Goal: Task Accomplishment & Management: Use online tool/utility

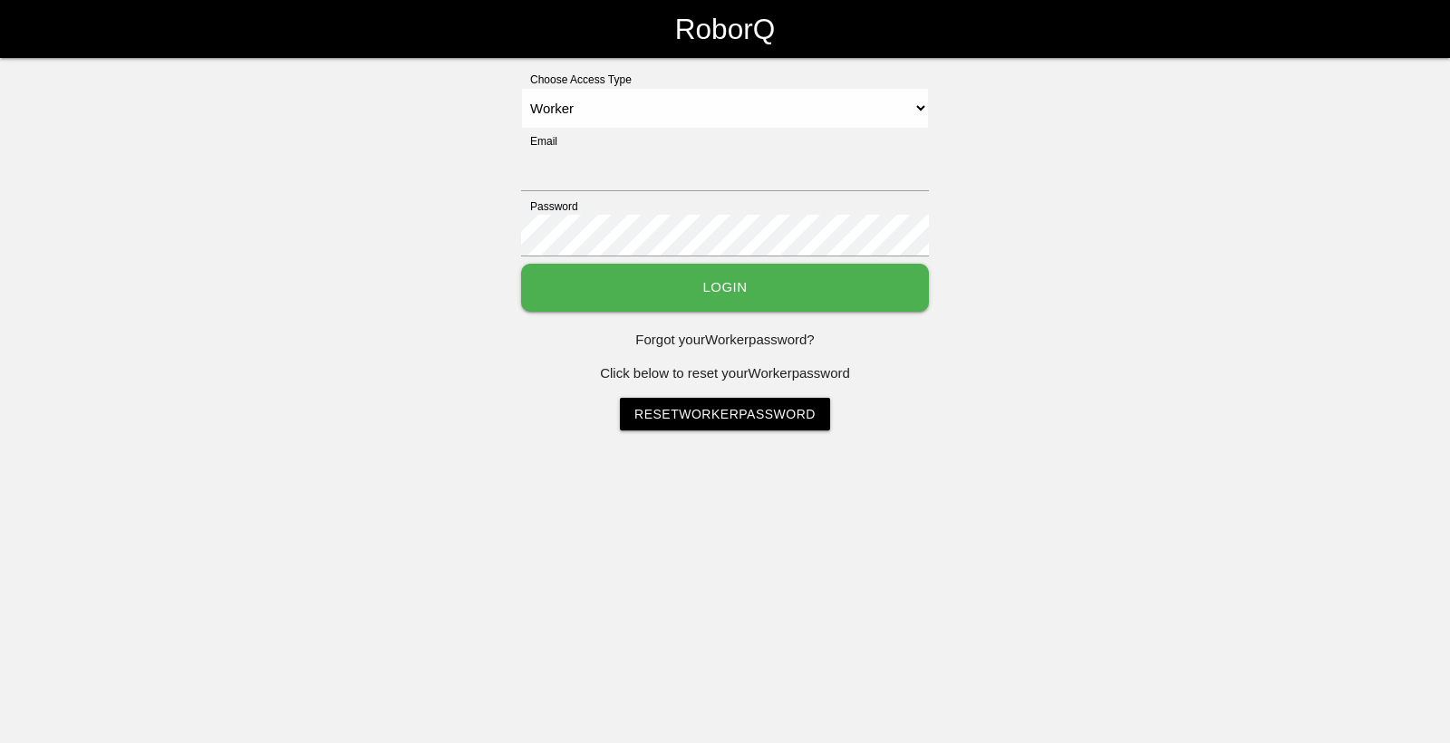
select select "Worker"
type input "[EMAIL_ADDRESS][DOMAIN_NAME]"
click at [704, 292] on button "Login" at bounding box center [725, 288] width 408 height 48
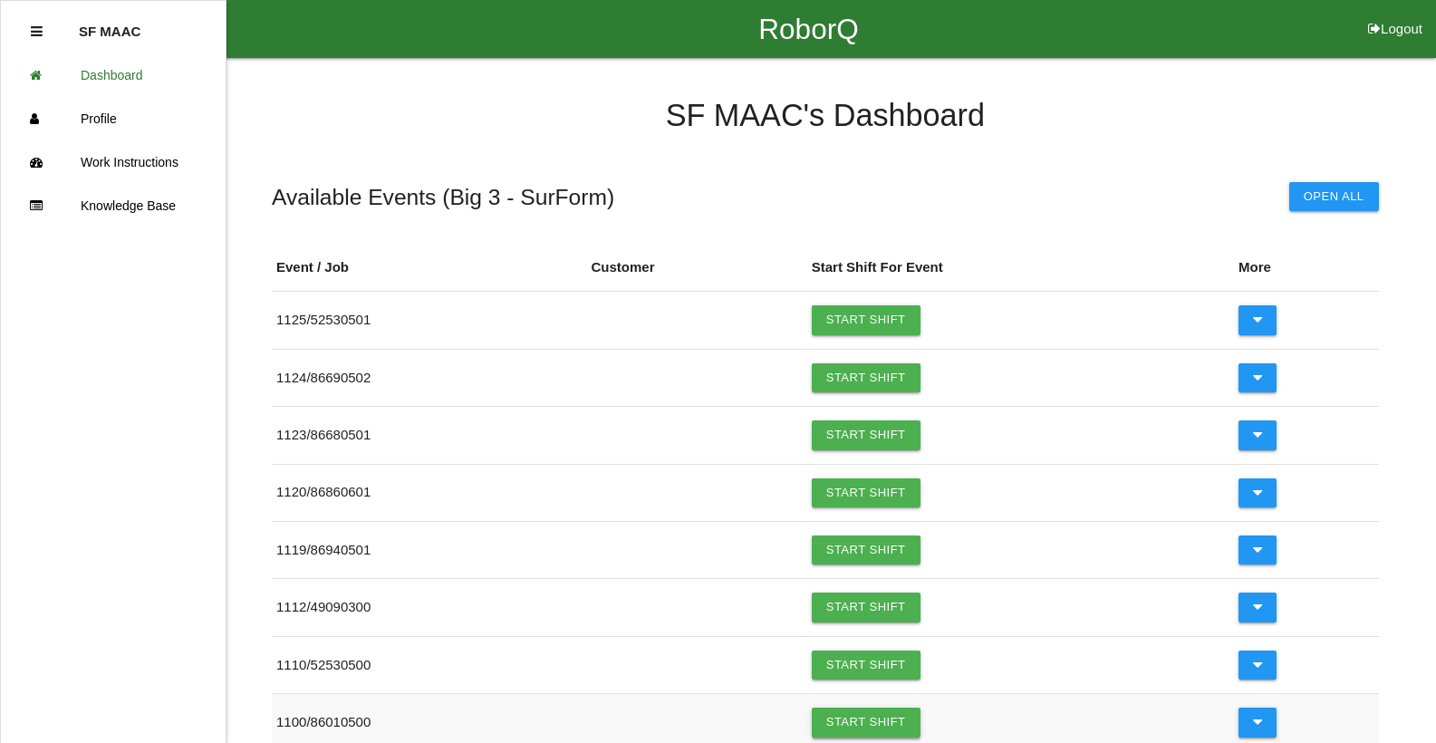
click at [848, 725] on link "Start Shift" at bounding box center [866, 722] width 109 height 29
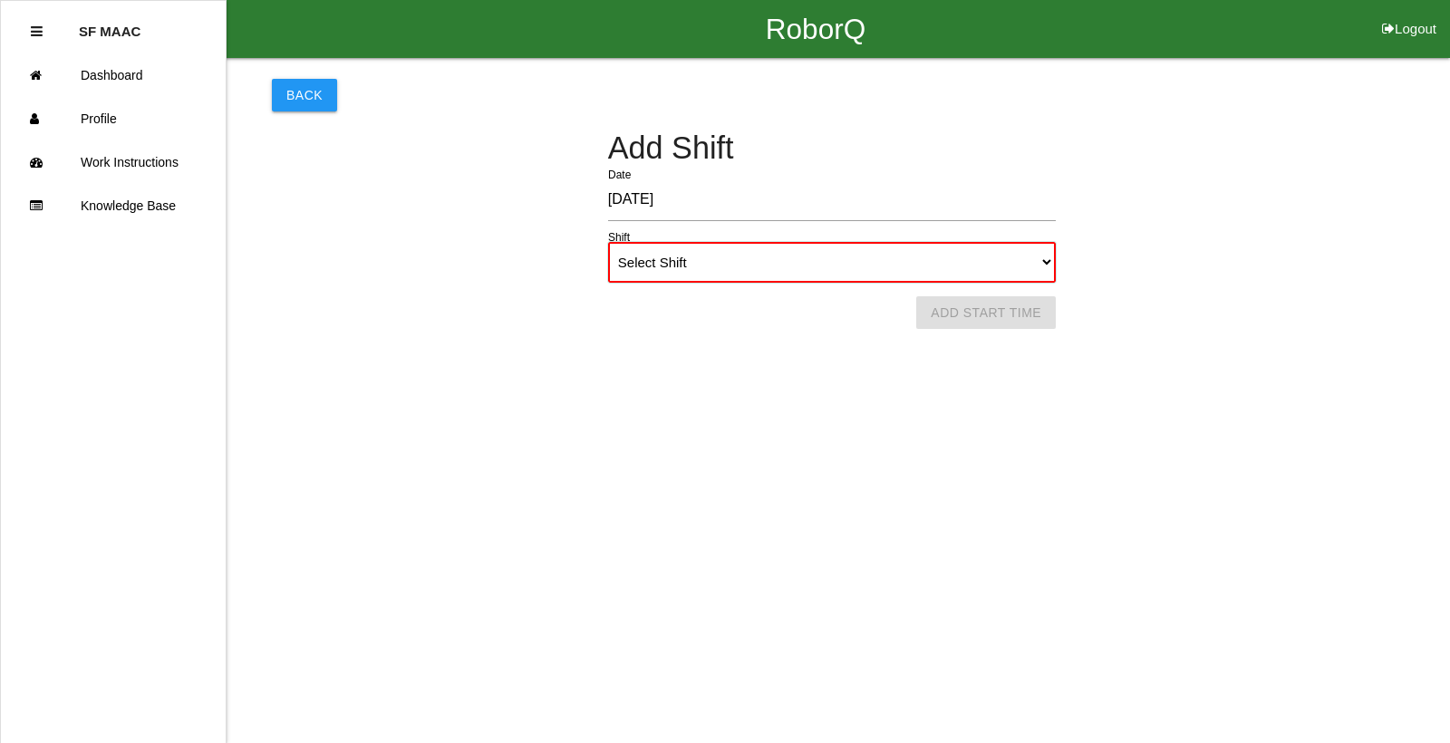
click at [1037, 265] on select "Select Shift 1st Shift 2nd Shift 3rd Shift 4th Shift" at bounding box center [832, 262] width 448 height 41
select select "1"
click at [608, 242] on select "Select Shift 1st Shift 2nd Shift 3rd Shift 4th Shift" at bounding box center [832, 262] width 448 height 41
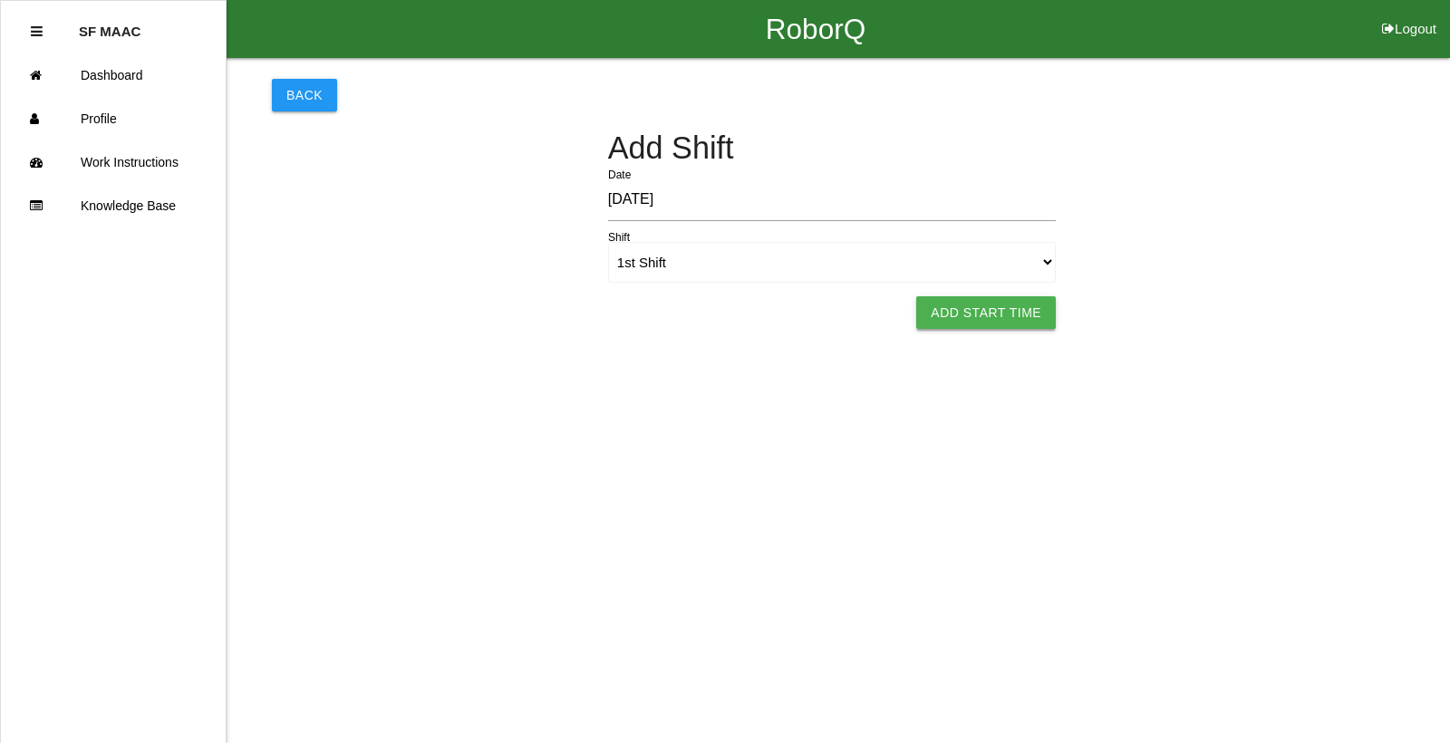
click at [1016, 307] on button "Add Start Time" at bounding box center [986, 312] width 140 height 33
select select "6"
select select "5"
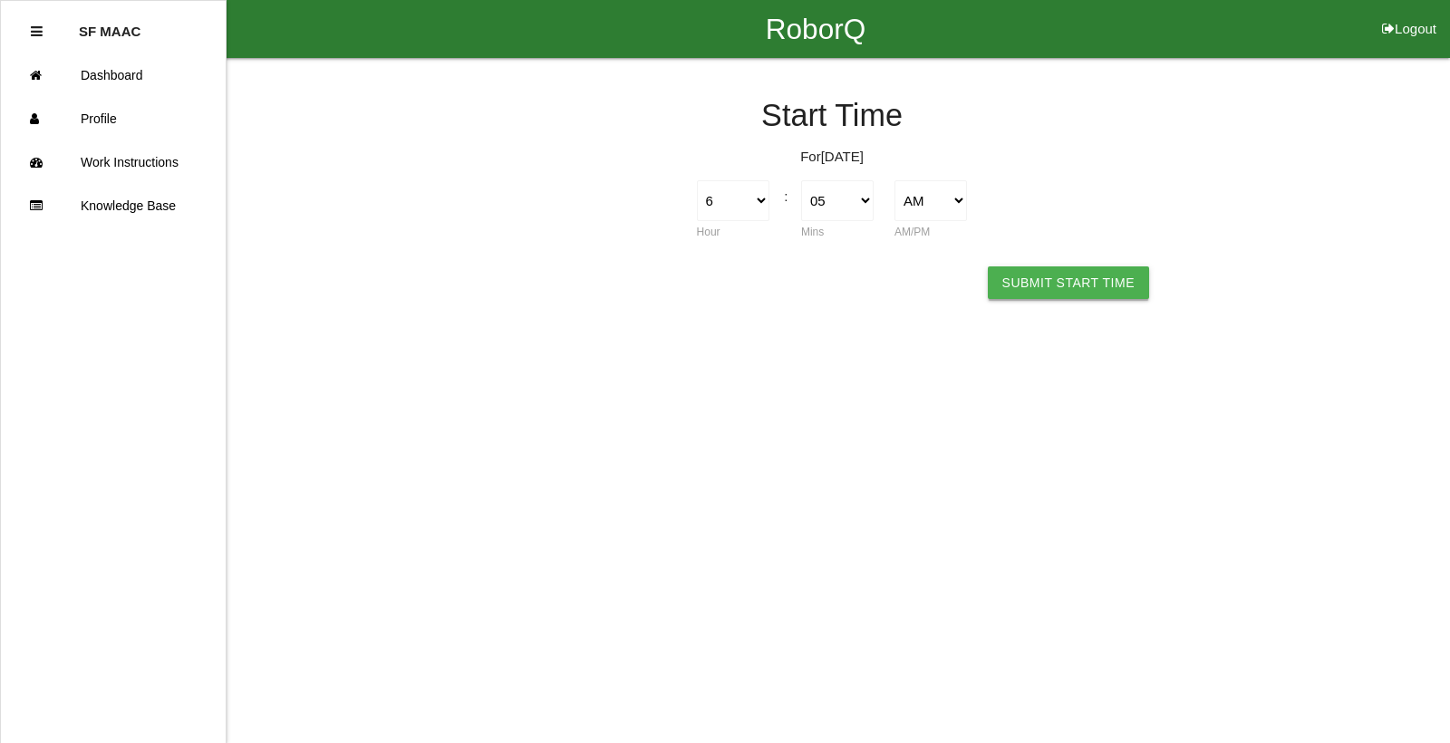
click at [1046, 288] on button "Submit Start Time" at bounding box center [1068, 282] width 161 height 33
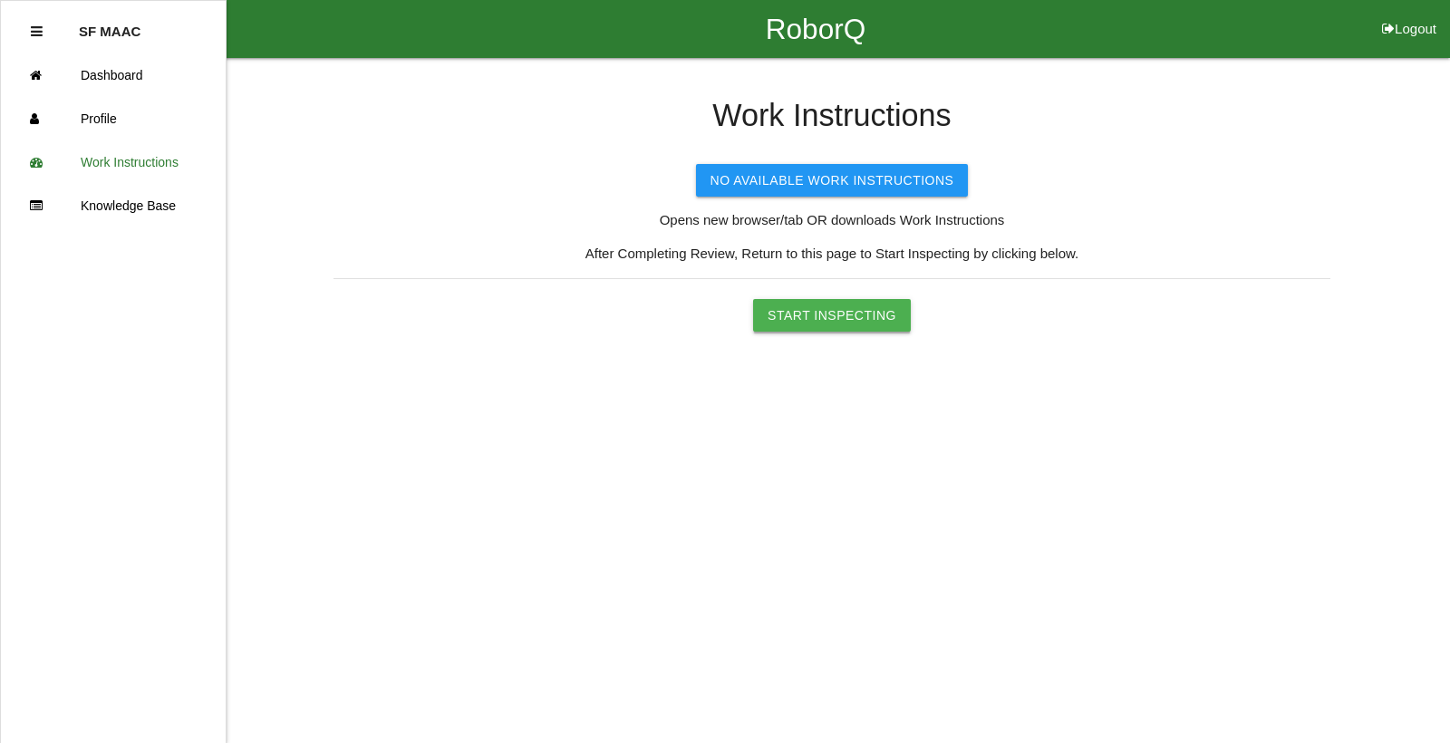
click at [840, 318] on button "Start Inspecting" at bounding box center [832, 315] width 158 height 33
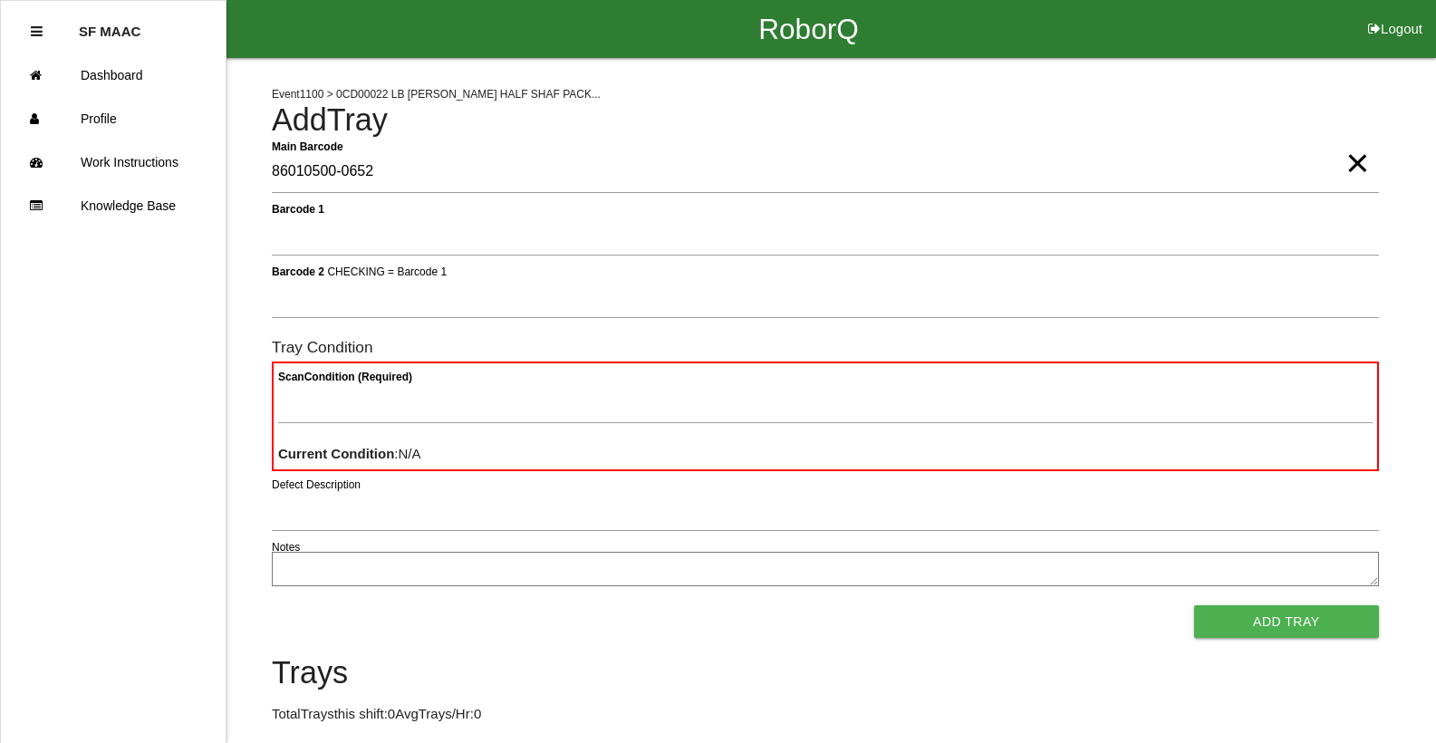
type Barcode "86010500-0652"
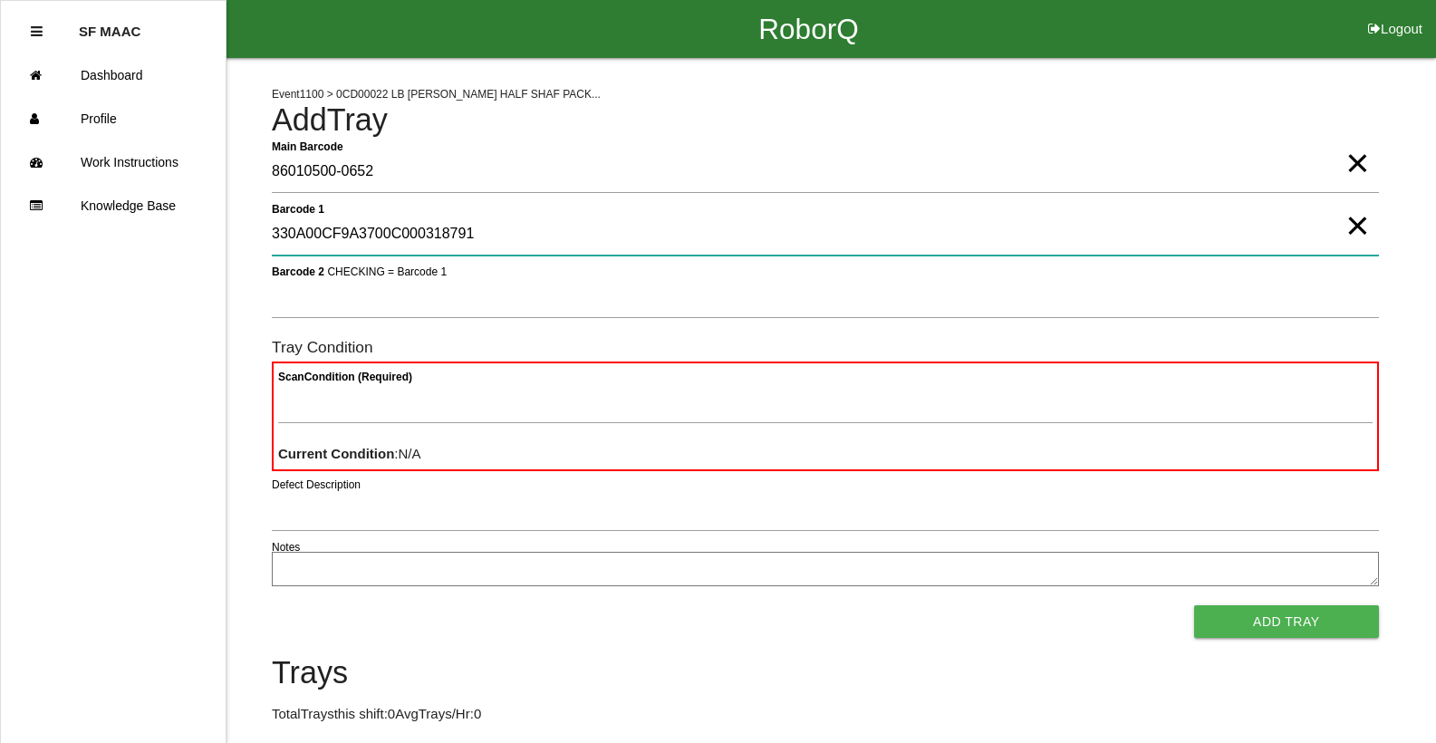
type 1 "330A00CF9A3700C000318791"
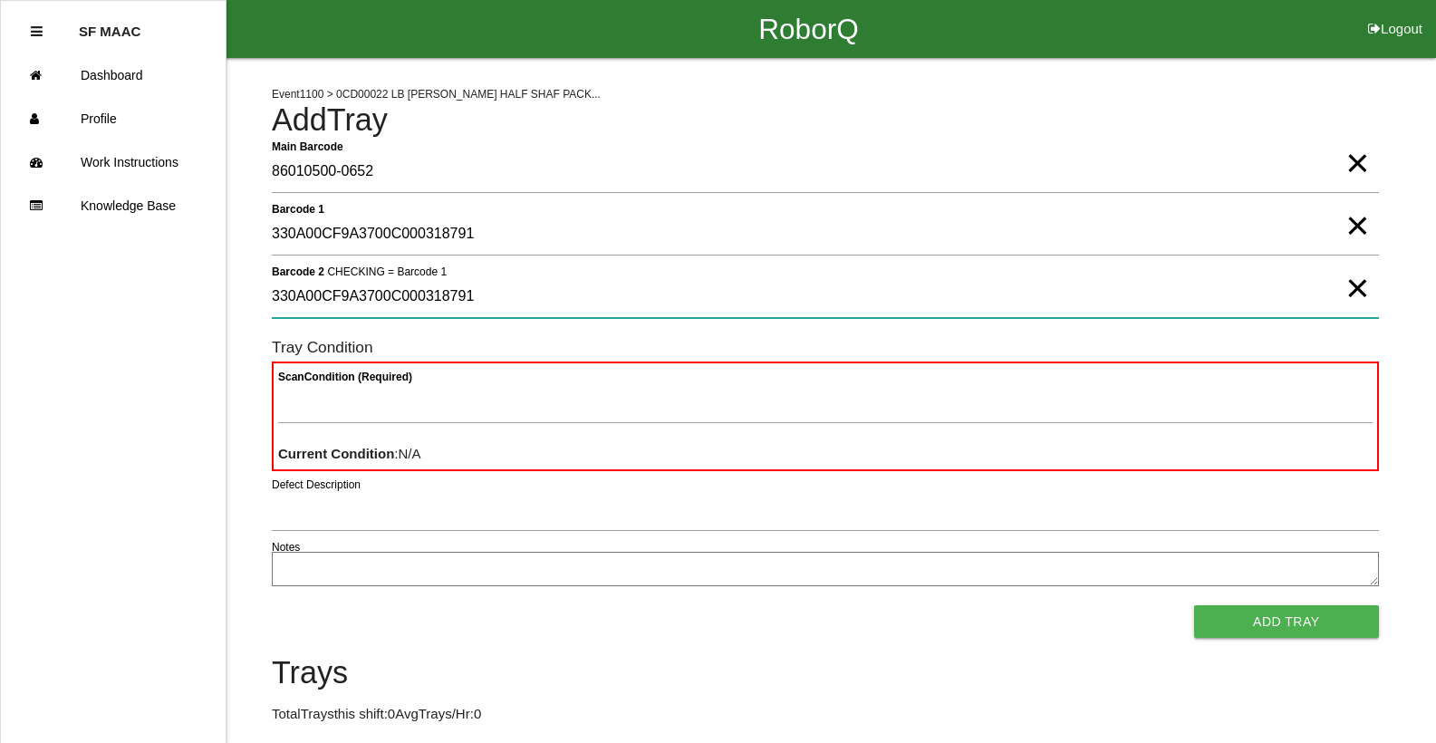
type 2 "330A00CF9A3700C000318791"
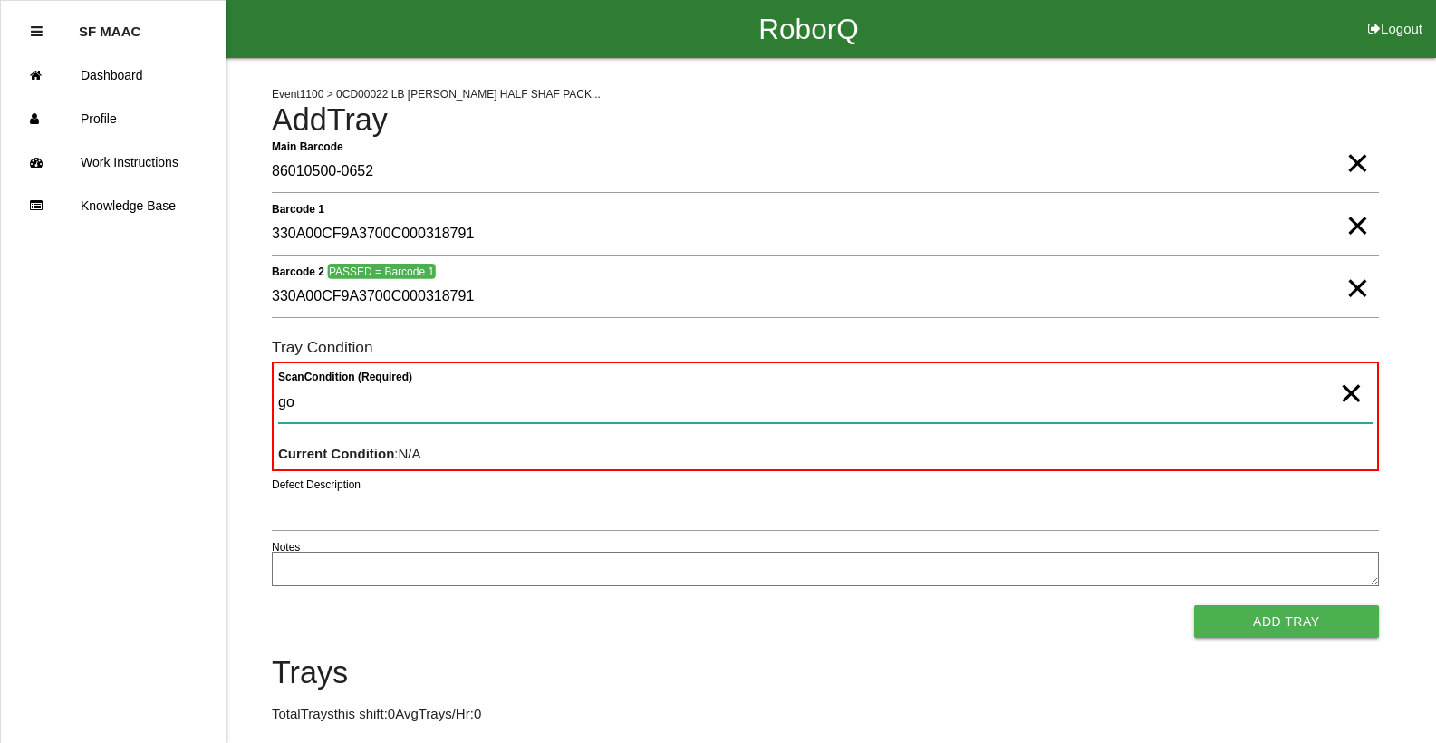
type Condition "goo"
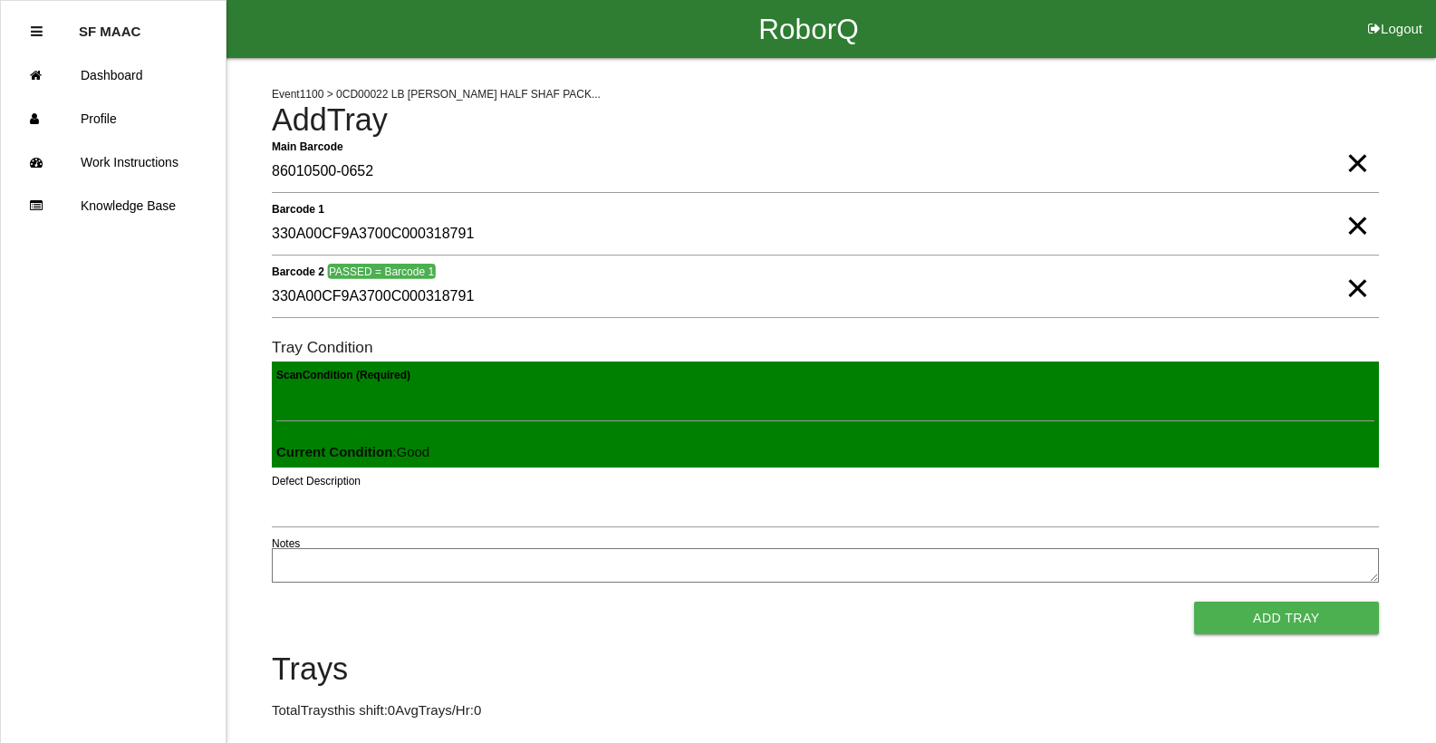
click at [1195, 602] on button "Add Tray" at bounding box center [1287, 618] width 185 height 33
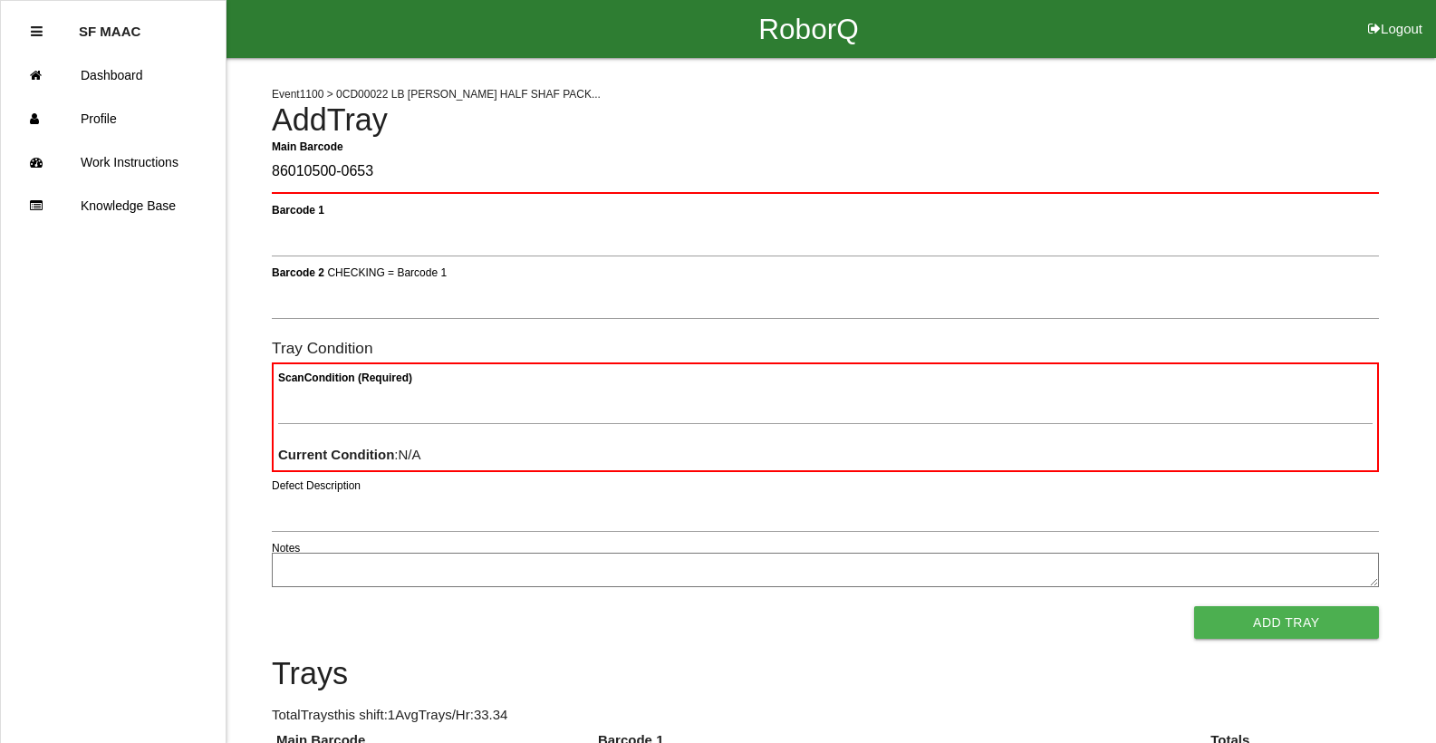
type Barcode "86010500-0653"
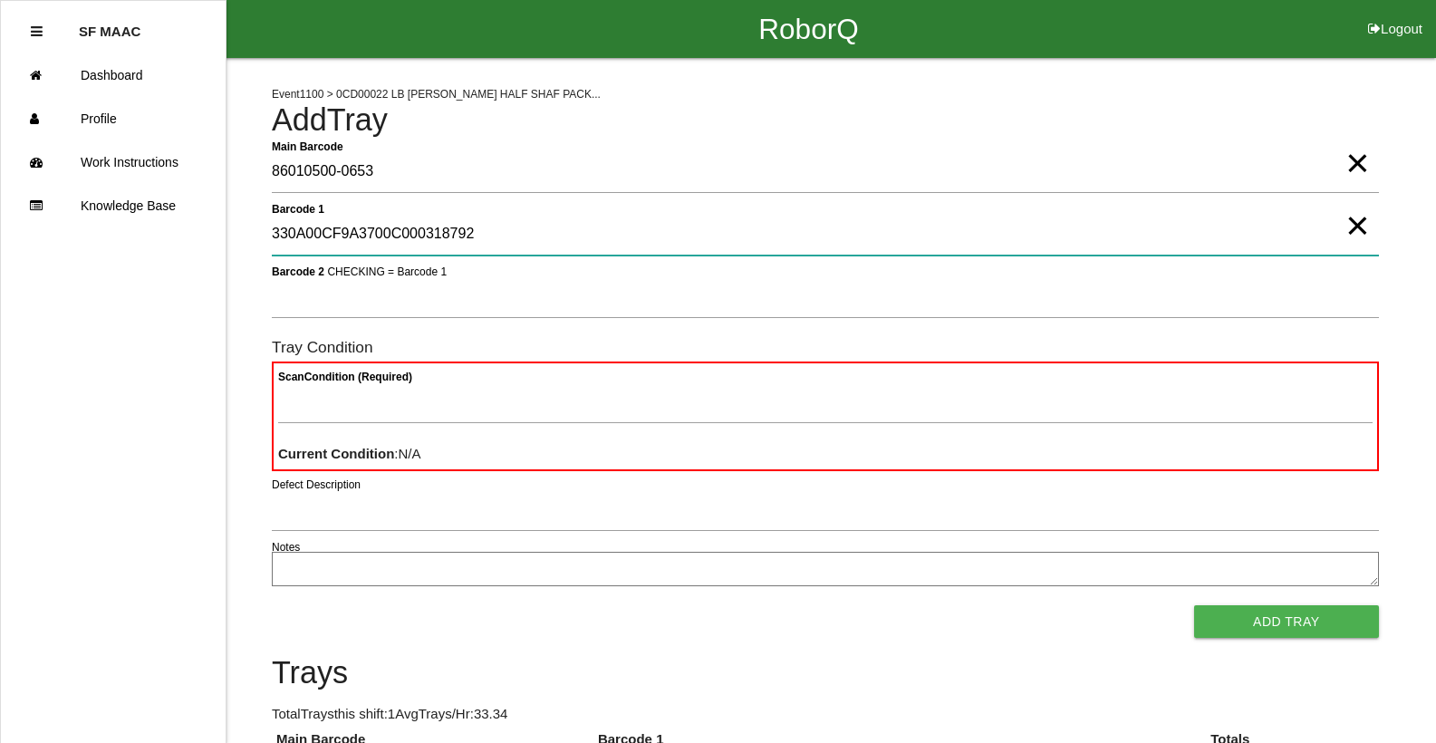
type 1 "330A00CF9A3700C000318792"
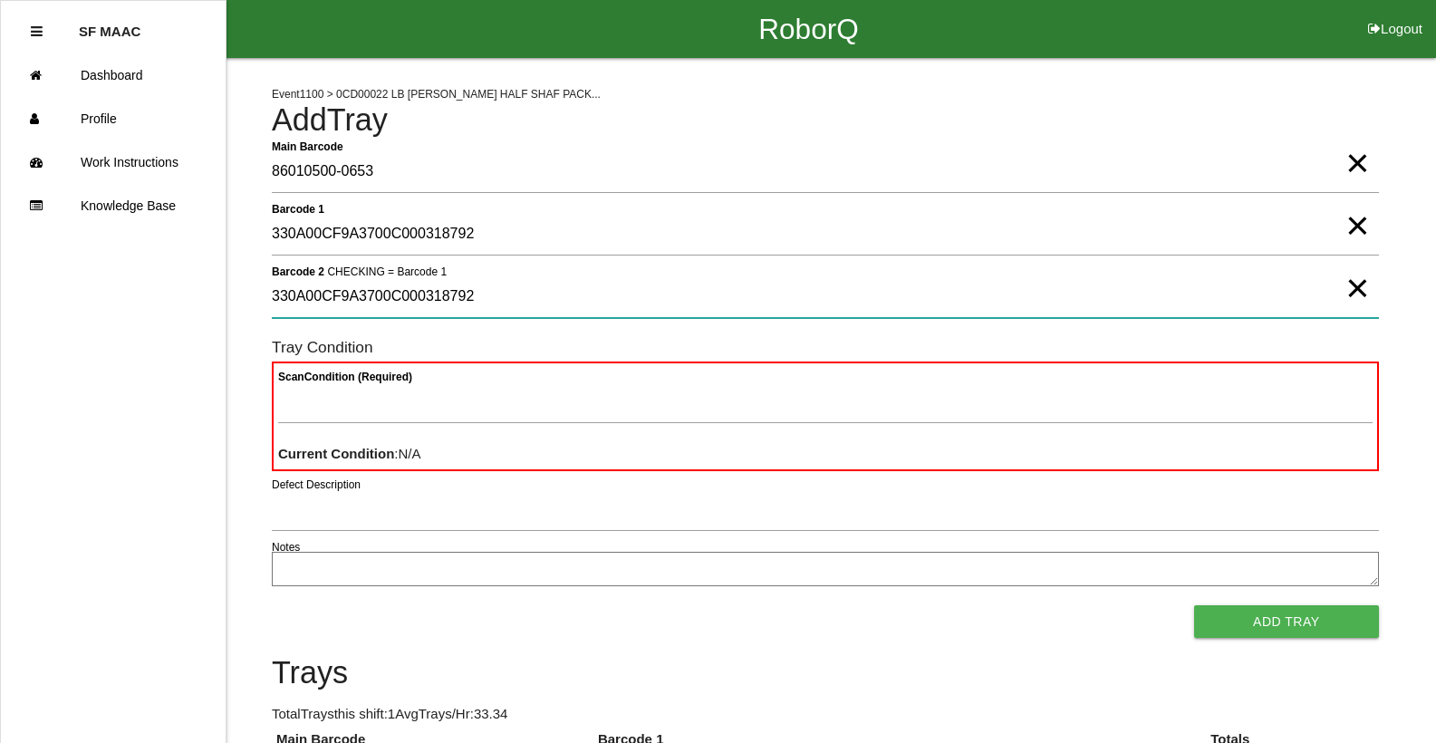
type 2 "330A00CF9A3700C000318792"
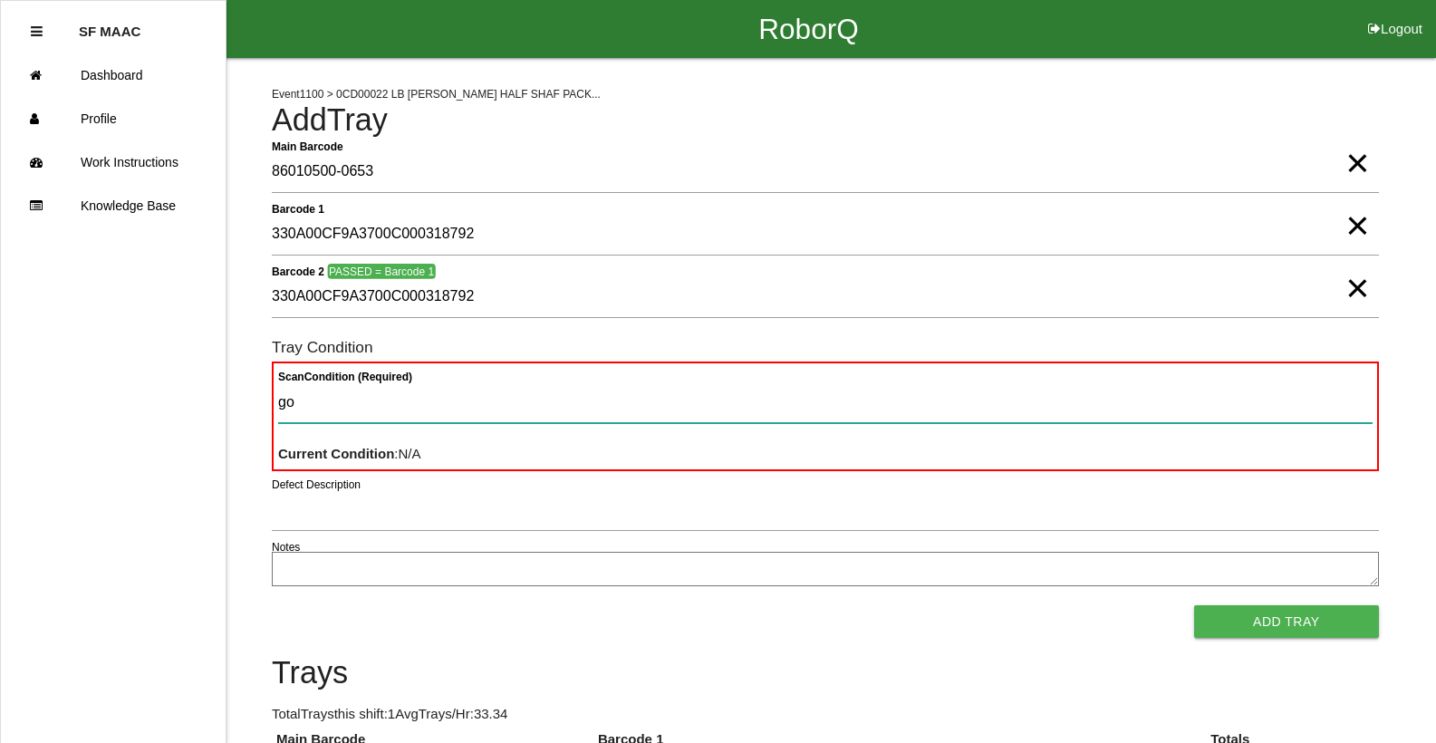
type Condition "goo"
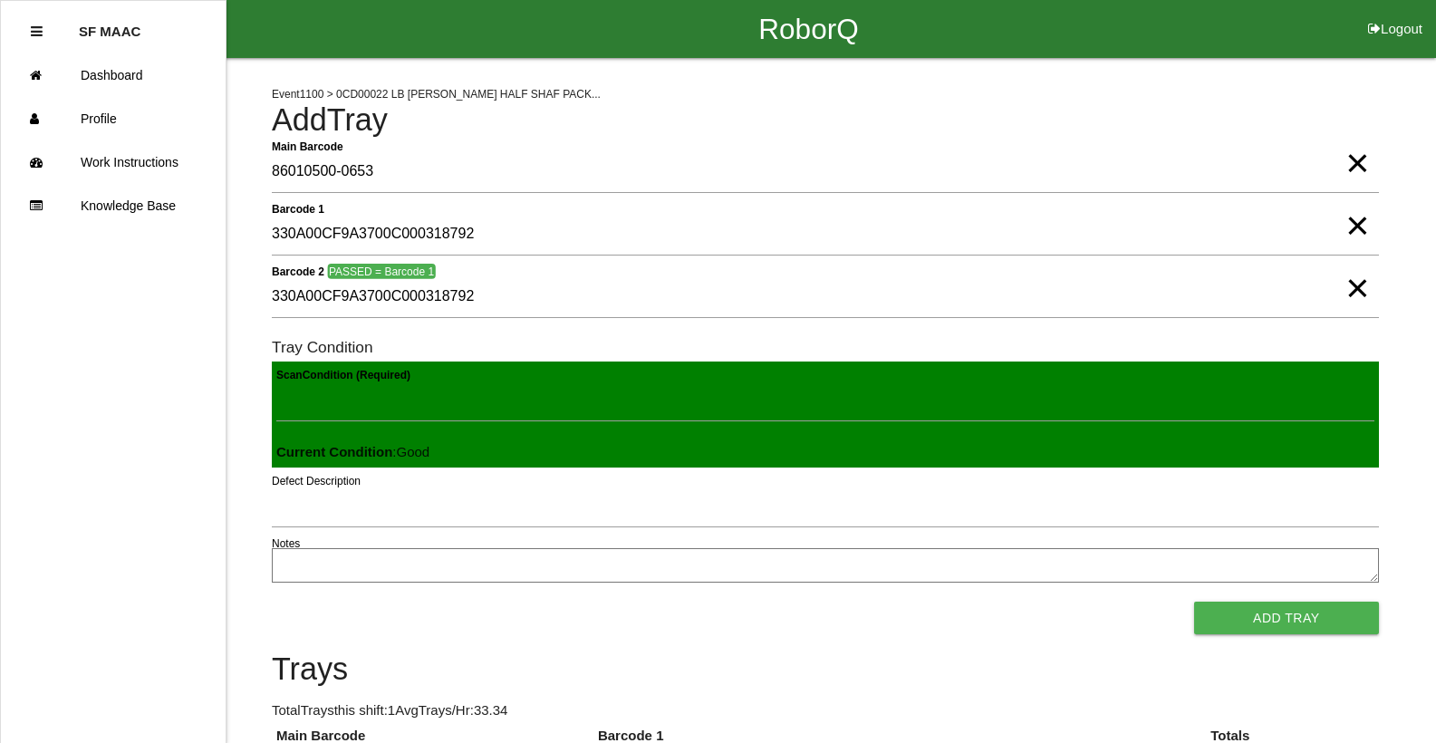
click at [1195, 602] on button "Add Tray" at bounding box center [1287, 618] width 185 height 33
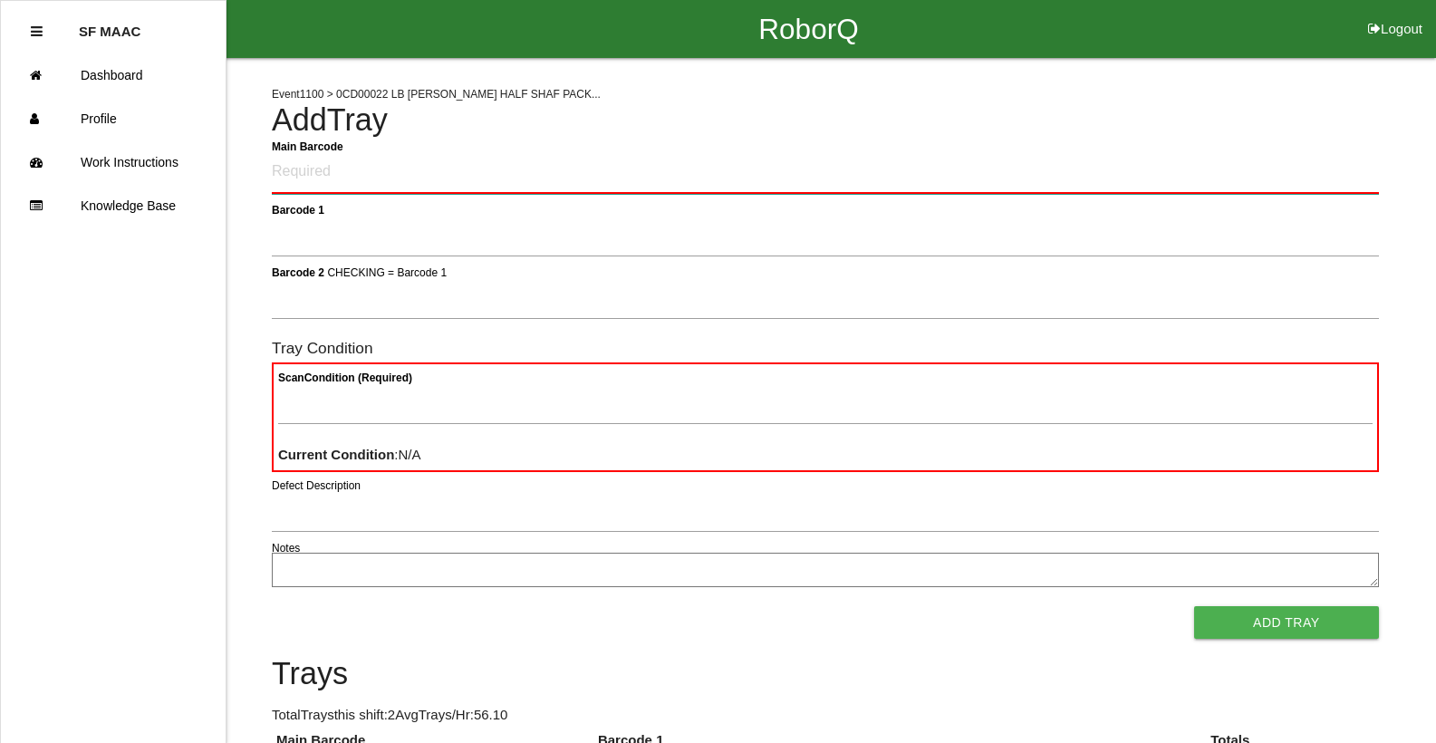
click at [341, 164] on Barcode "Main Barcode" at bounding box center [825, 172] width 1107 height 43
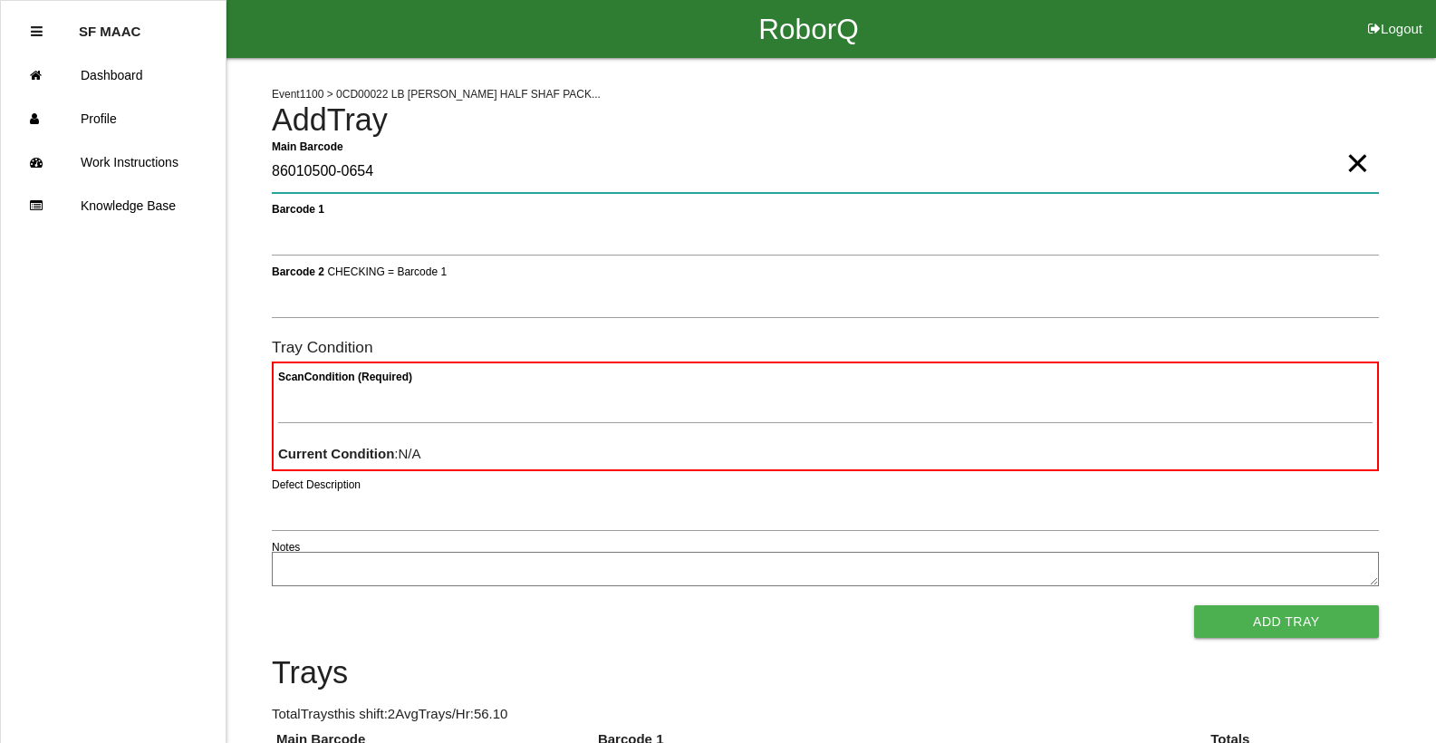
type Barcode "86010500-0654"
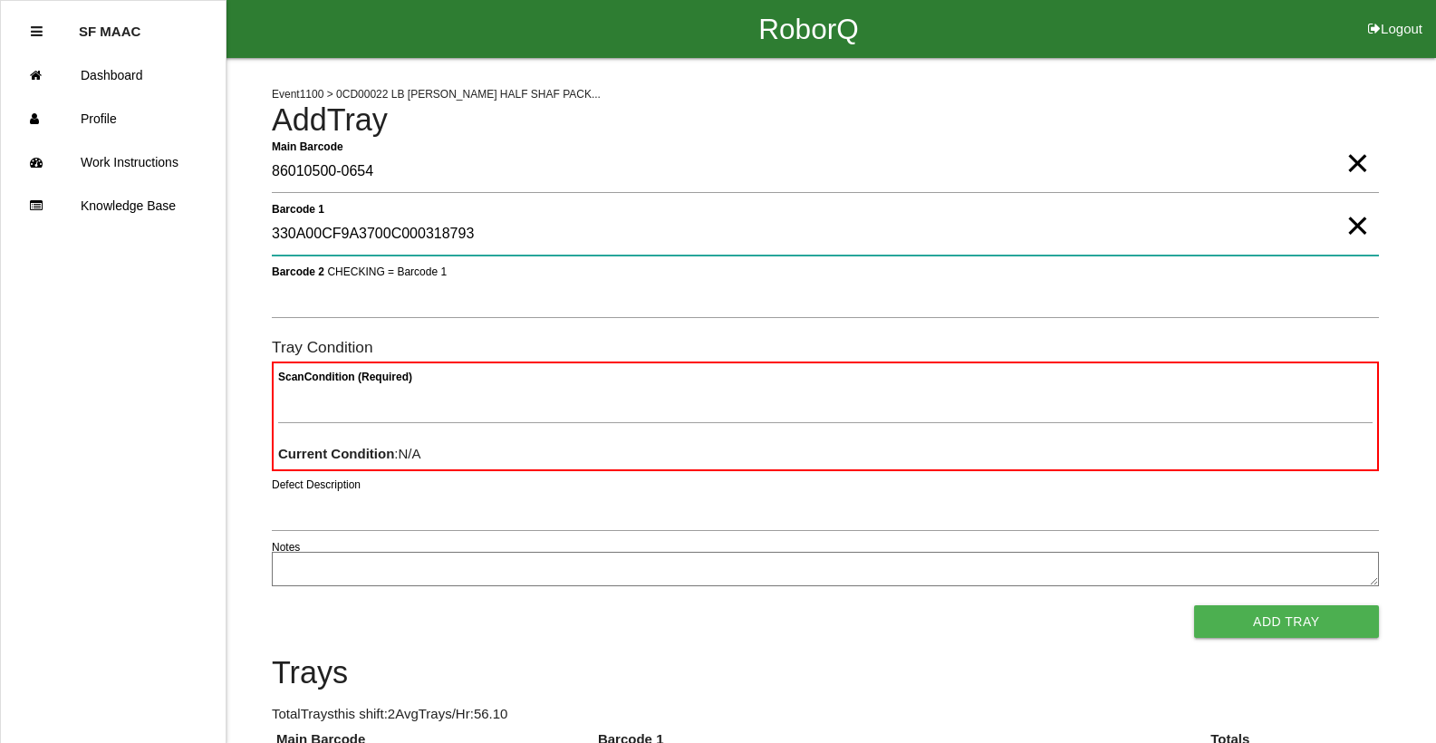
type 1 "330A00CF9A3700C000318793"
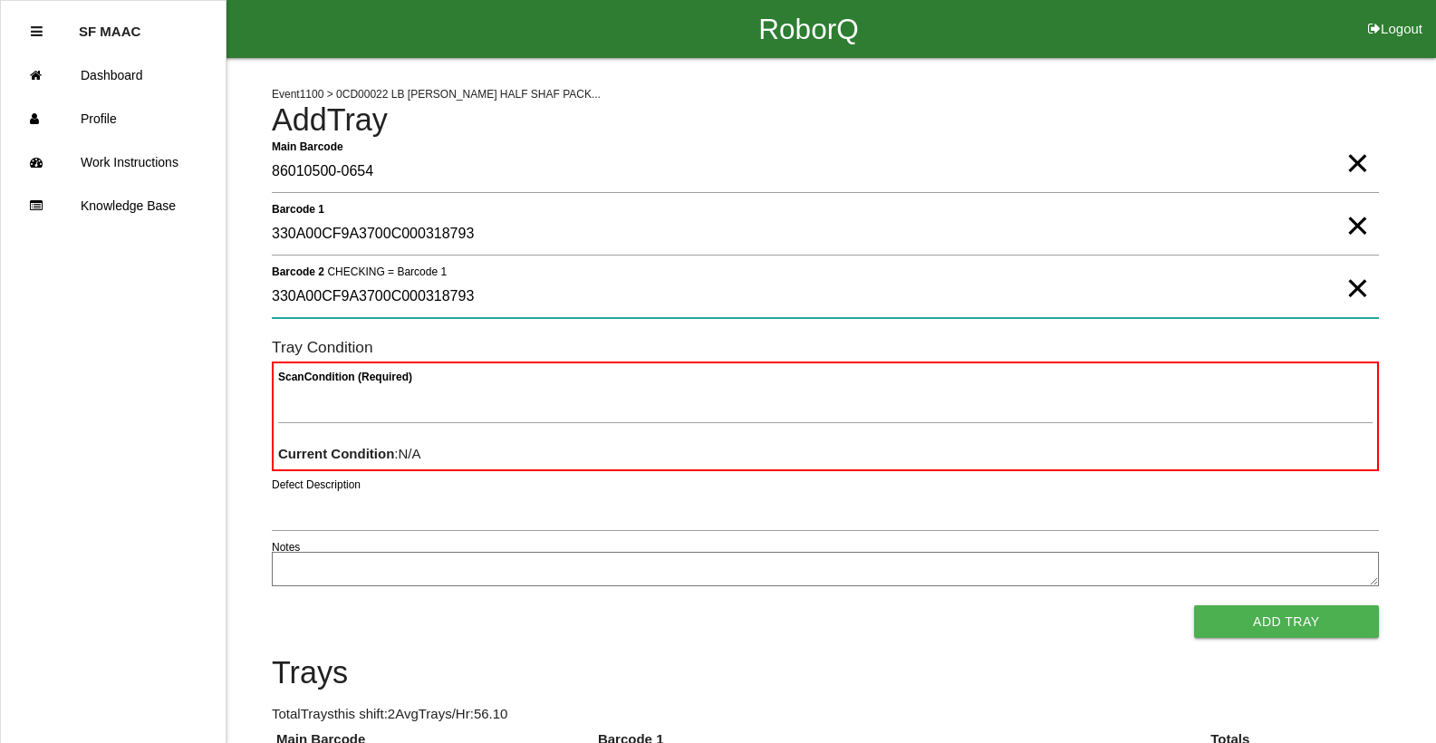
type 2 "330A00CF9A3700C000318793"
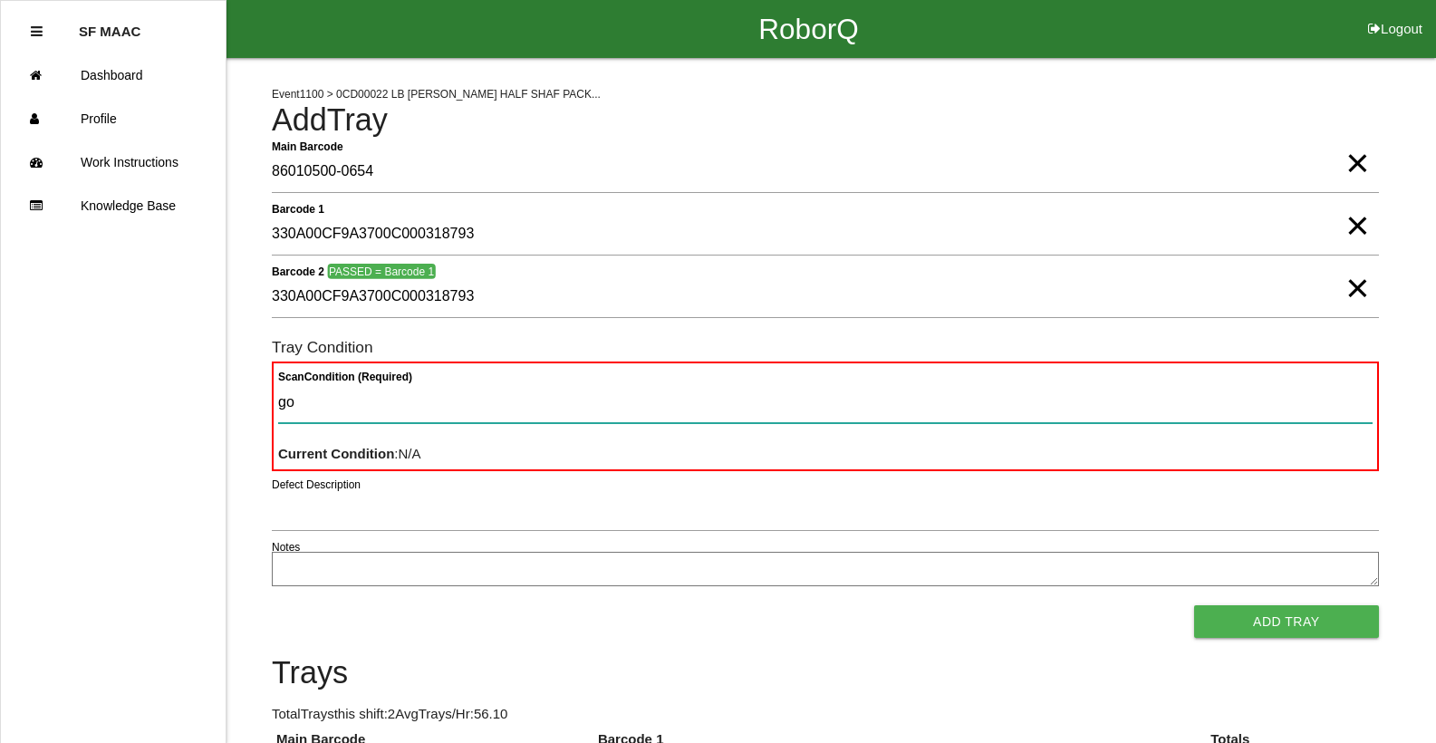
type Condition "goo"
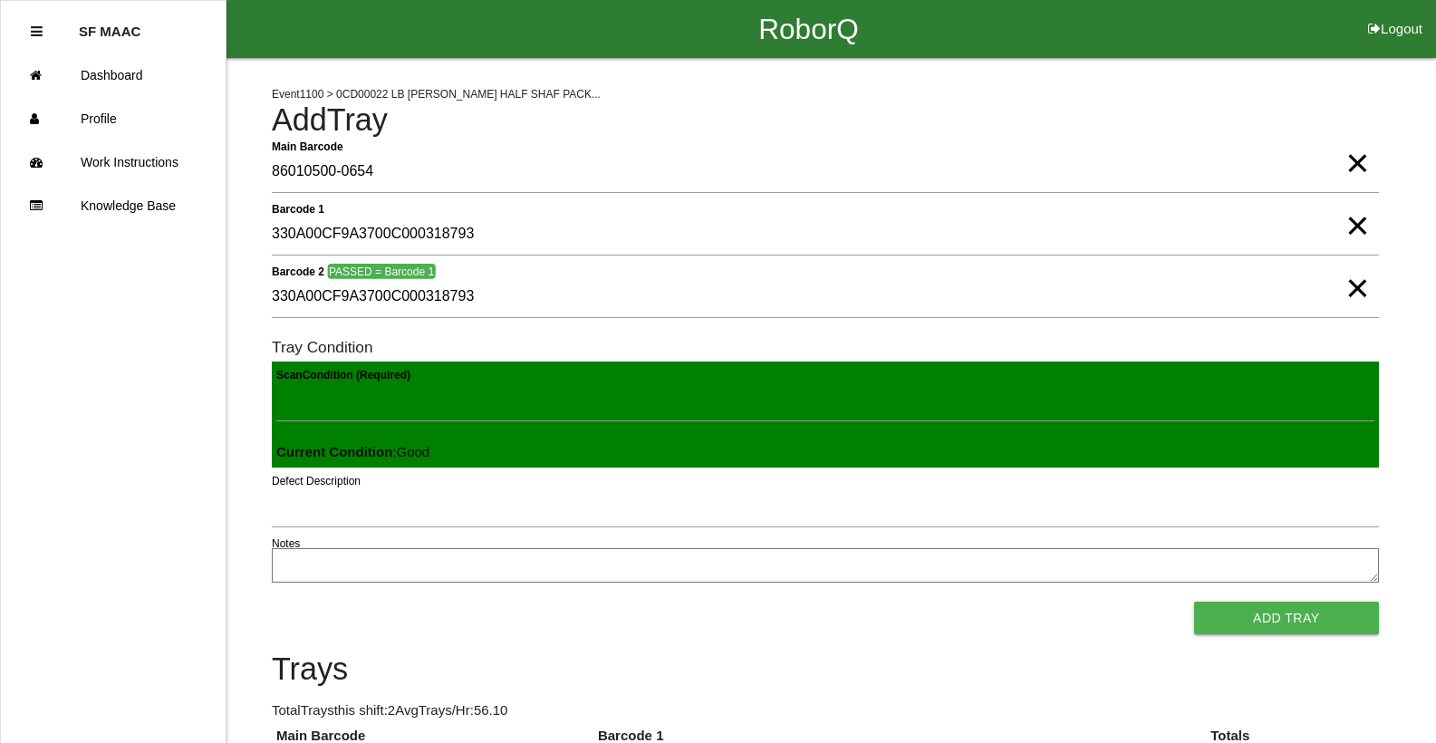
click at [1195, 602] on button "Add Tray" at bounding box center [1287, 618] width 185 height 33
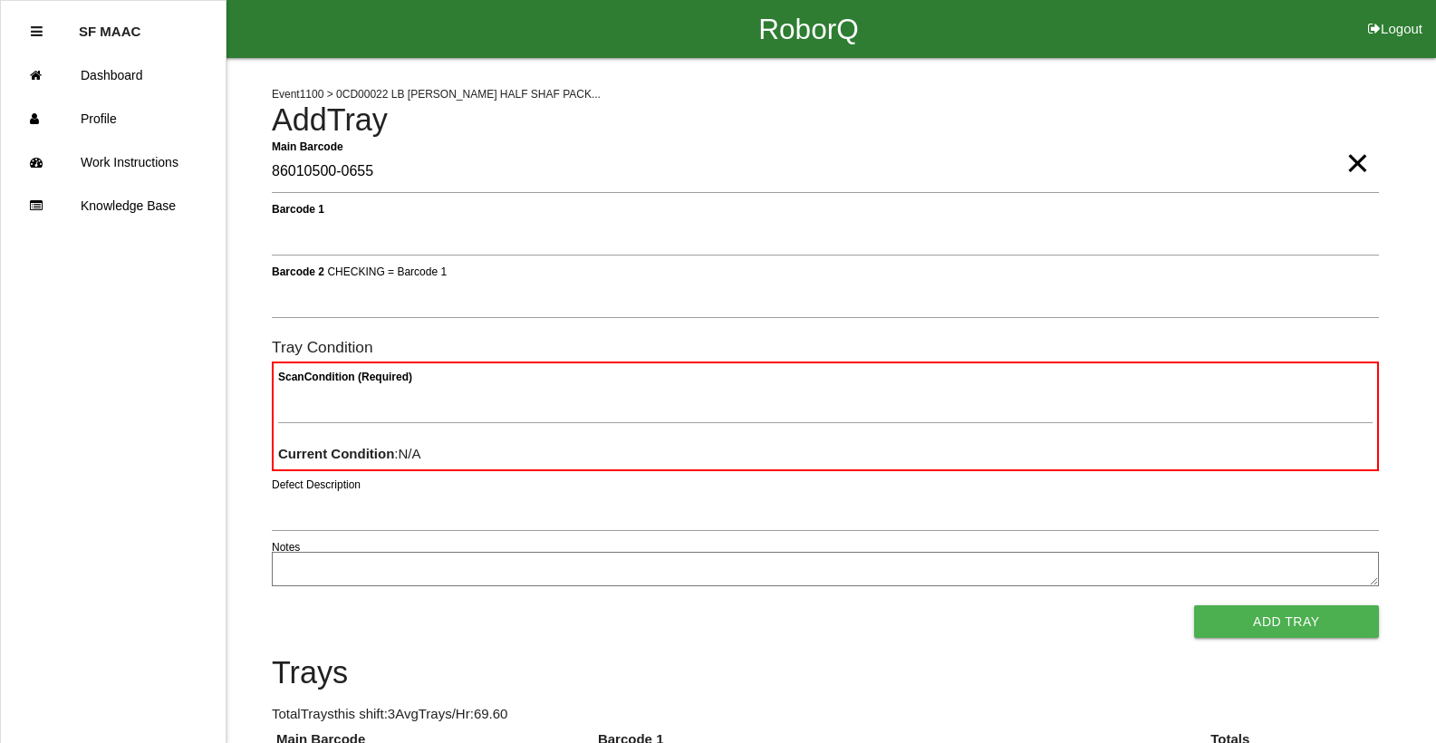
type Barcode "86010500-0655"
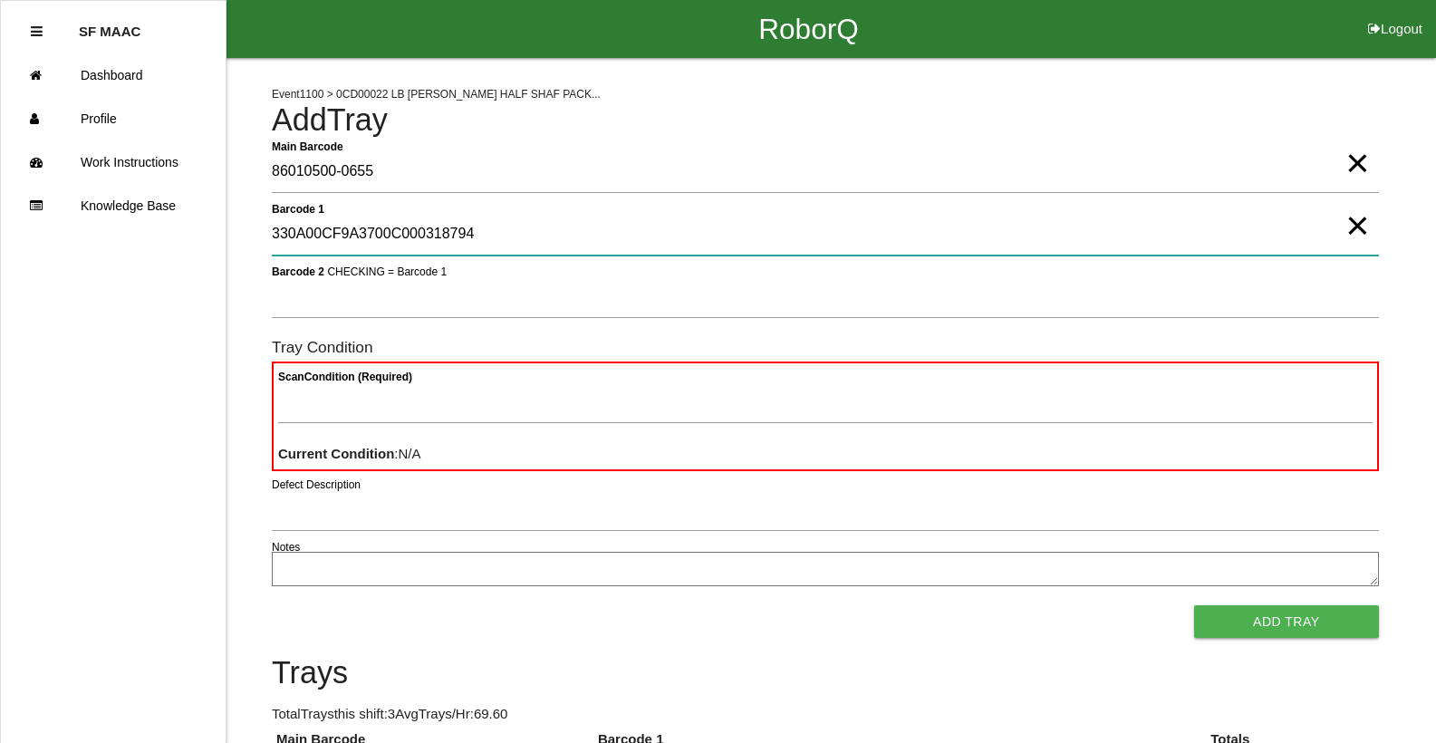
type 1 "330A00CF9A3700C000318794"
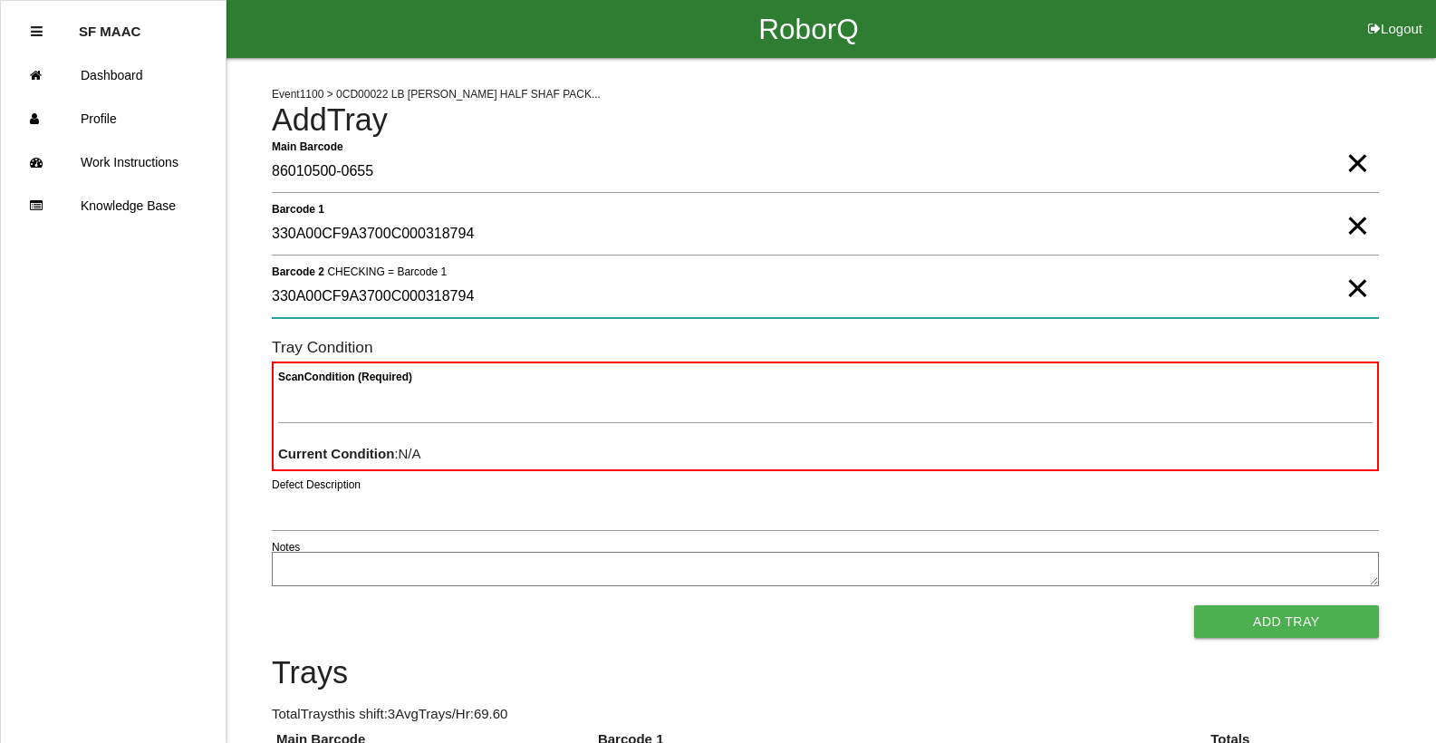
type 2 "330A00CF9A3700C000318794"
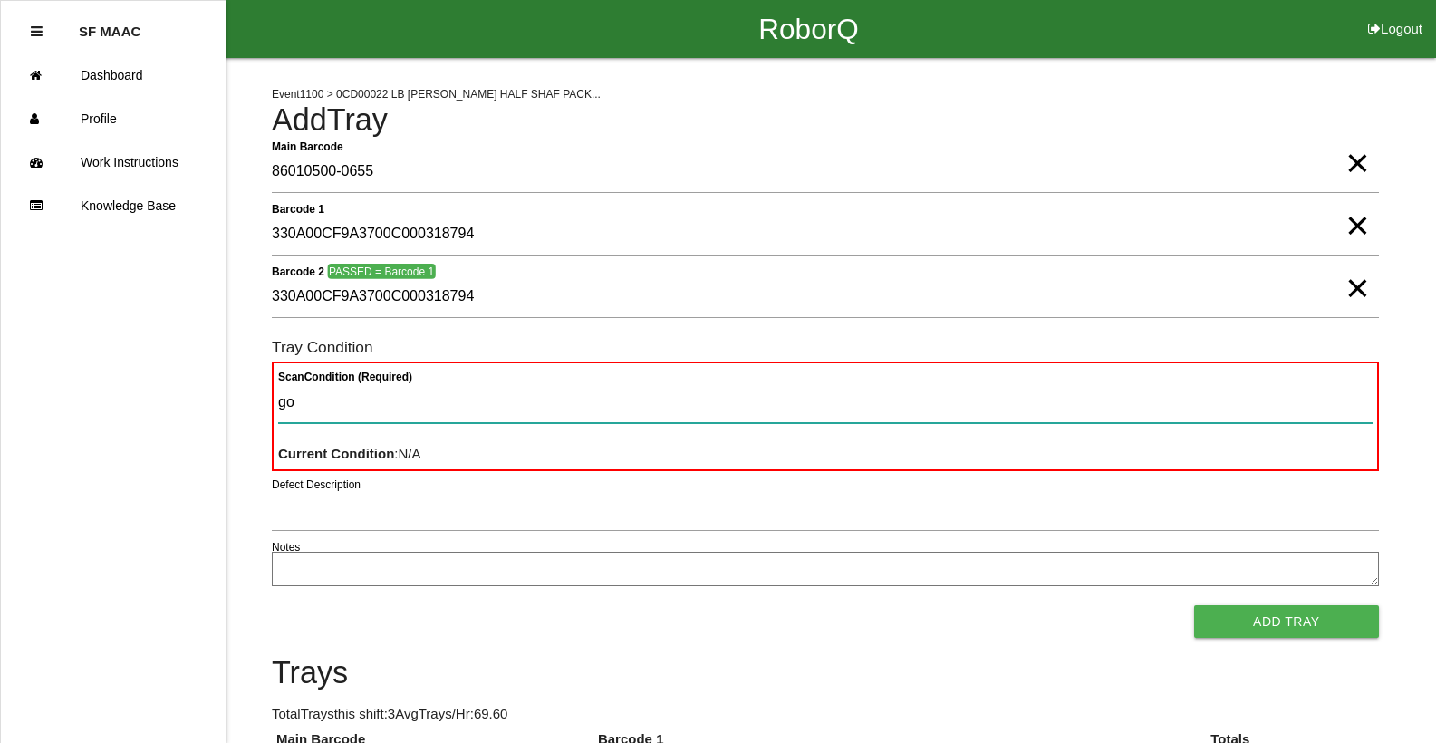
type Condition "goo"
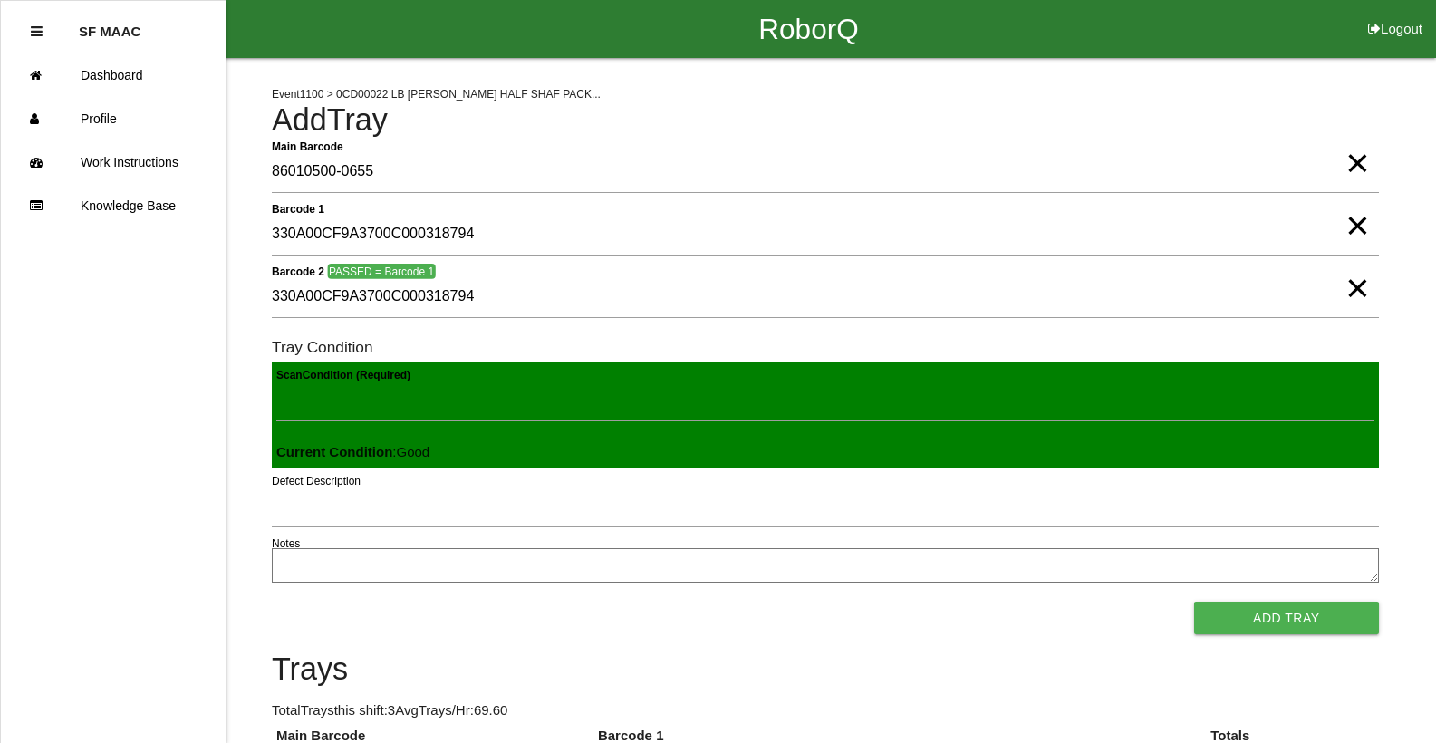
click at [1195, 602] on button "Add Tray" at bounding box center [1287, 618] width 185 height 33
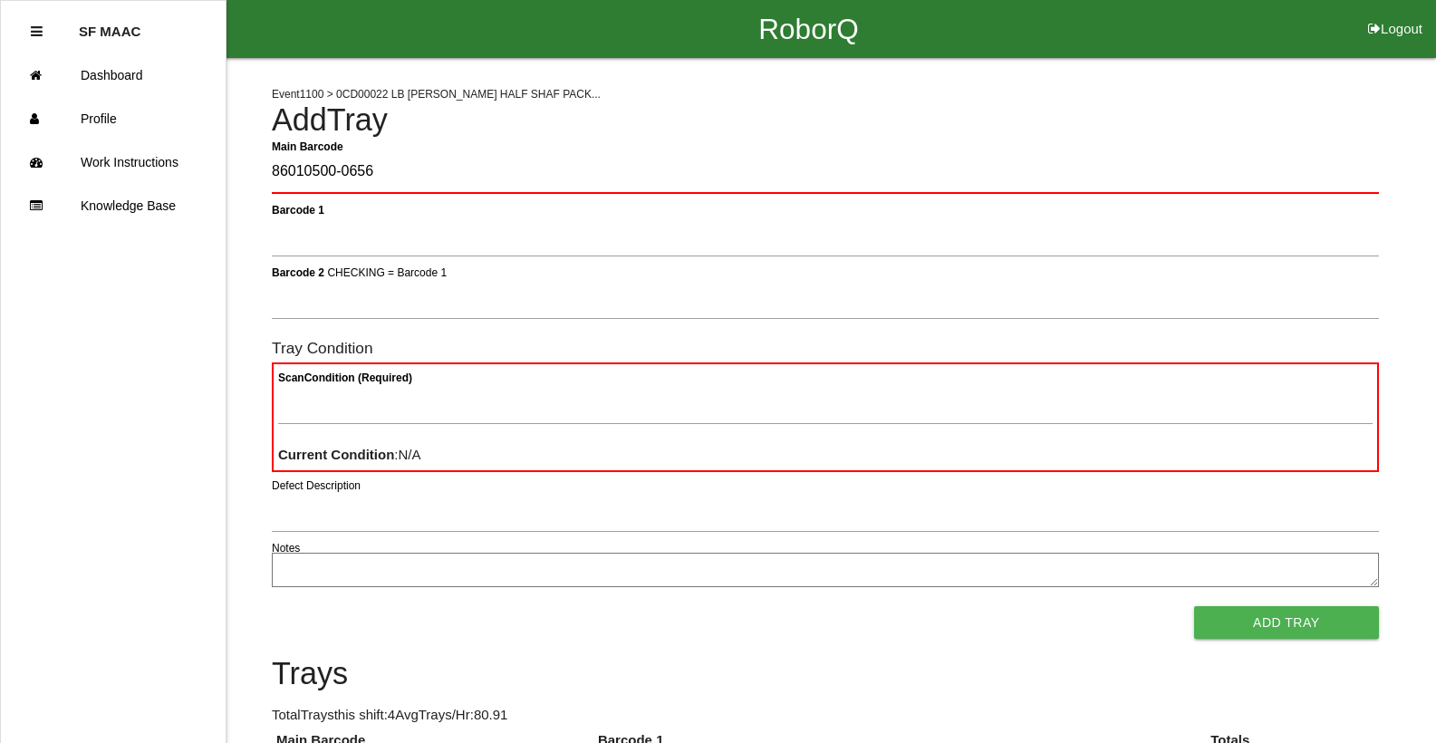
type Barcode "86010500-0656"
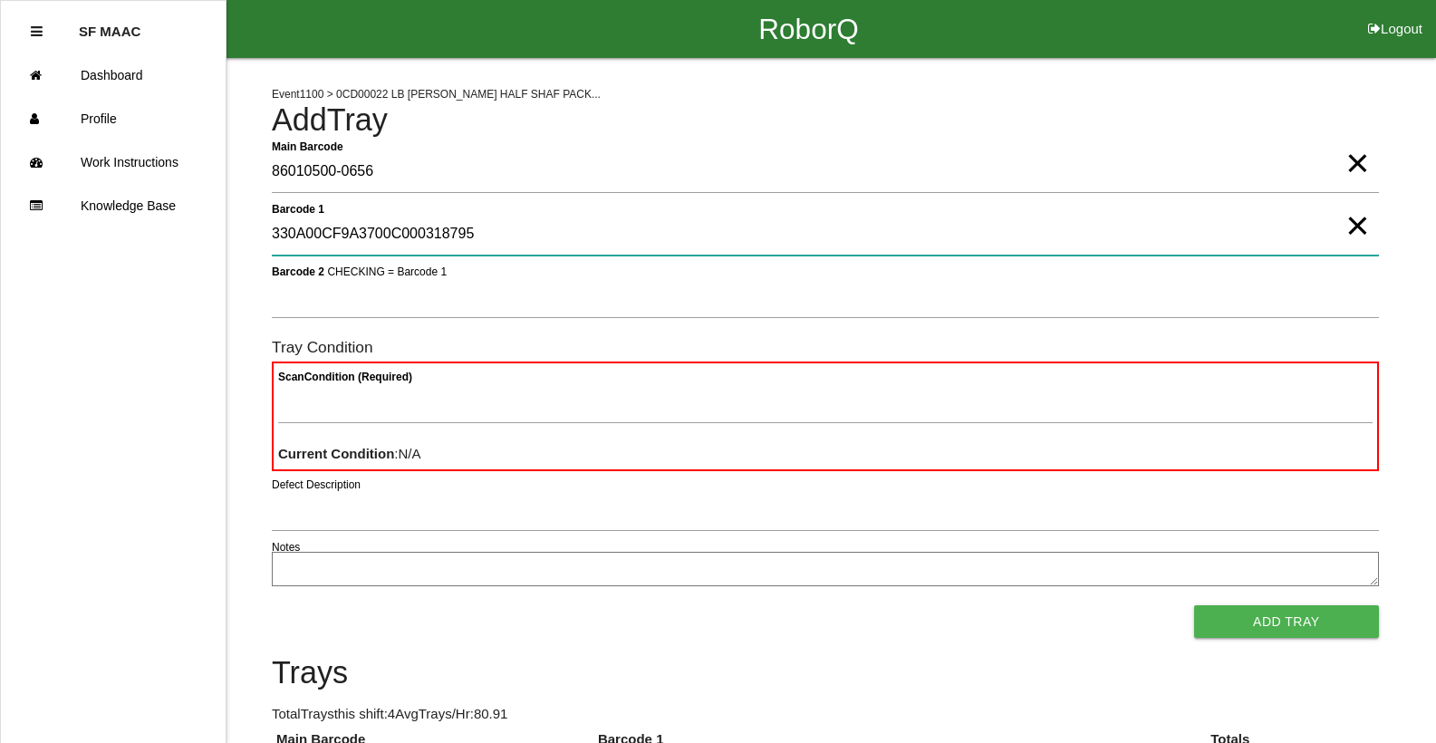
type 1 "330A00CF9A3700C000318795"
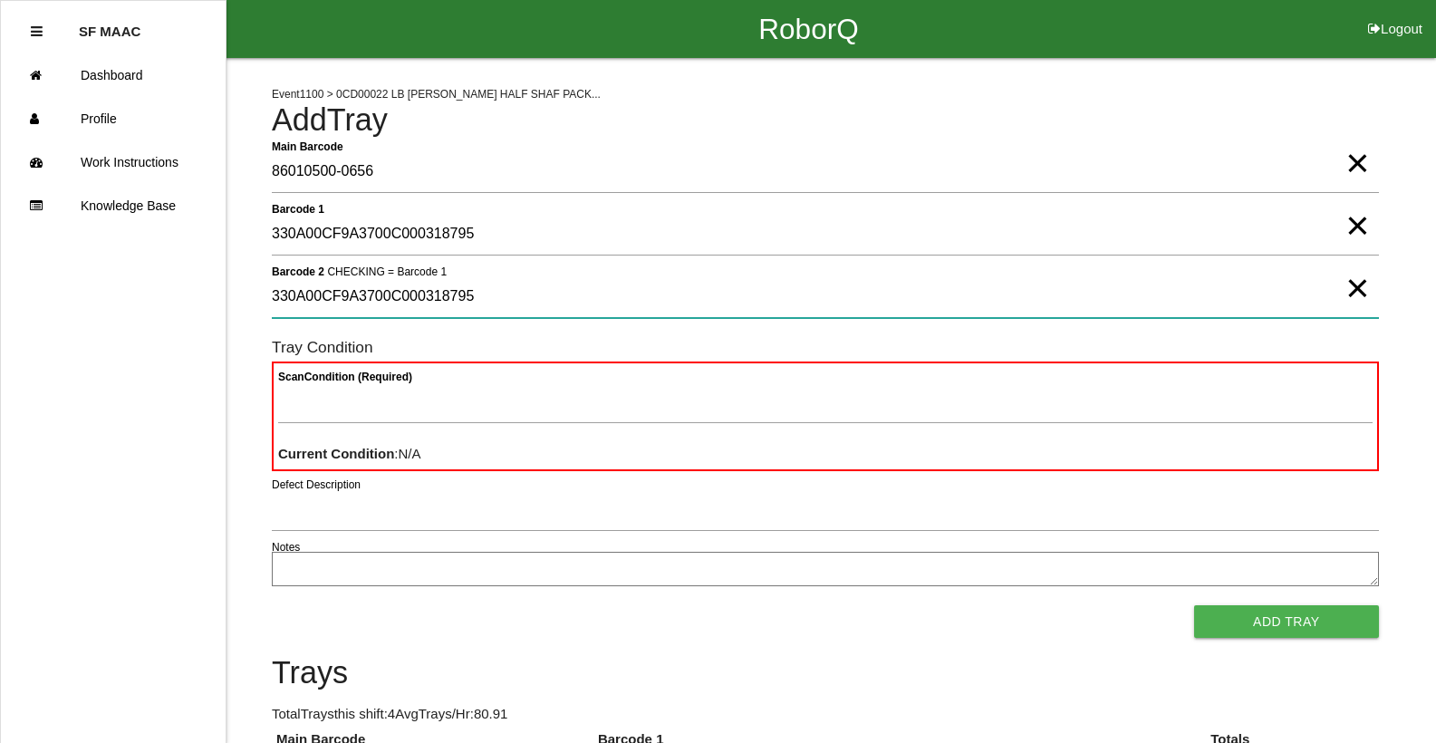
type 2 "330A00CF9A3700C000318795"
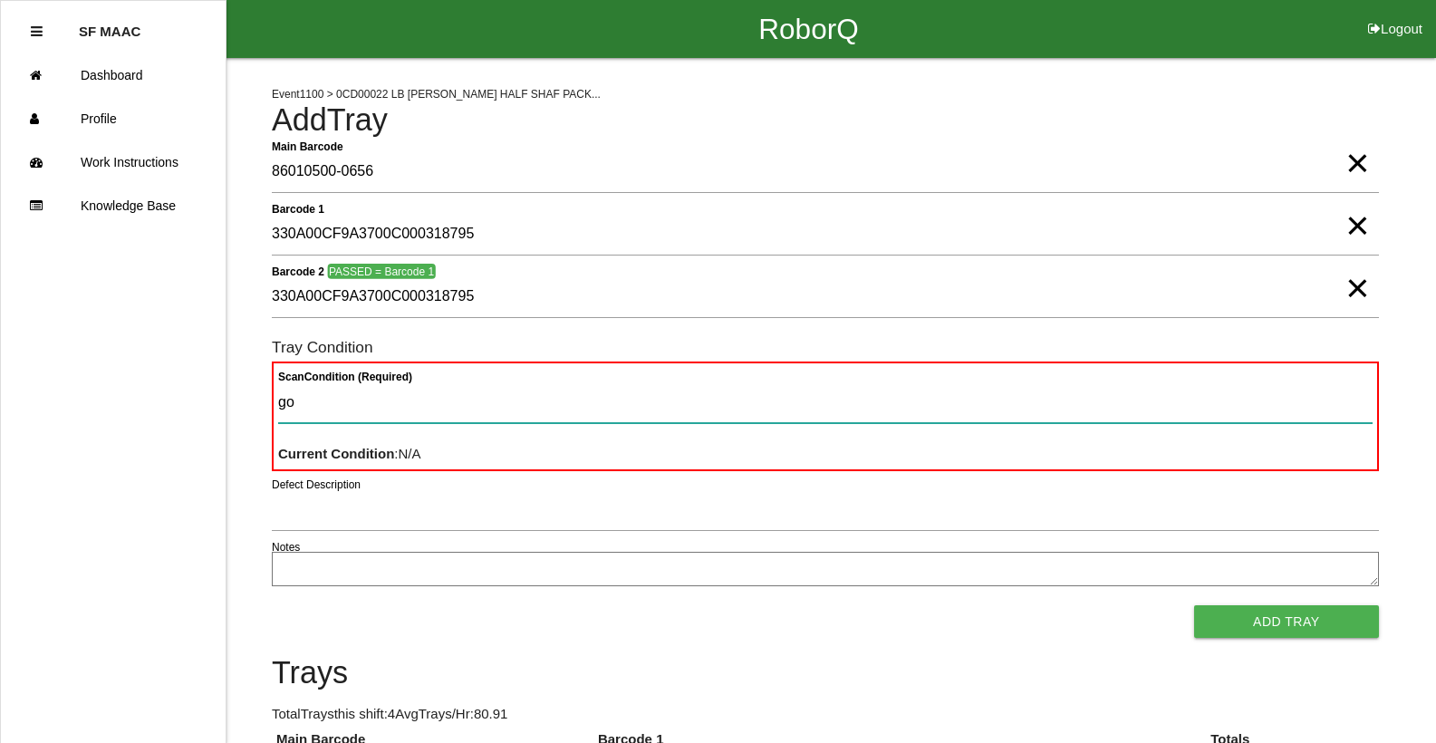
type Condition "goo"
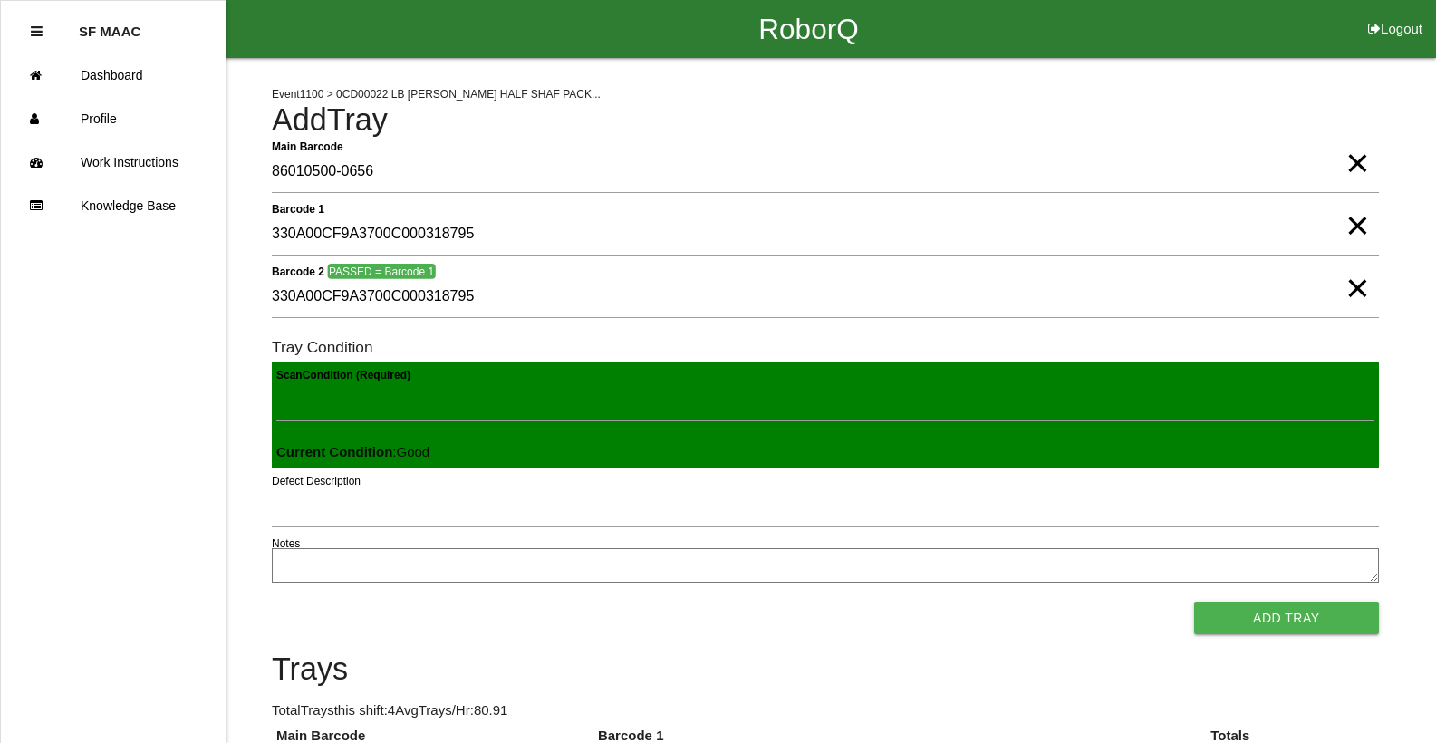
click at [1195, 602] on button "Add Tray" at bounding box center [1287, 618] width 185 height 33
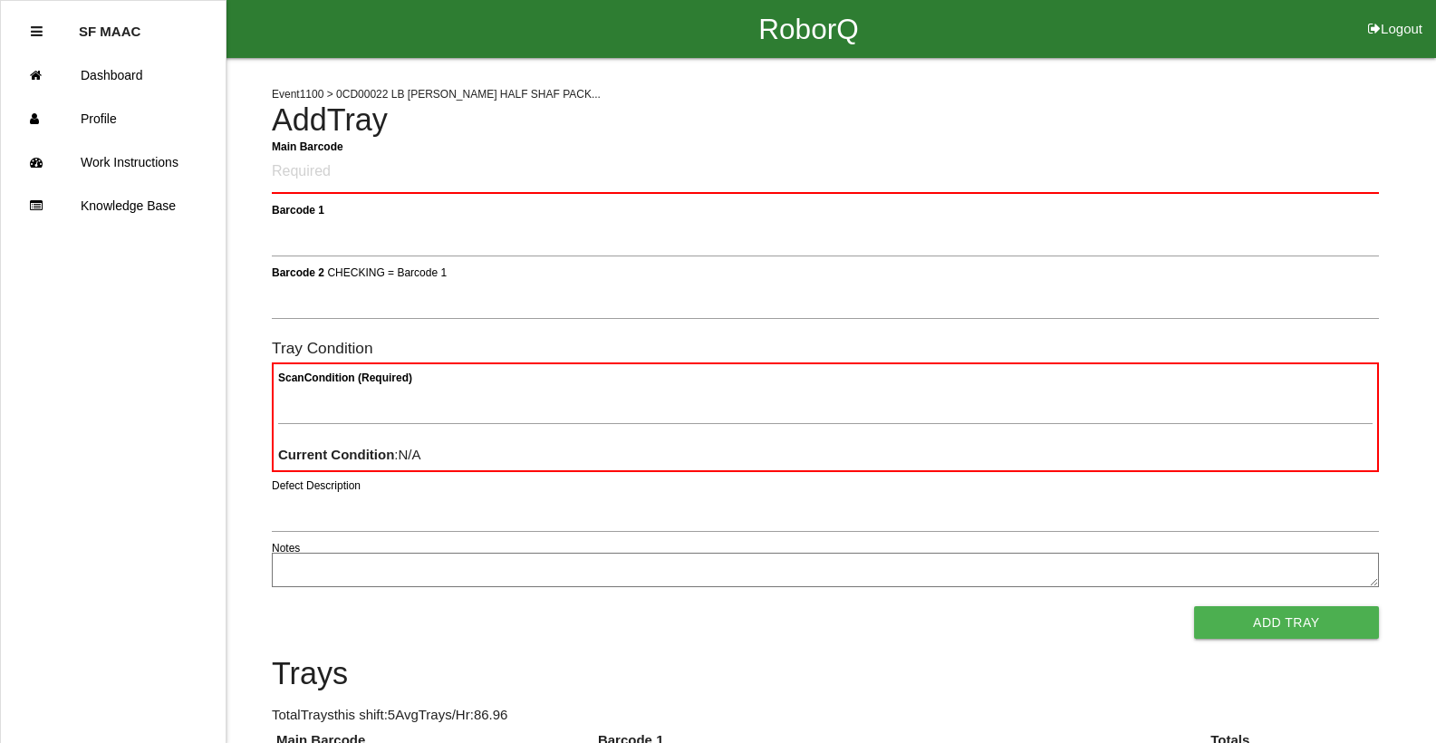
type Barcode "86010500-0657"
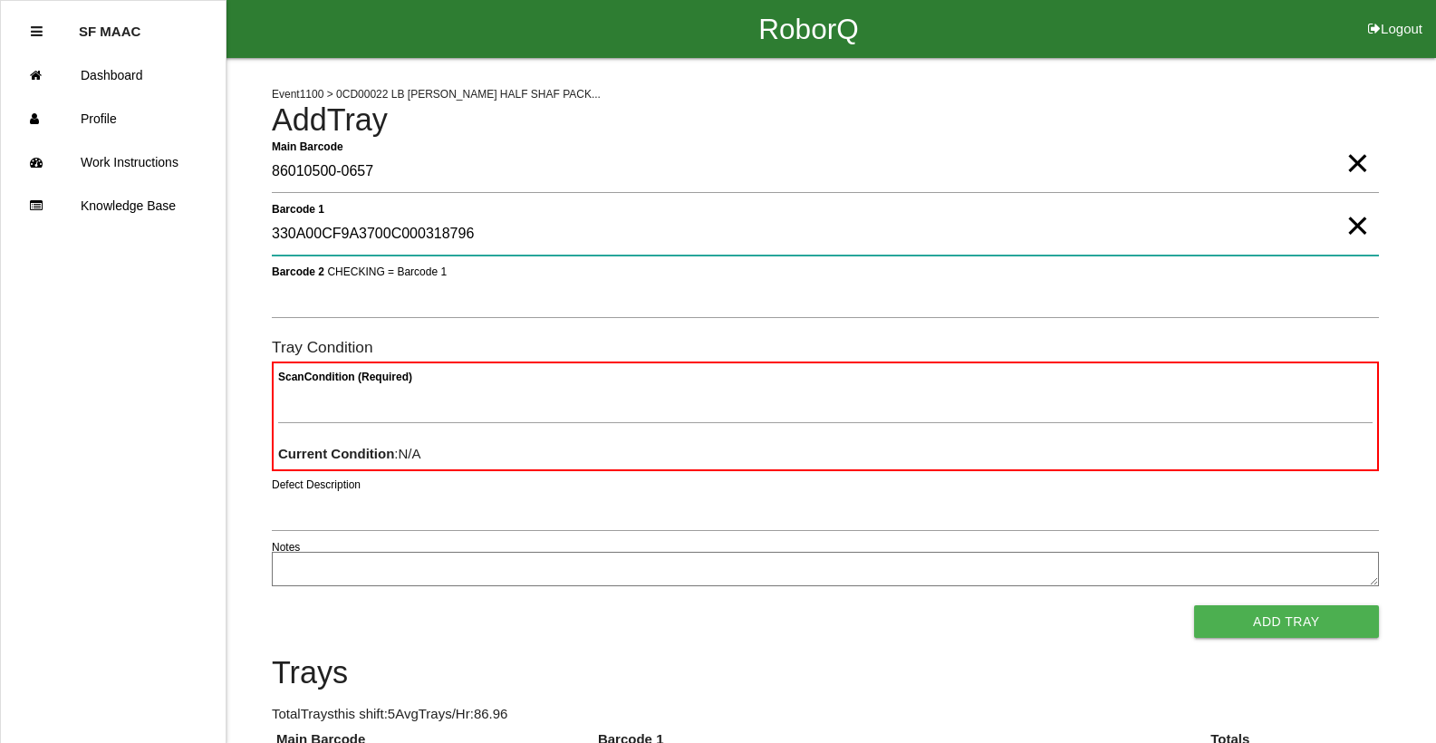
type 1 "330A00CF9A3700C000318796"
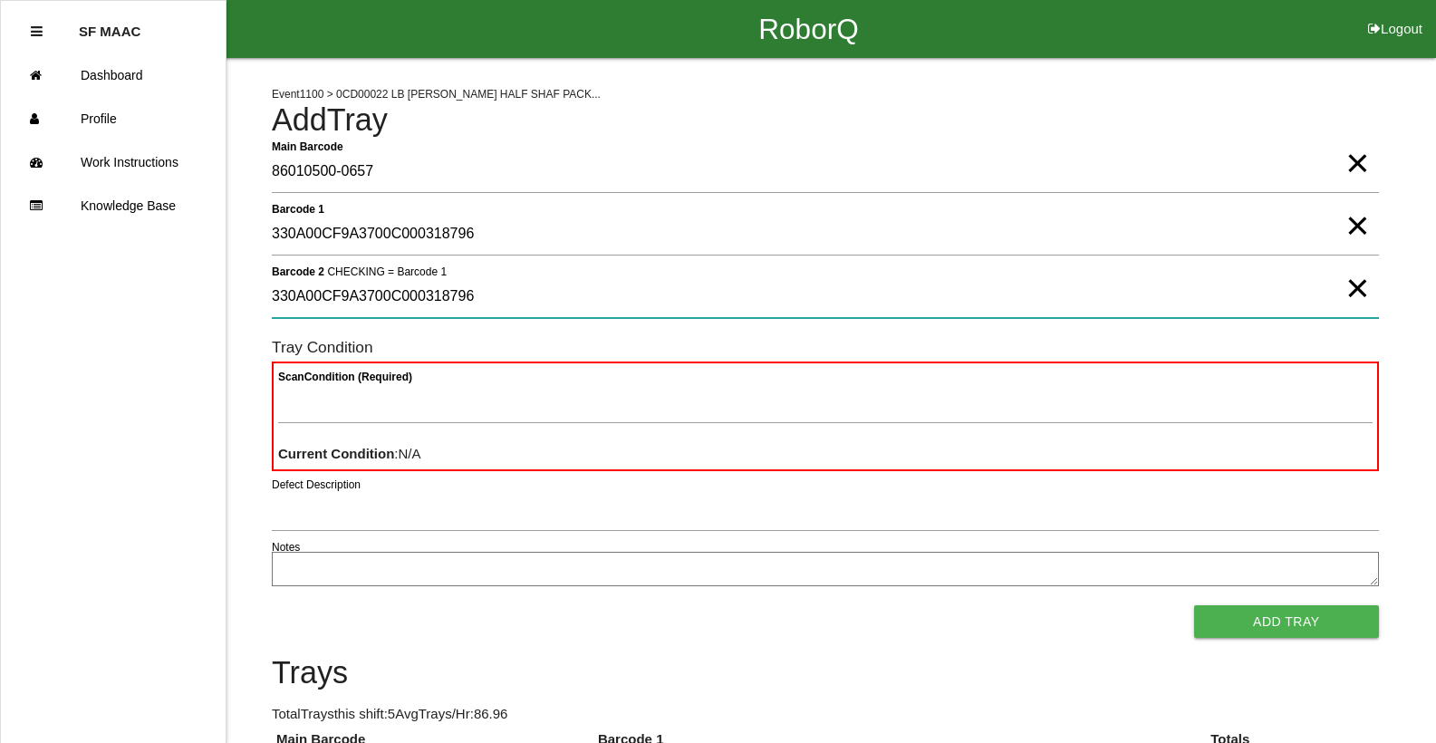
type 2 "330A00CF9A3700C000318796"
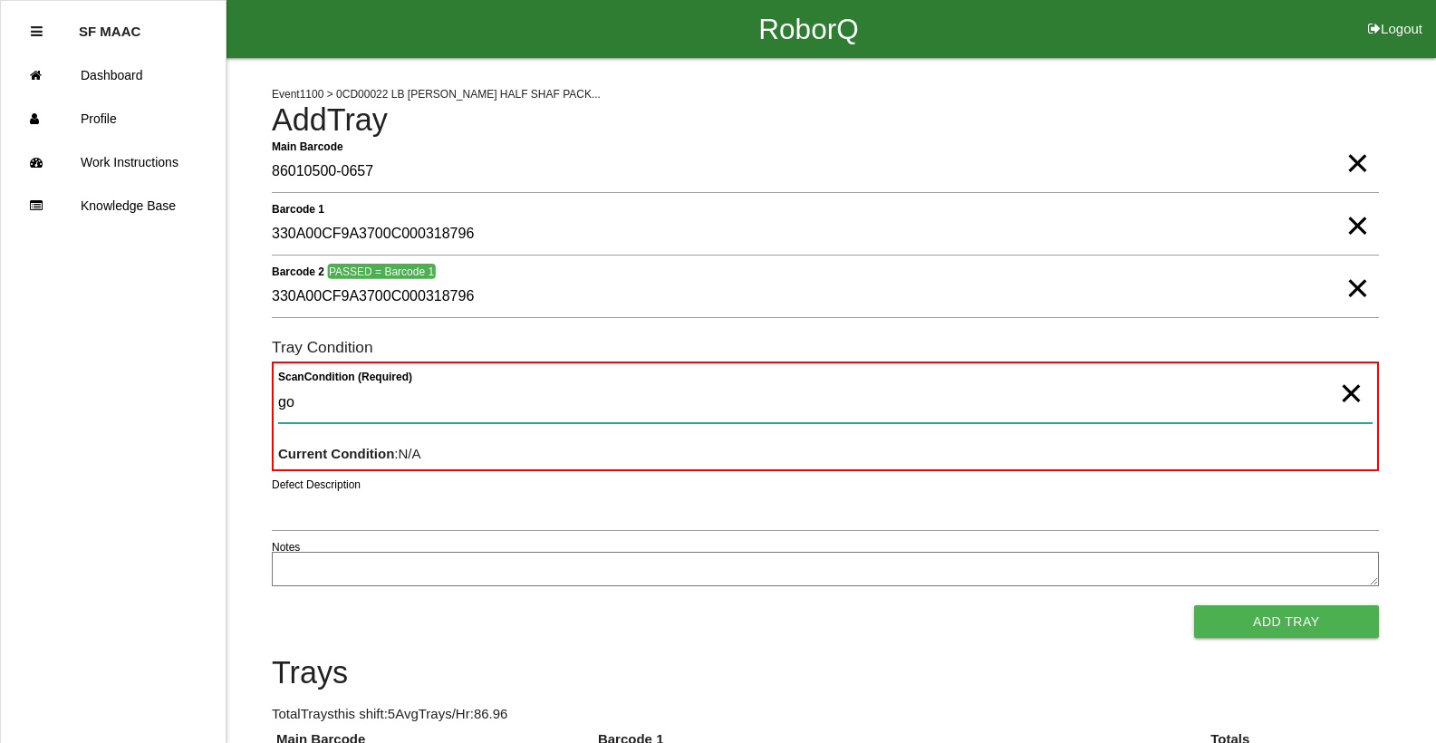
type Condition "goo"
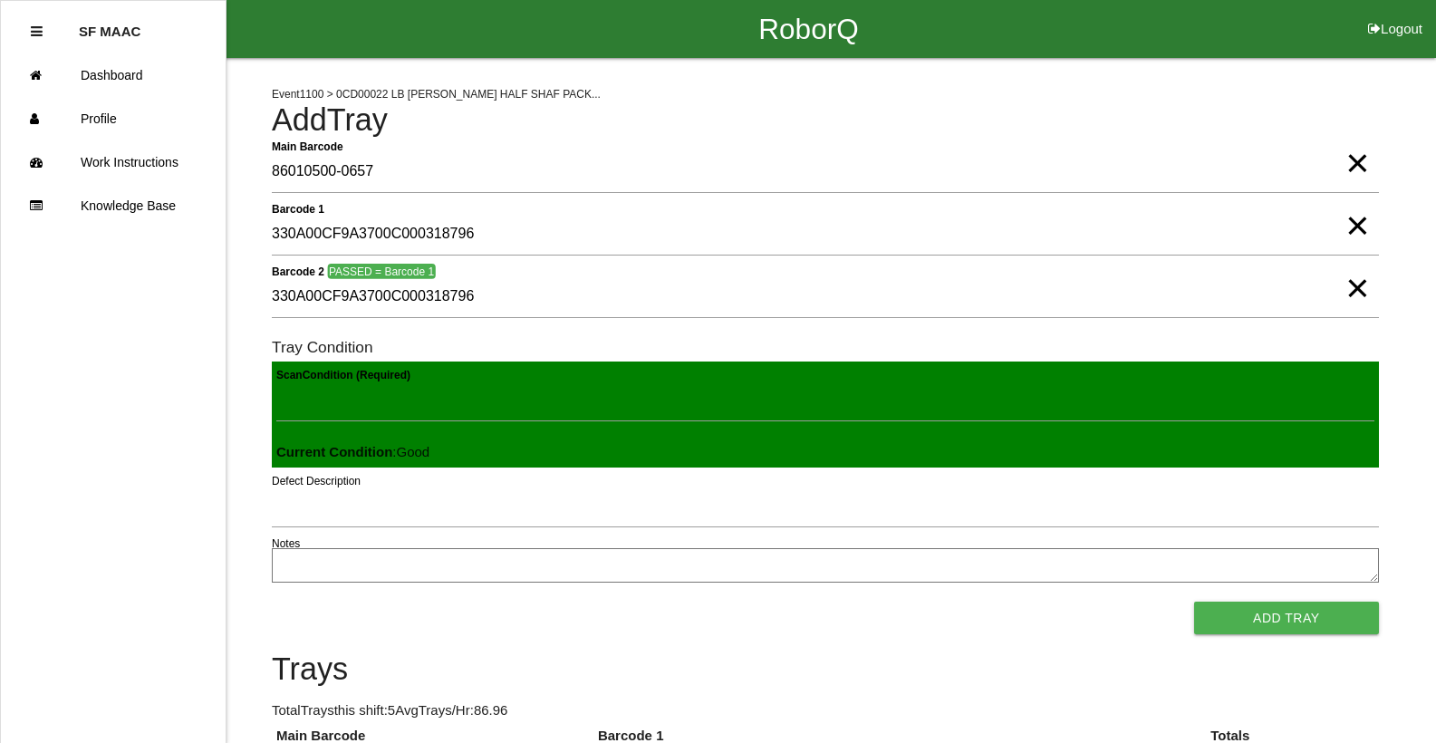
click at [1195, 602] on button "Add Tray" at bounding box center [1287, 618] width 185 height 33
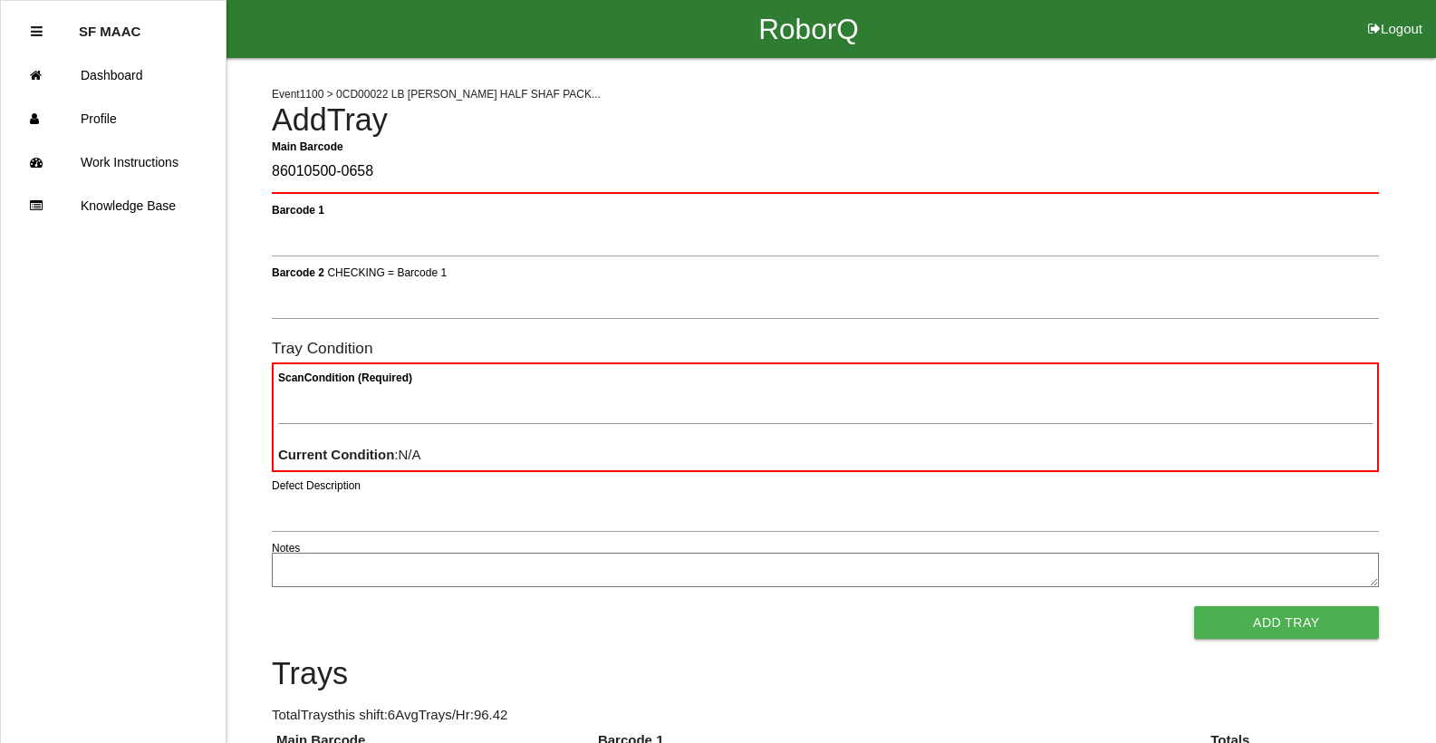
type Barcode "86010500-0658"
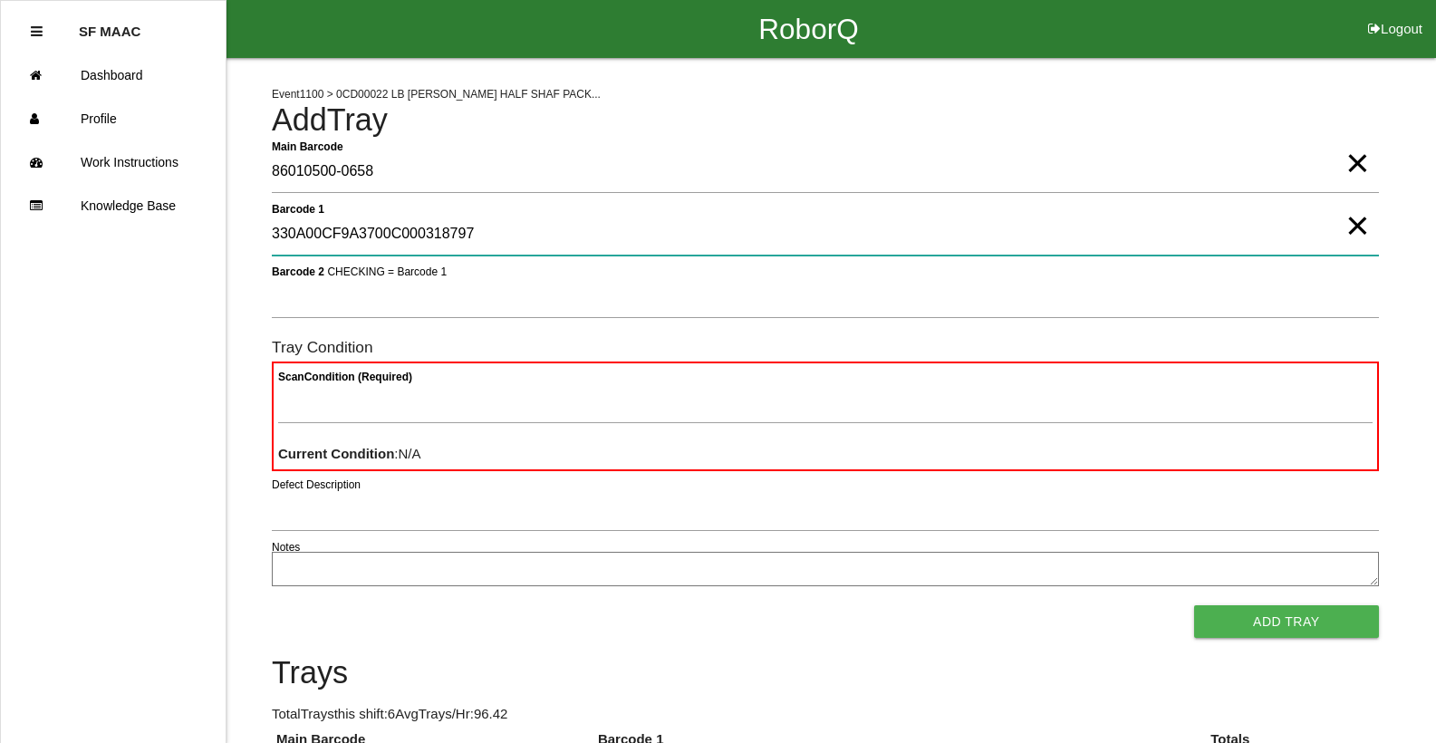
type 1 "330A00CF9A3700C000318797"
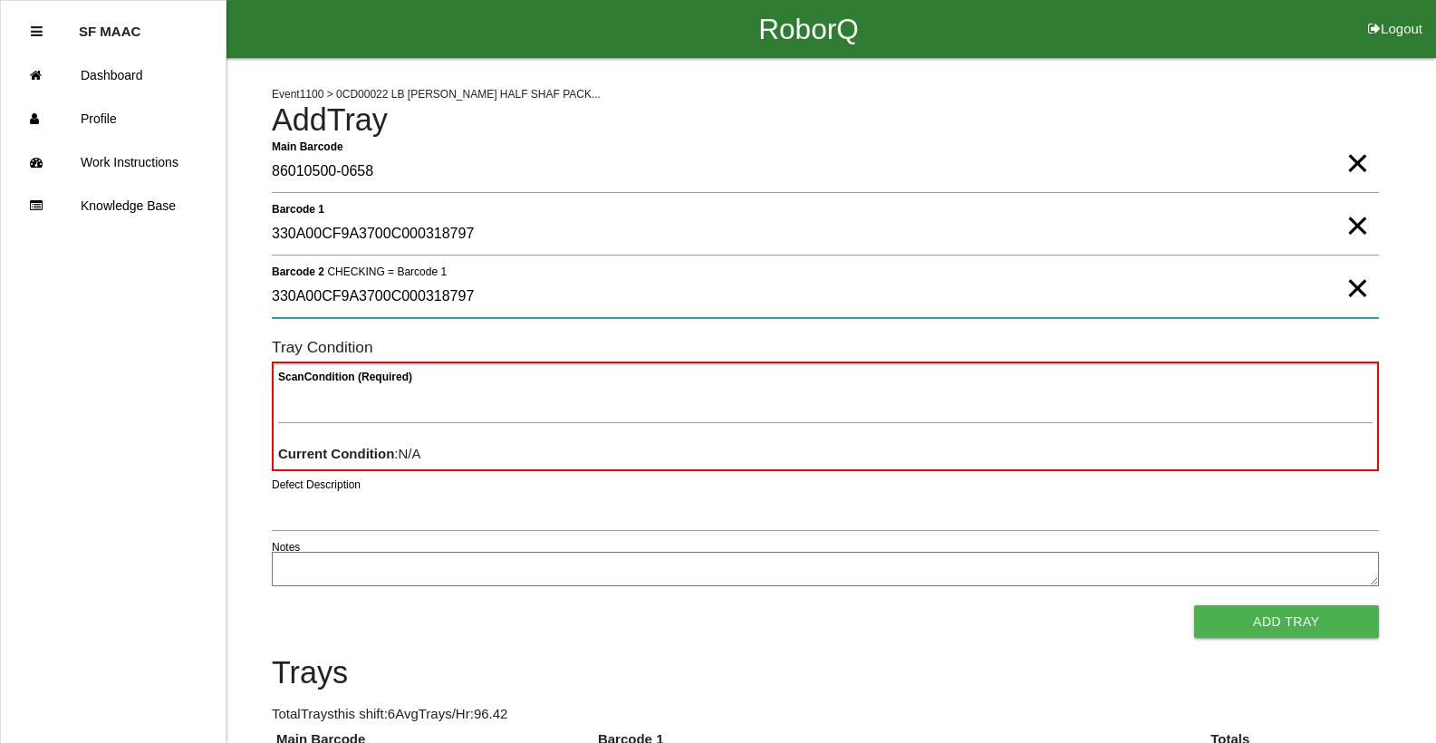
type 2 "330A00CF9A3700C000318797"
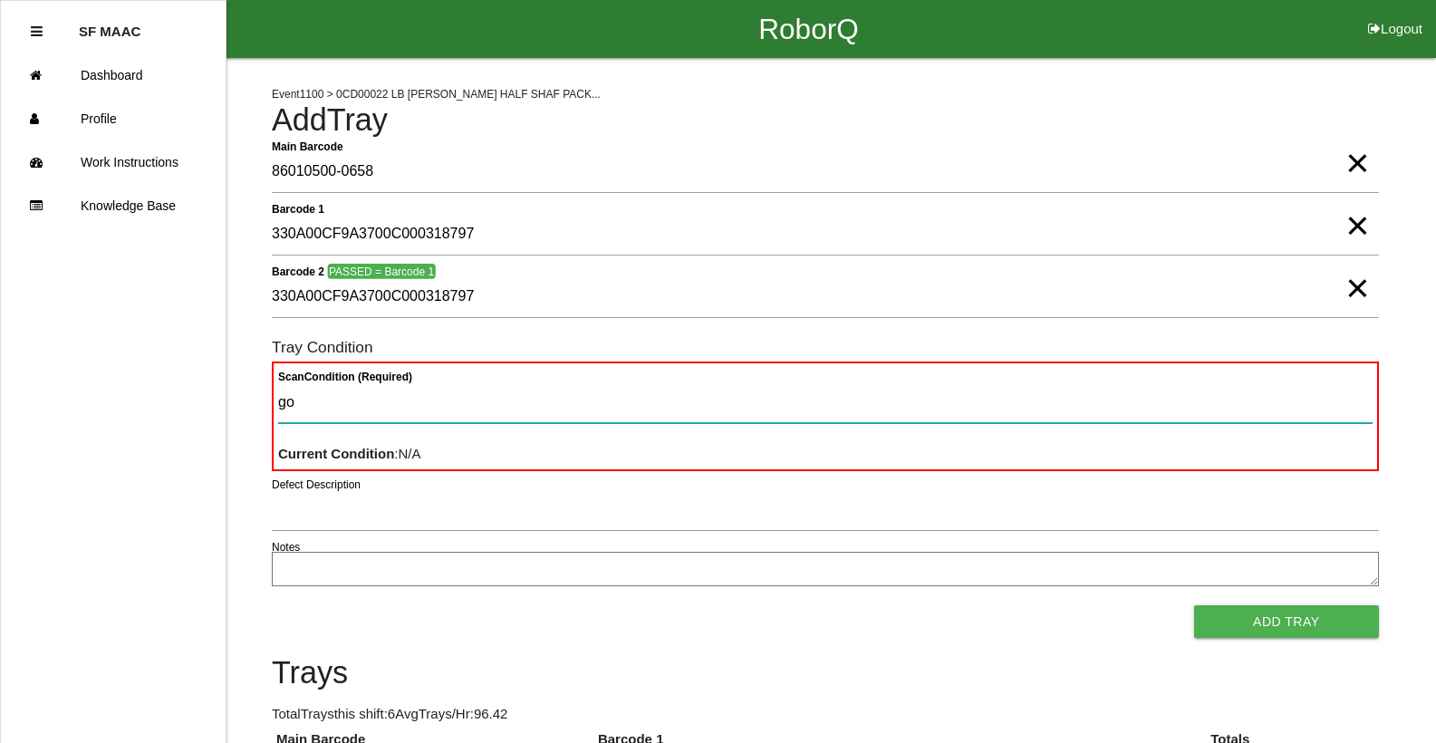
type Condition "goo"
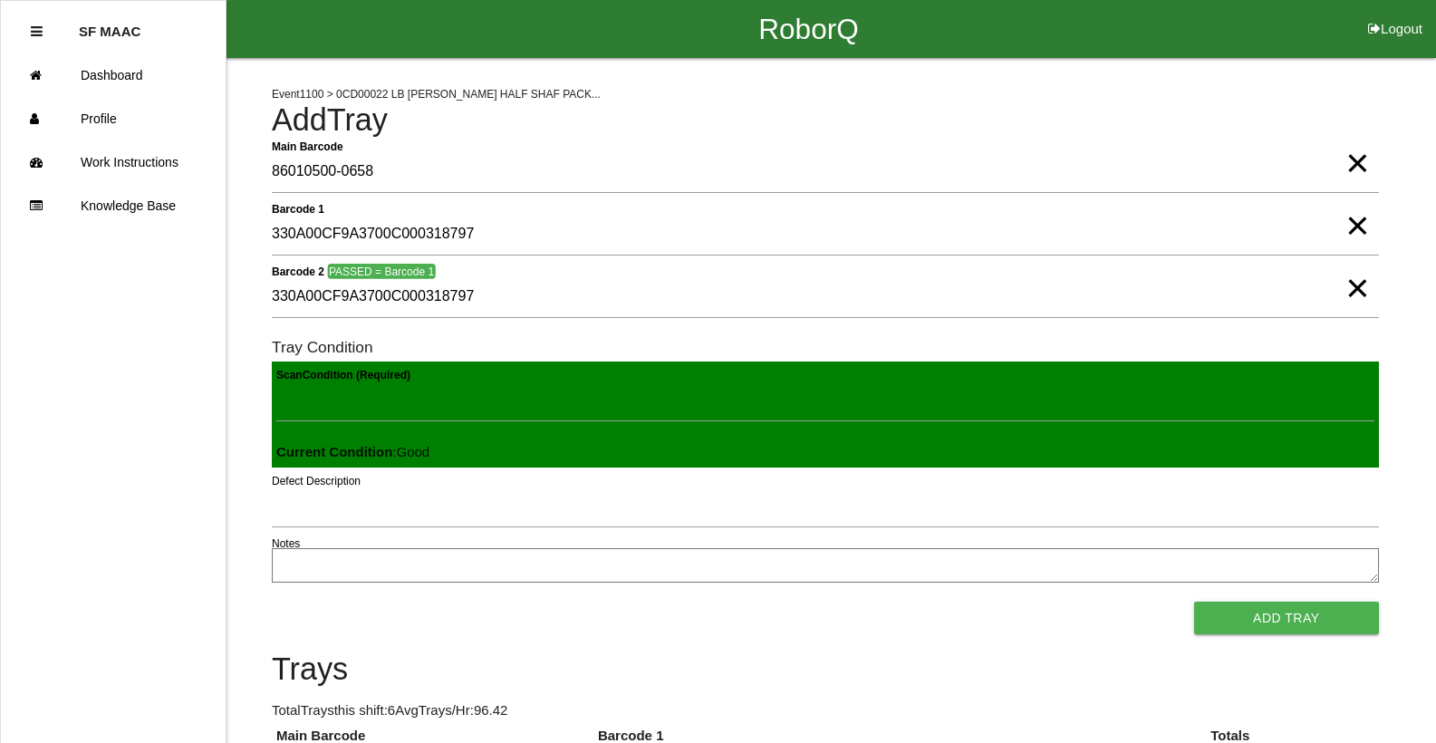
click at [1195, 602] on button "Add Tray" at bounding box center [1287, 618] width 185 height 33
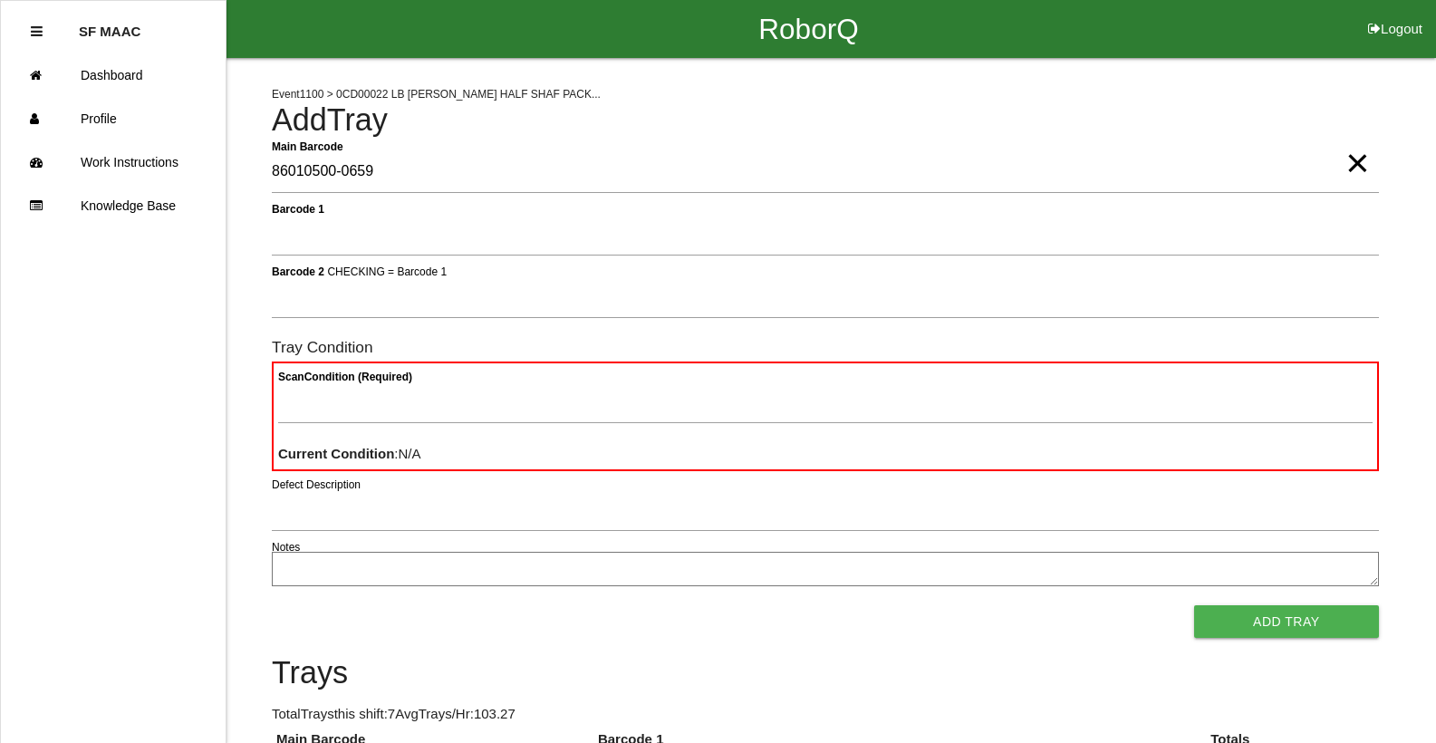
type Barcode "86010500-0659"
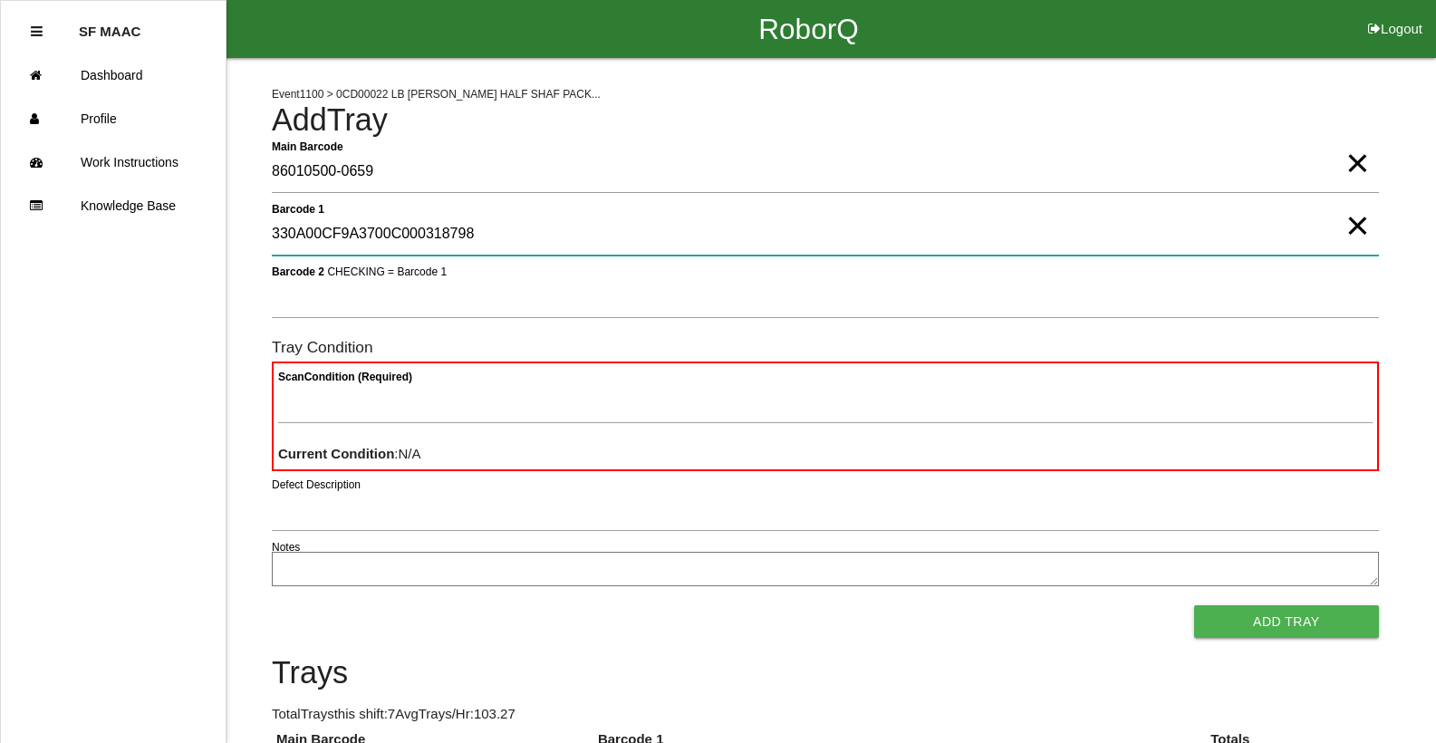
type 1 "330A00CF9A3700C000318798"
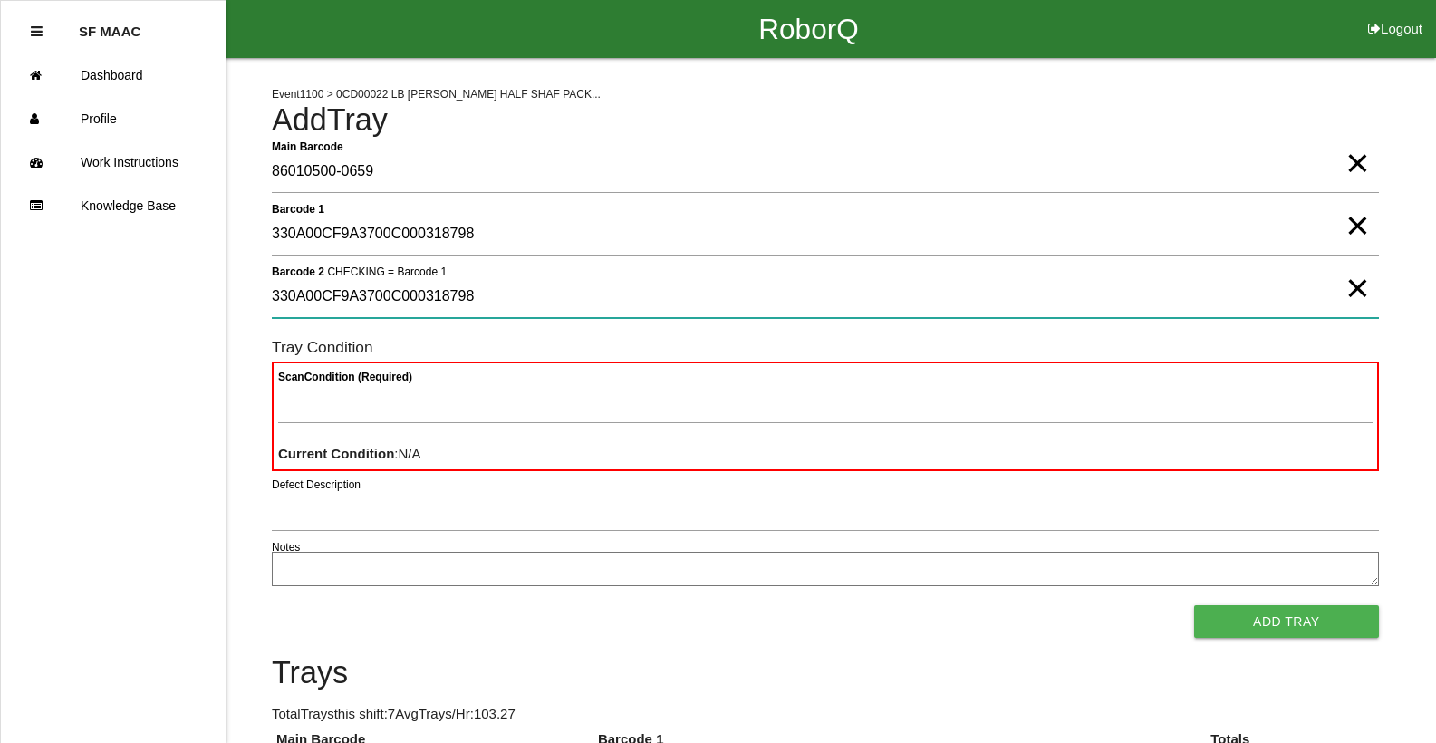
type 2 "330A00CF9A3700C000318798"
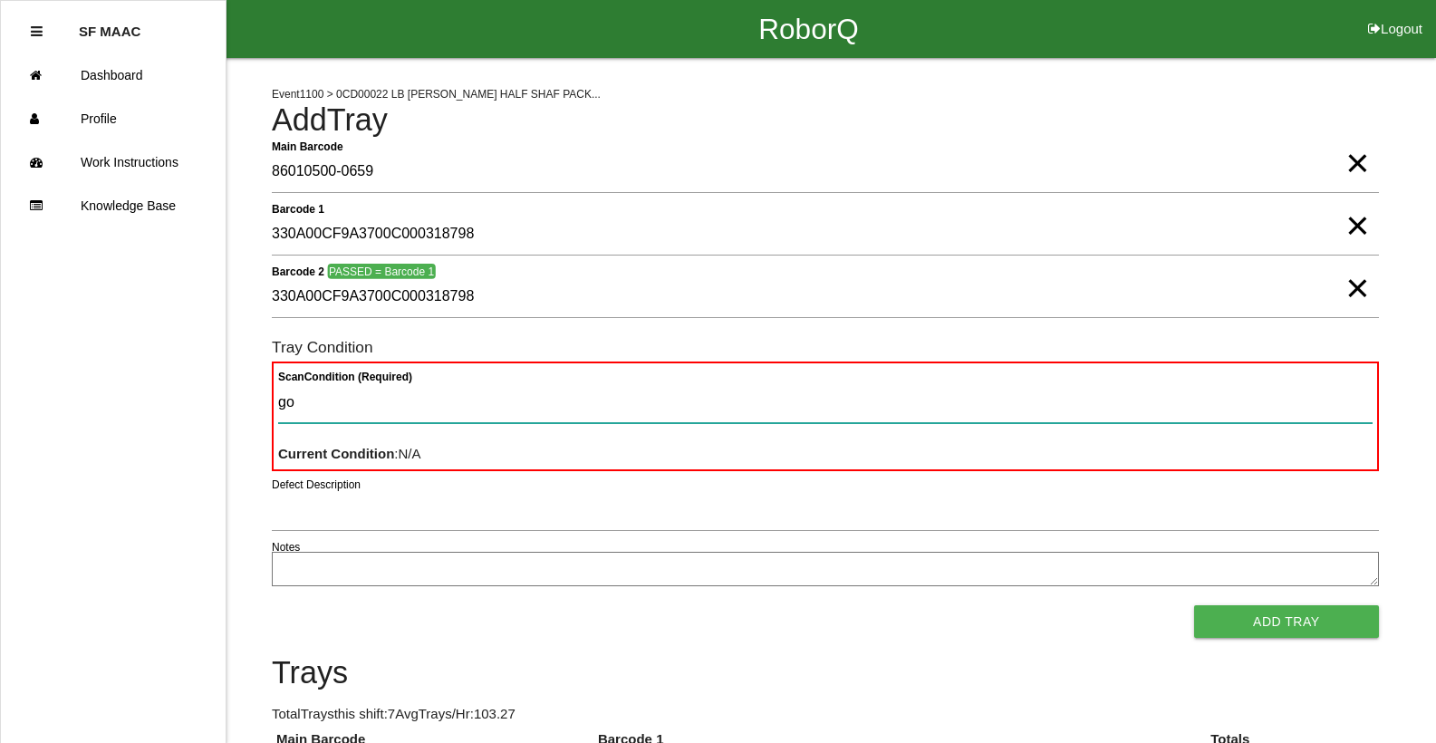
type Condition "goo"
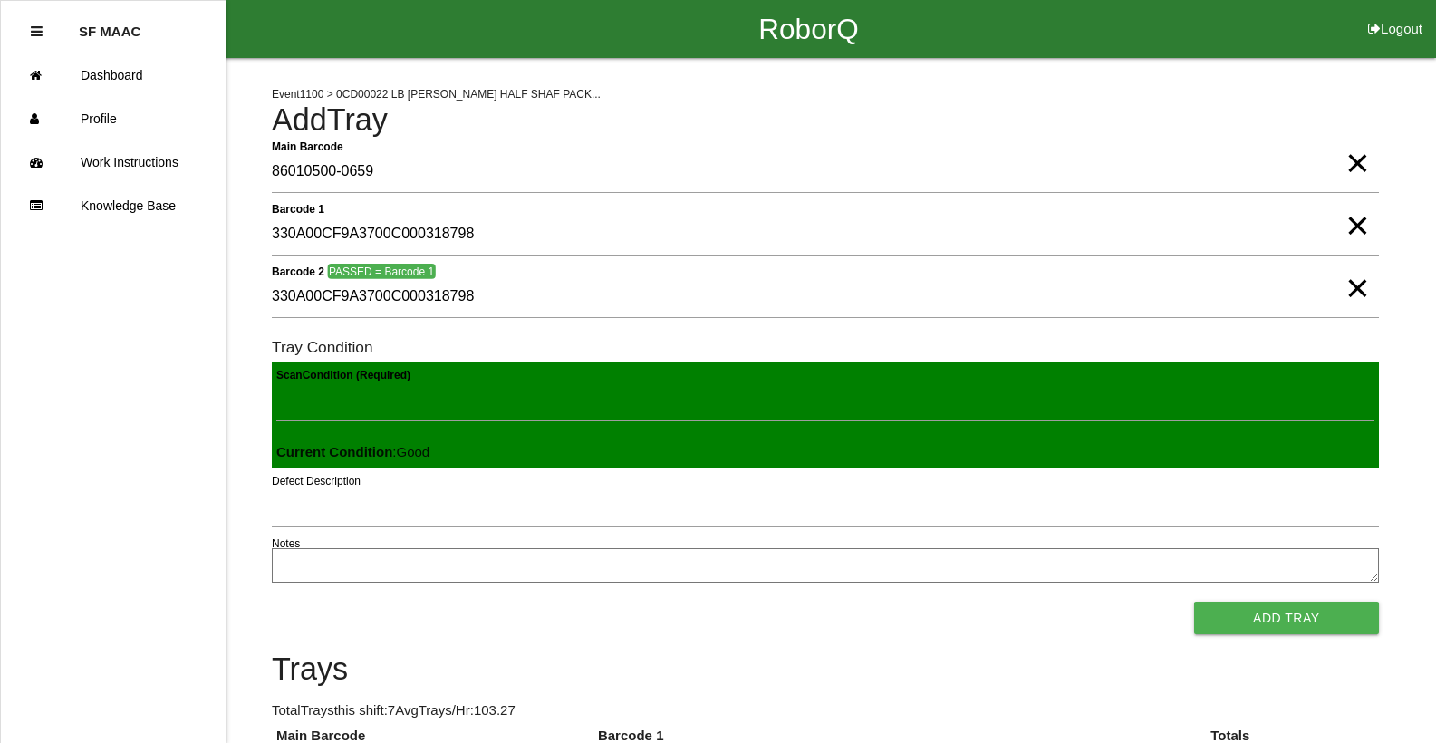
click at [1195, 602] on button "Add Tray" at bounding box center [1287, 618] width 185 height 33
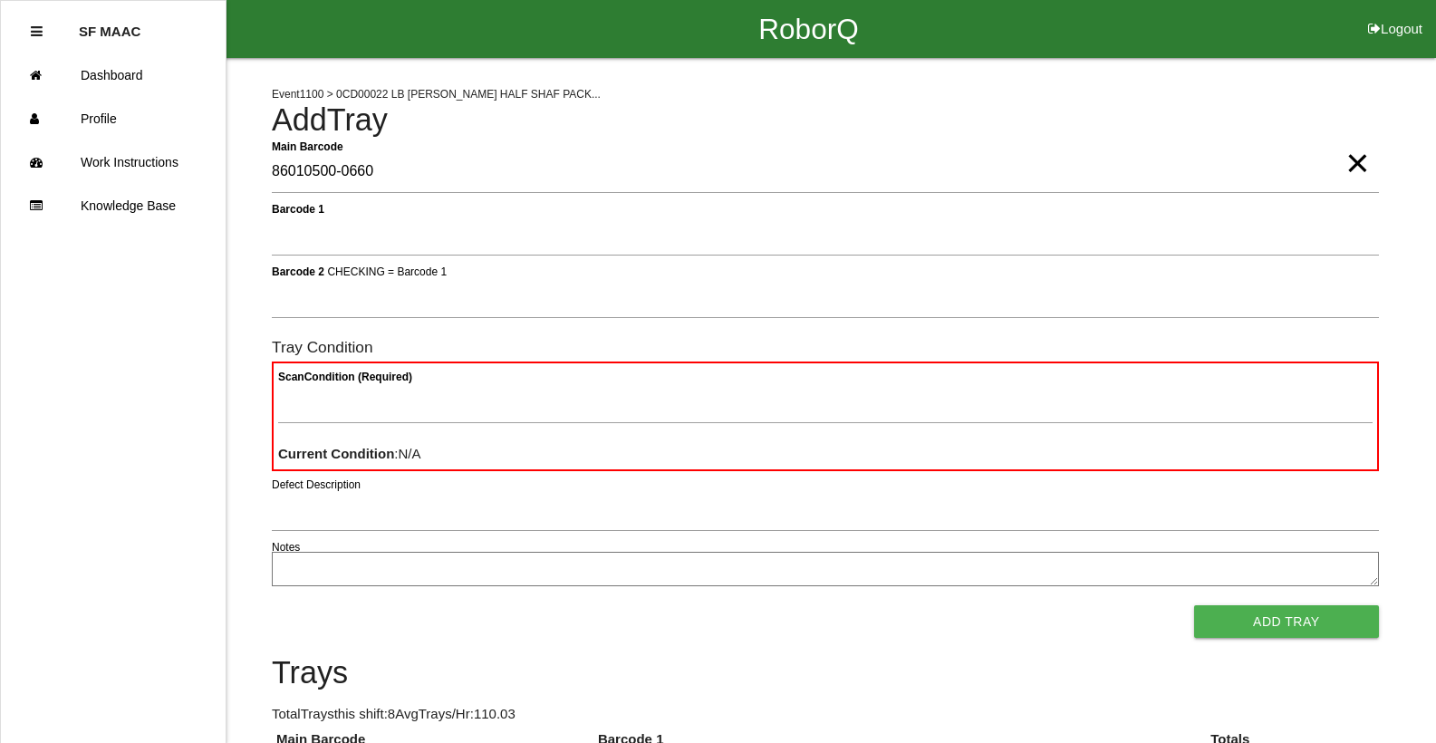
type Barcode "86010500-0660"
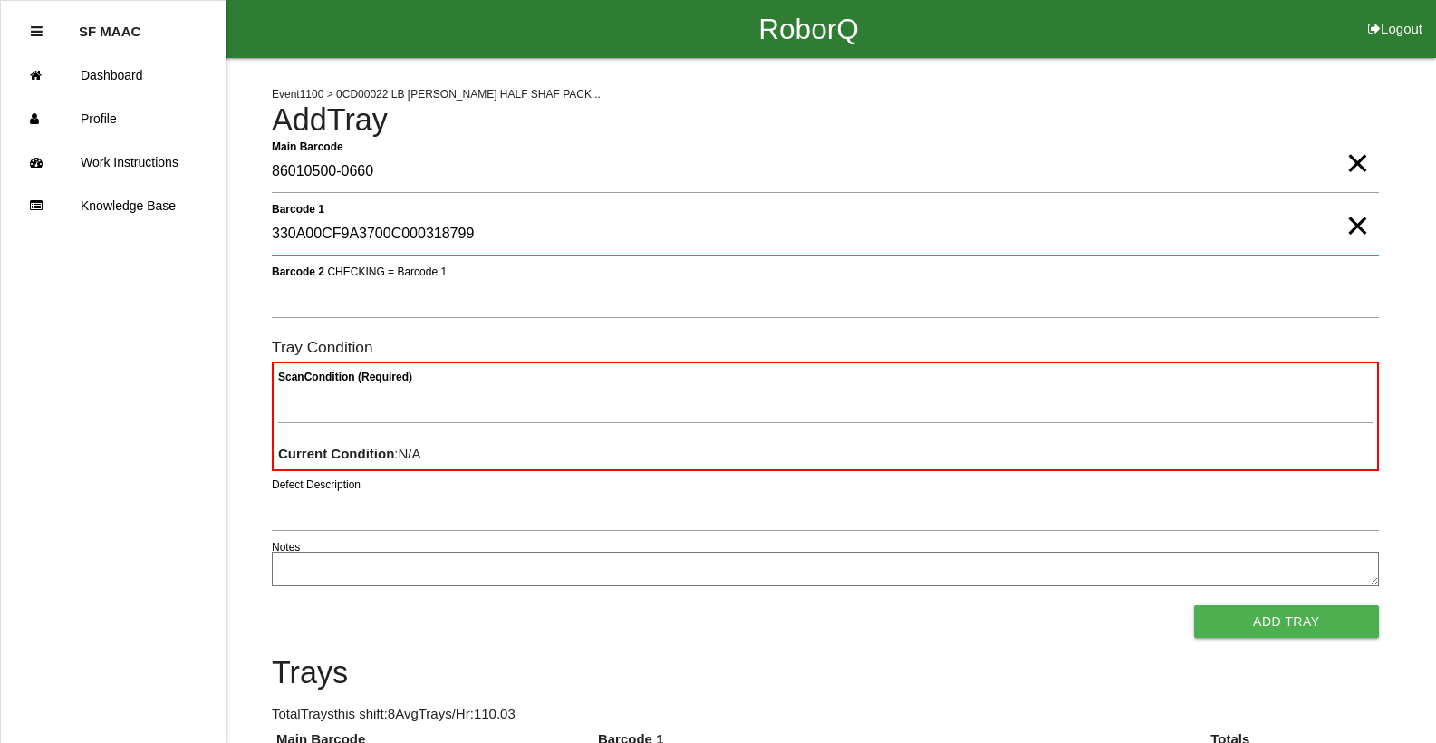
type 1 "330A00CF9A3700C000318799"
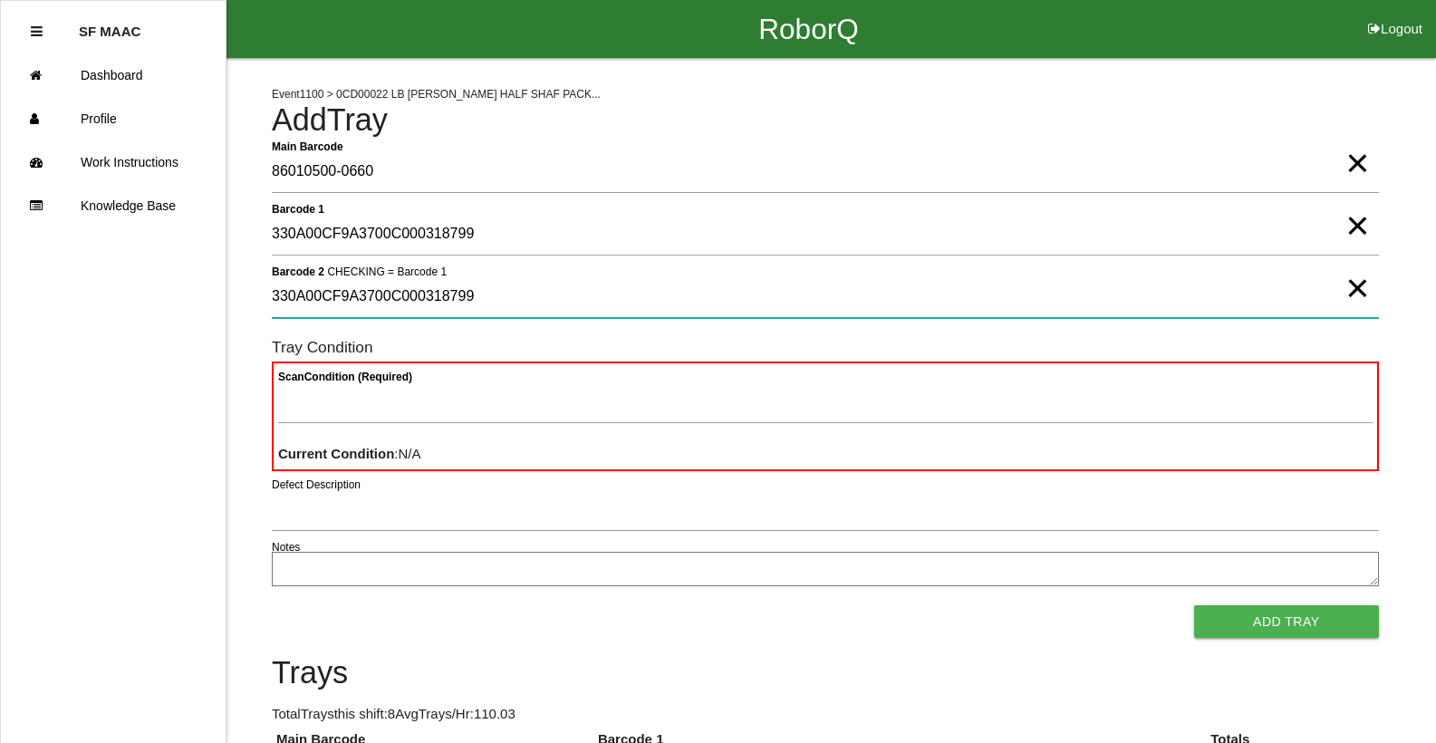
type 2 "330A00CF9A3700C000318799"
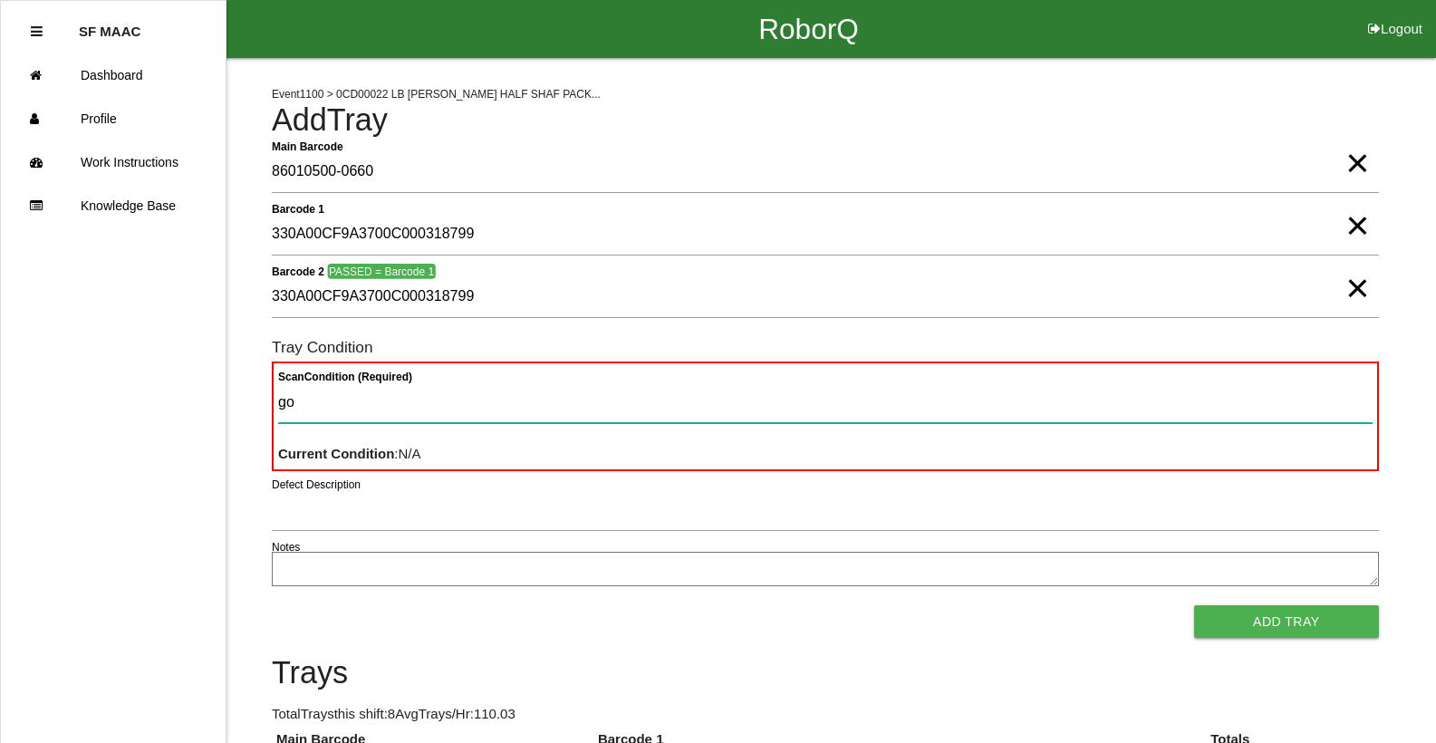
type Condition "goo"
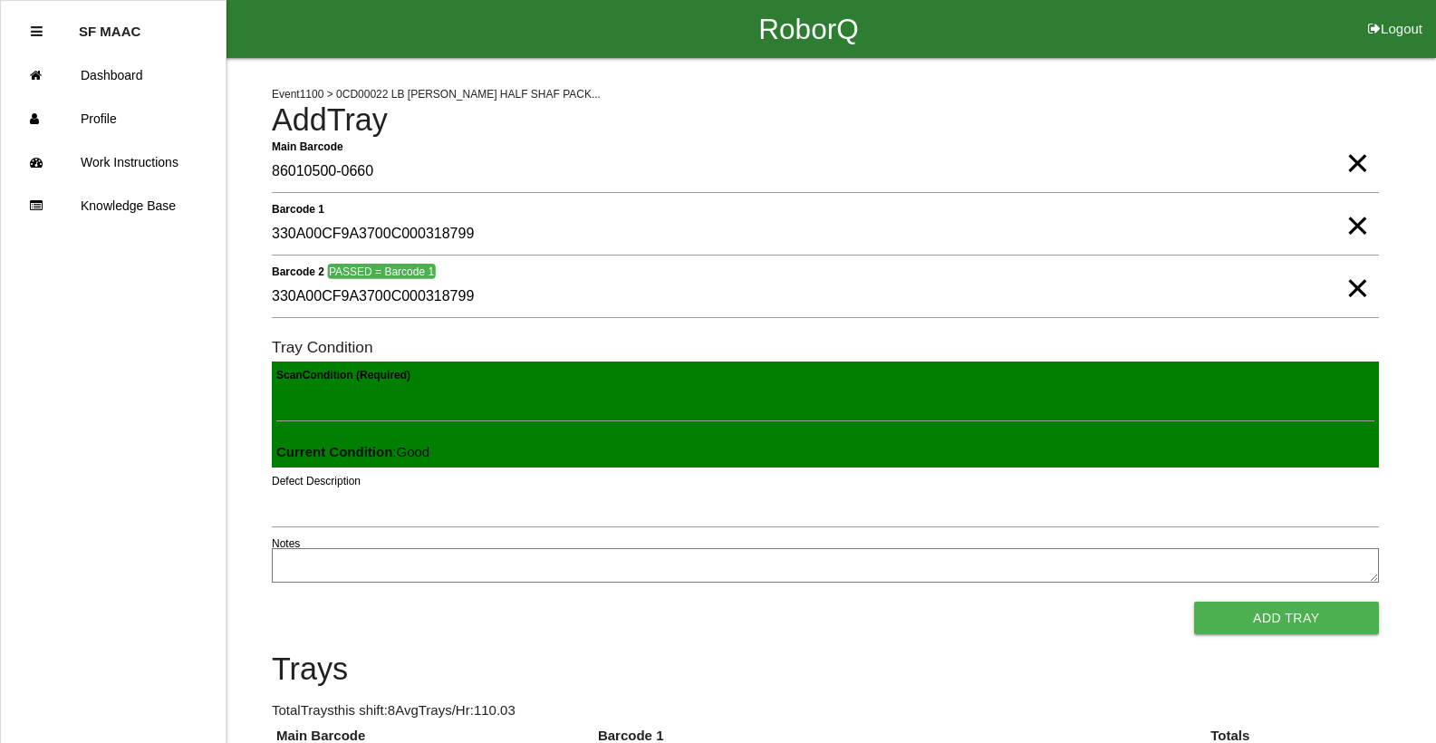
click at [1195, 602] on button "Add Tray" at bounding box center [1287, 618] width 185 height 33
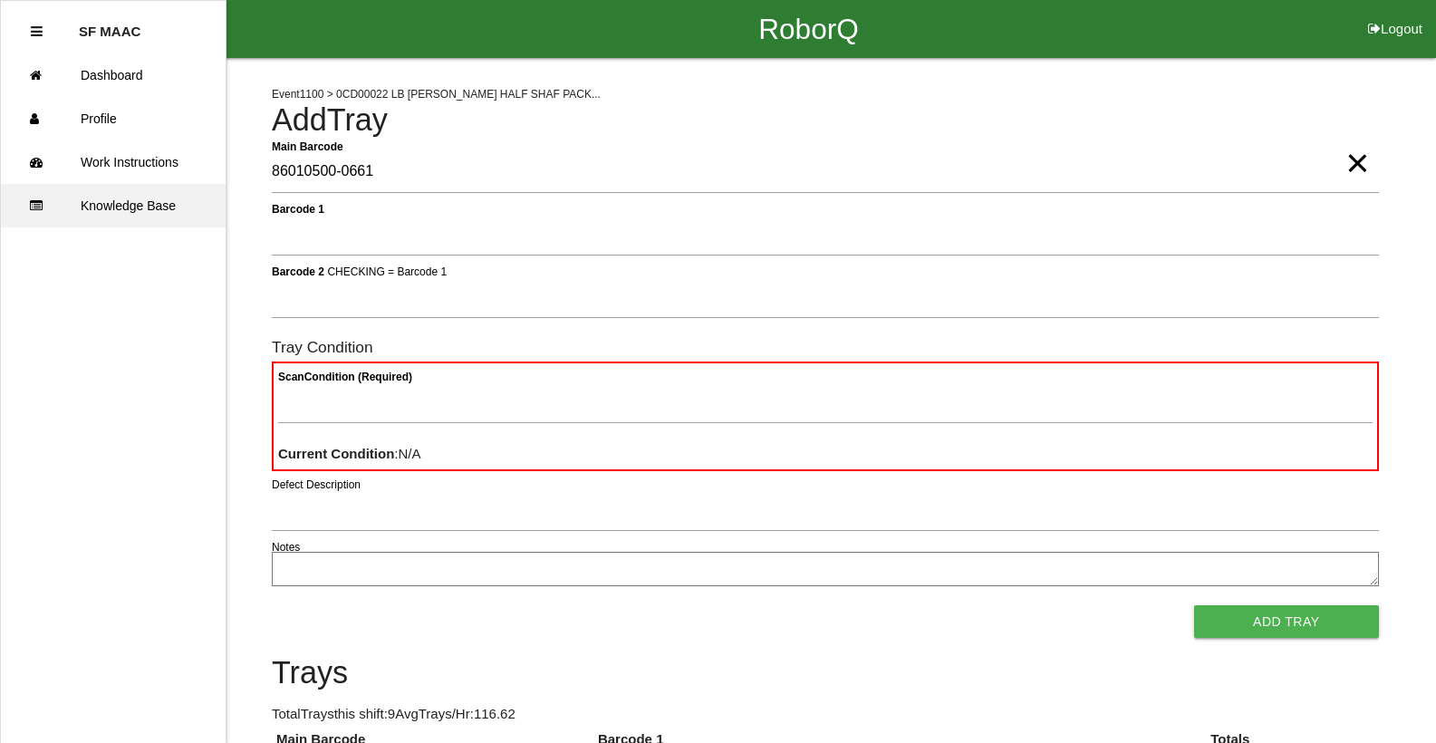
type Barcode "86010500-0661"
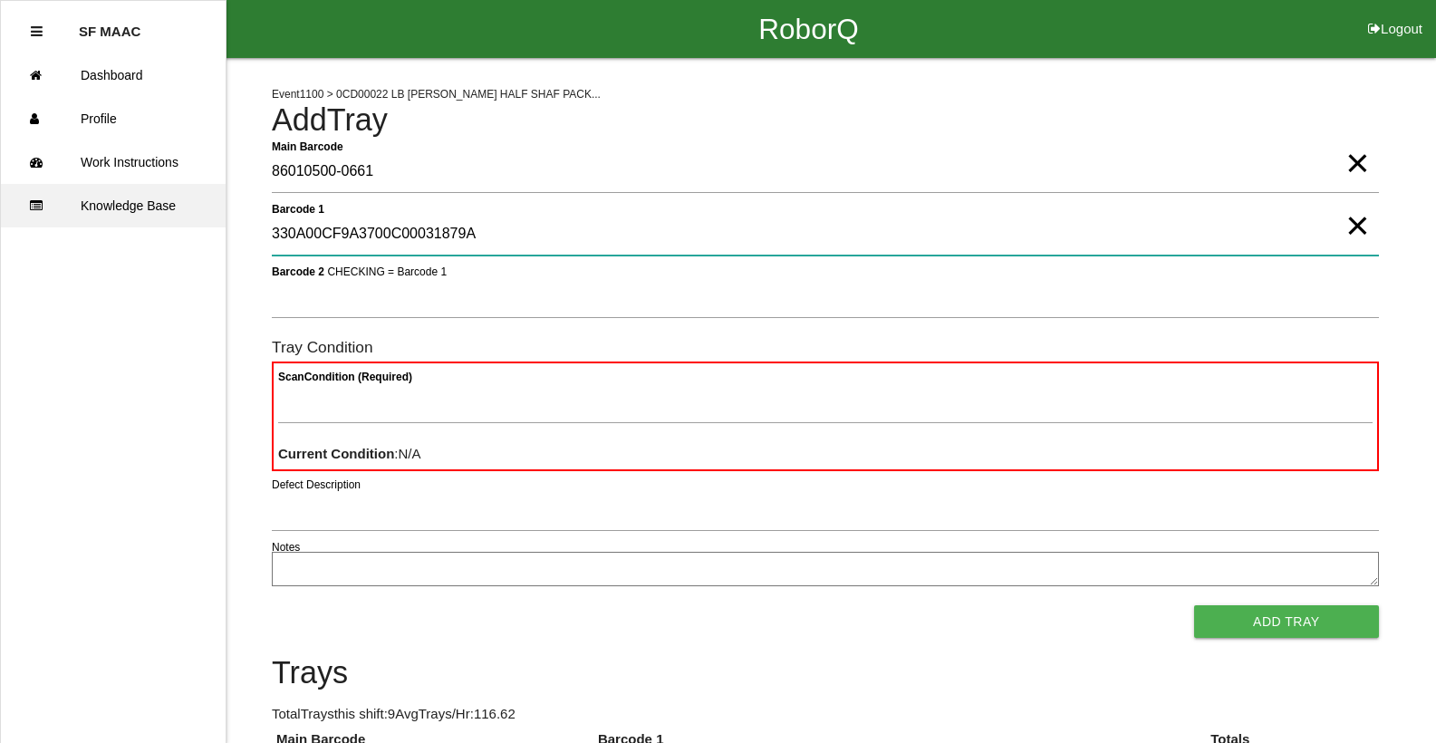
type 1 "330A00CF9A3700C00031879A"
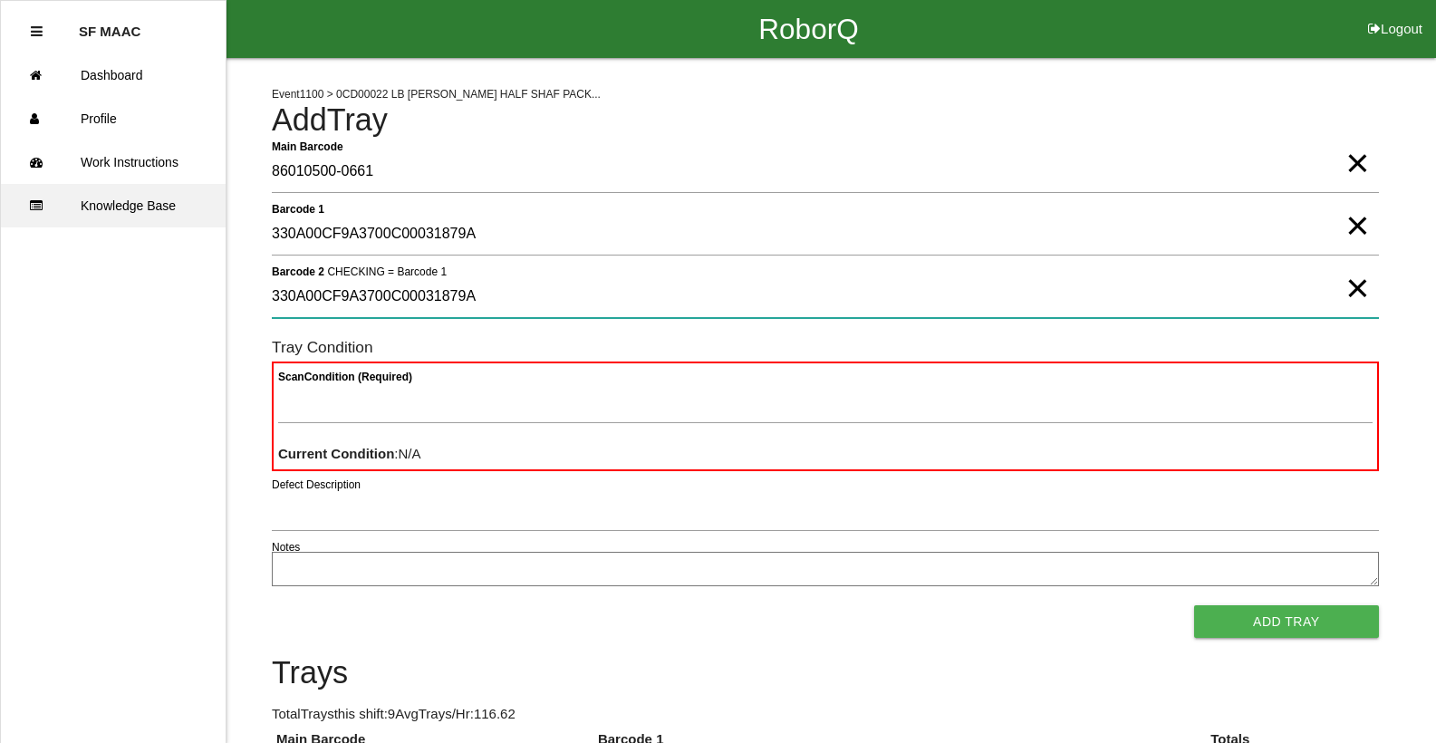
type 2 "330A00CF9A3700C00031879A"
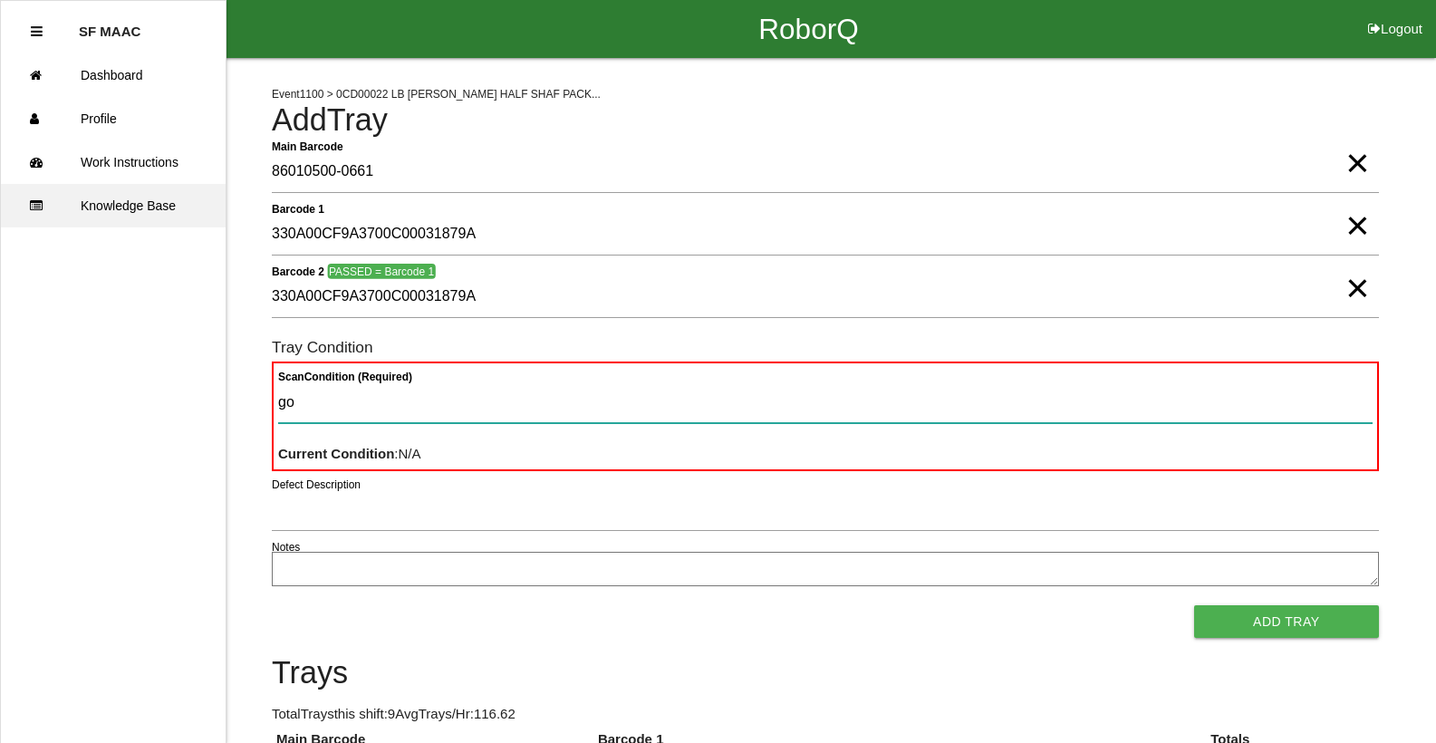
type Condition "goo"
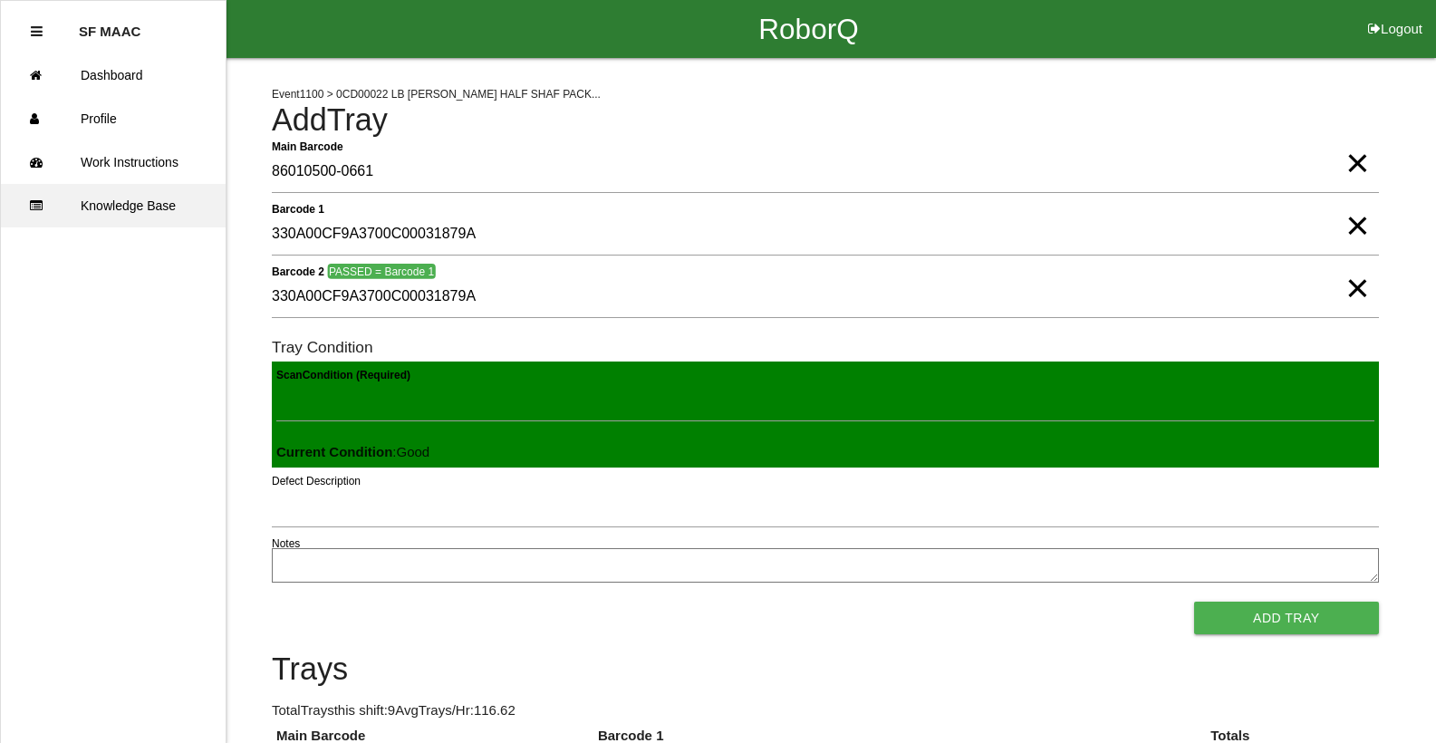
click at [1195, 602] on button "Add Tray" at bounding box center [1287, 618] width 185 height 33
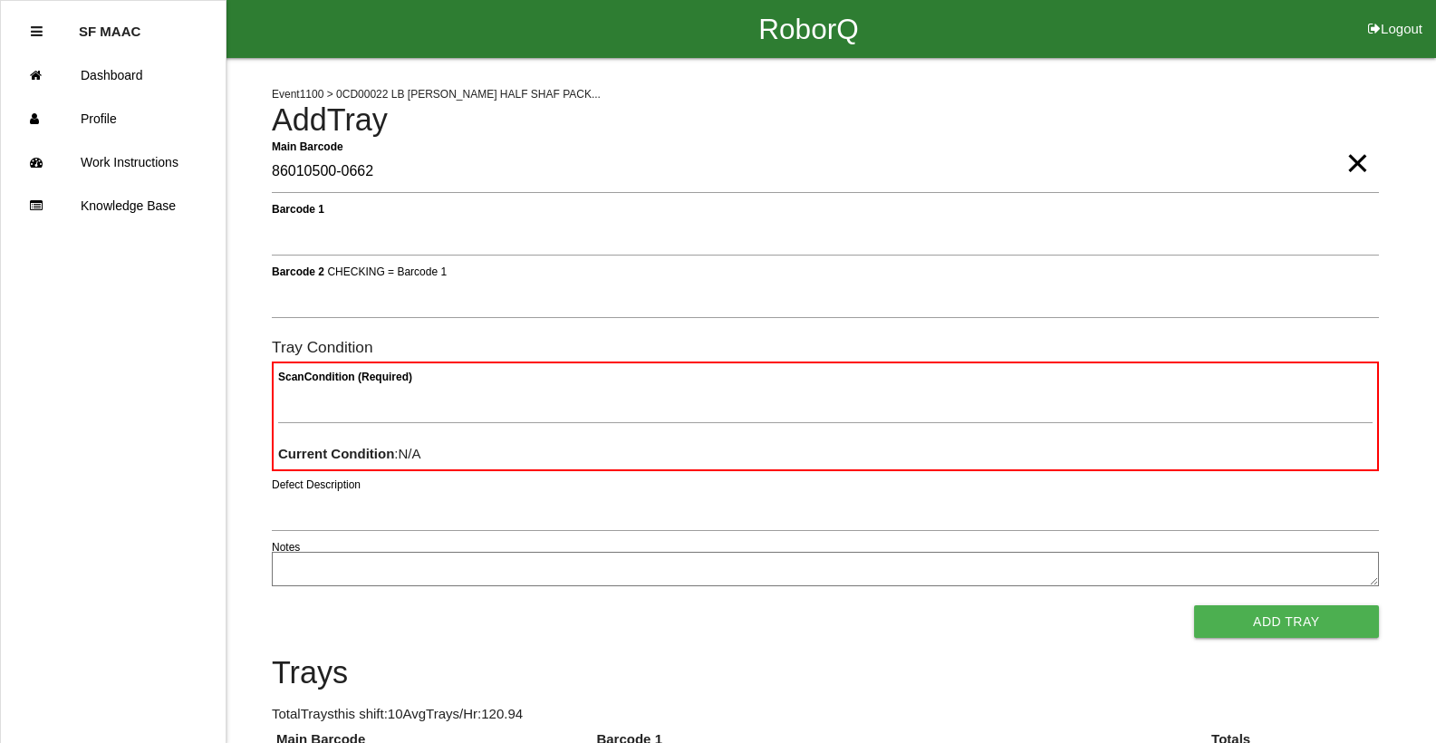
type Barcode "86010500-0662"
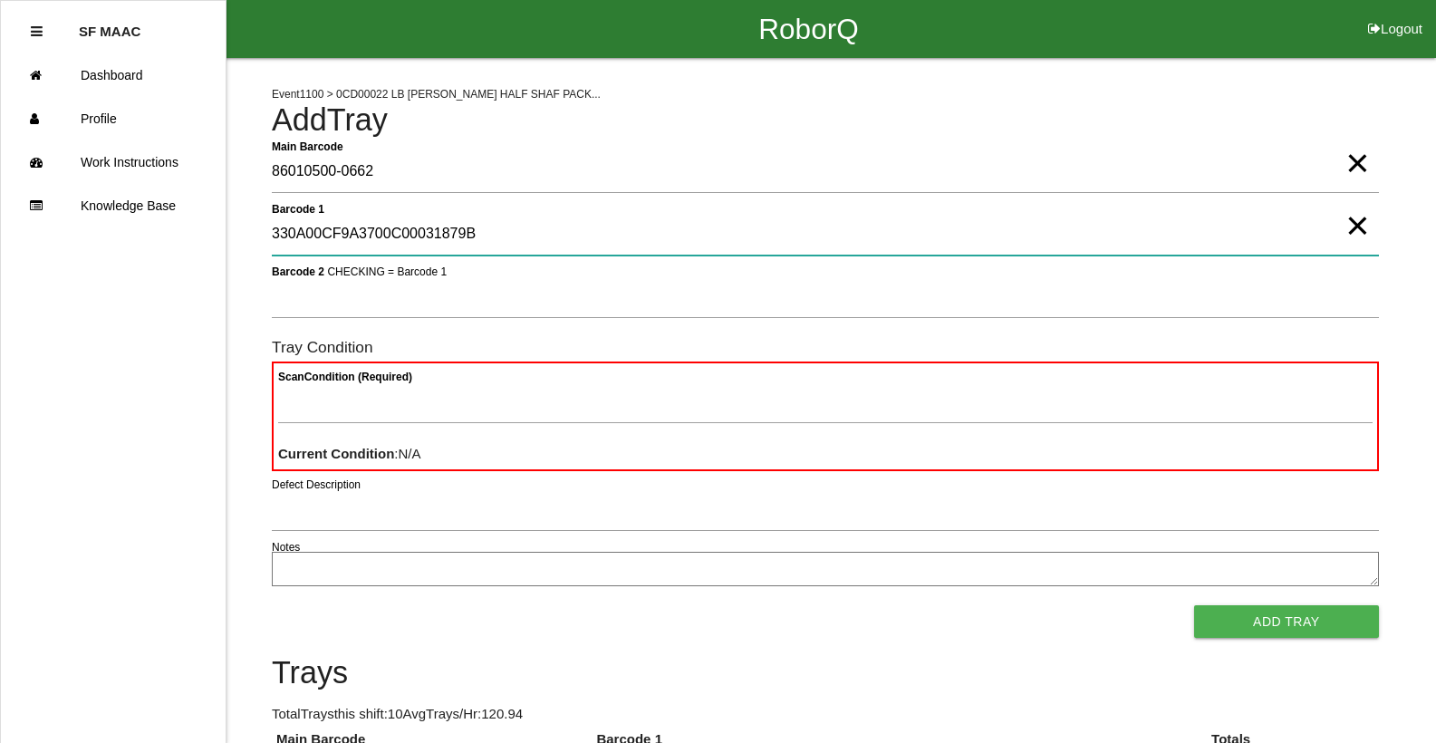
type 1 "330A00CF9A3700C00031879B"
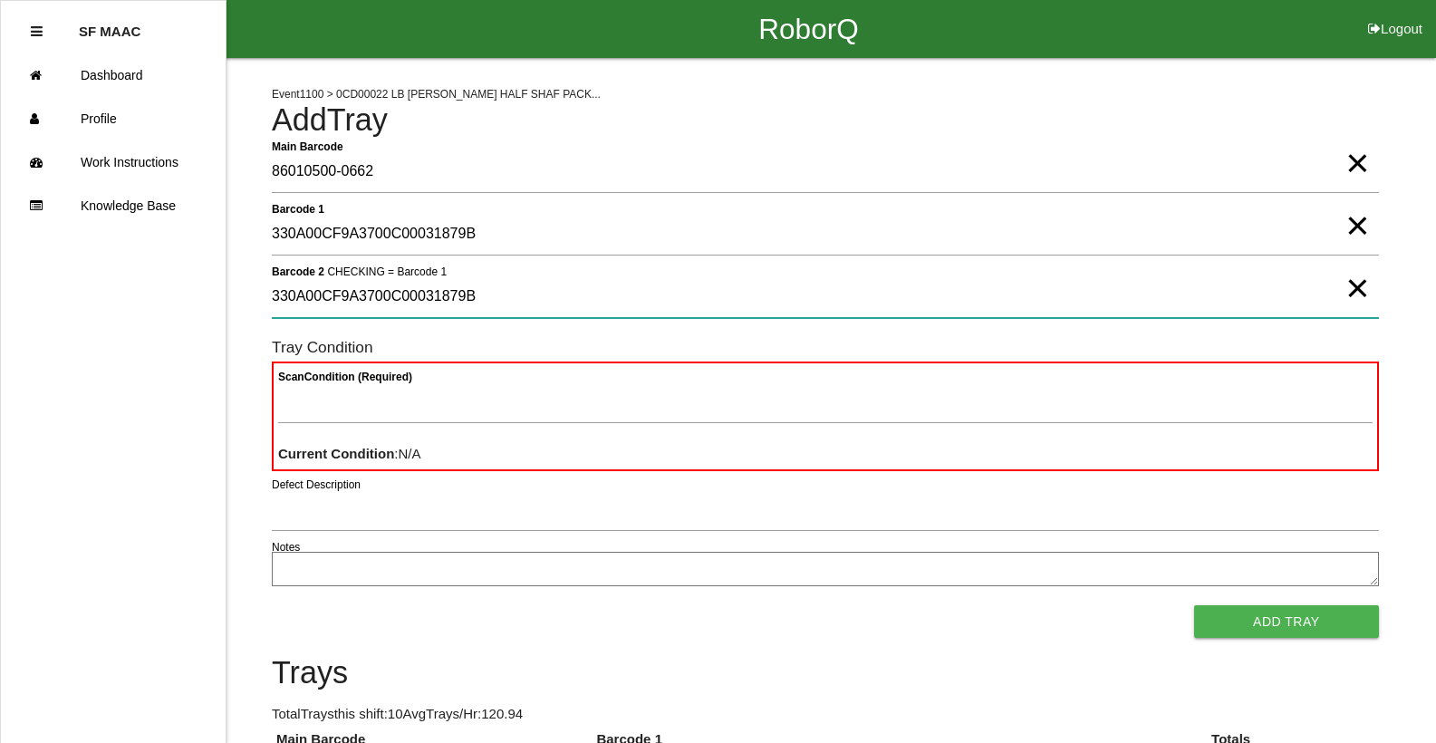
type 2 "330A00CF9A3700C00031879B"
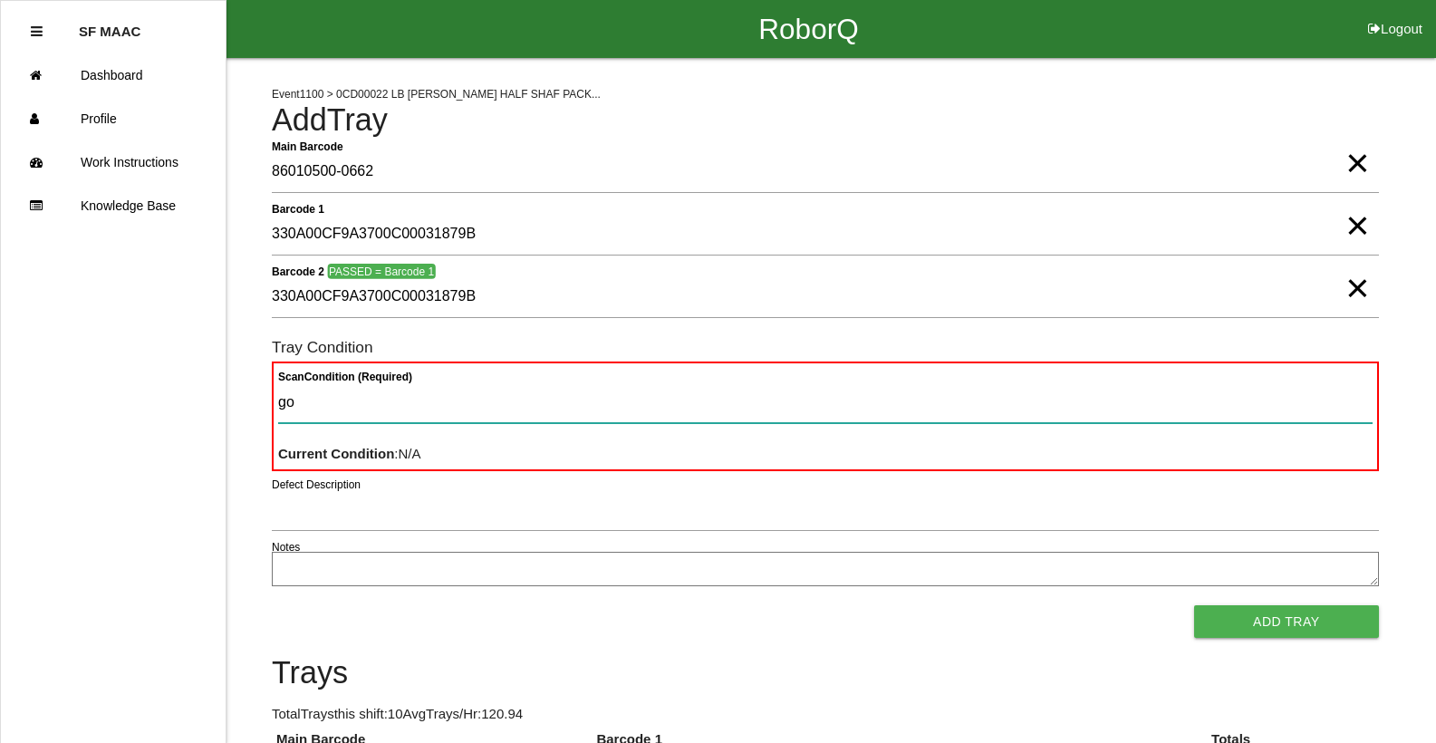
type Condition "goo"
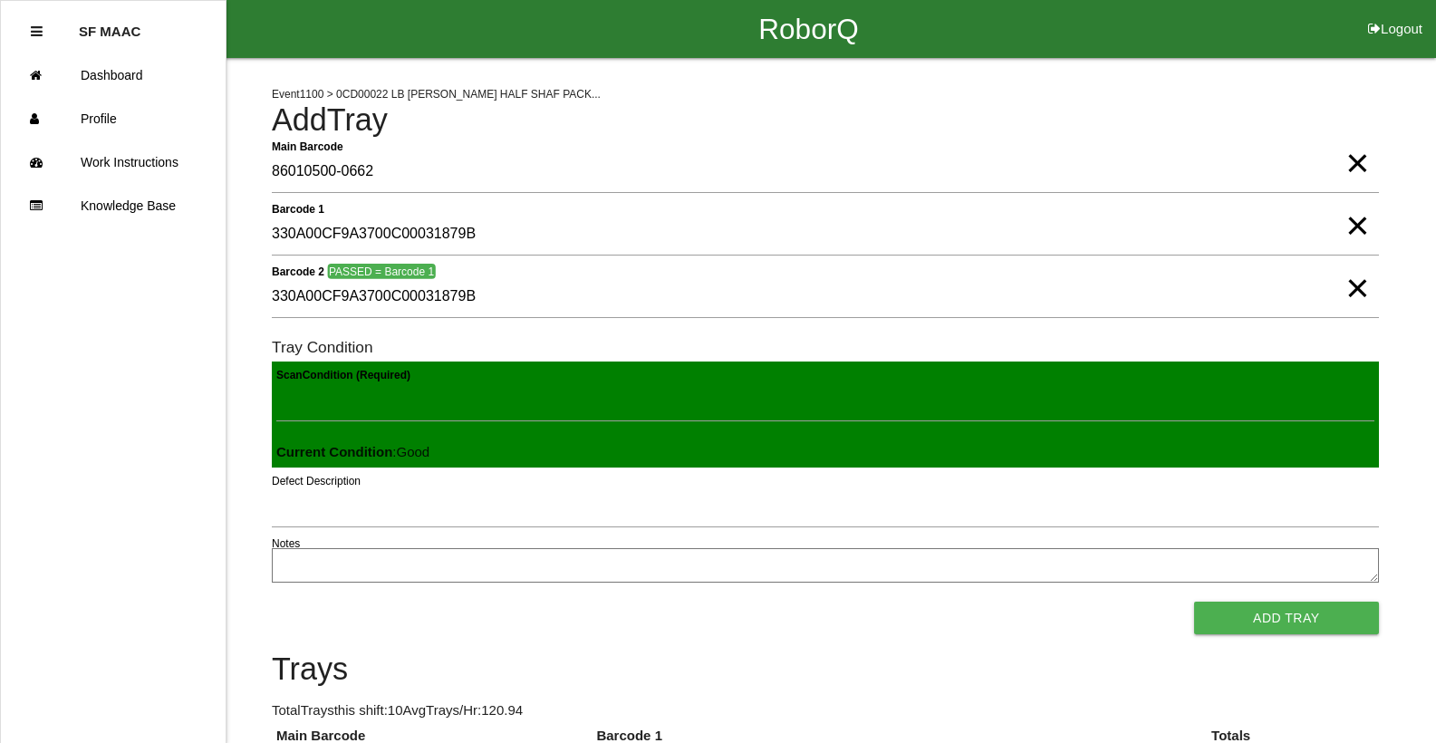
click at [1195, 602] on button "Add Tray" at bounding box center [1287, 618] width 185 height 33
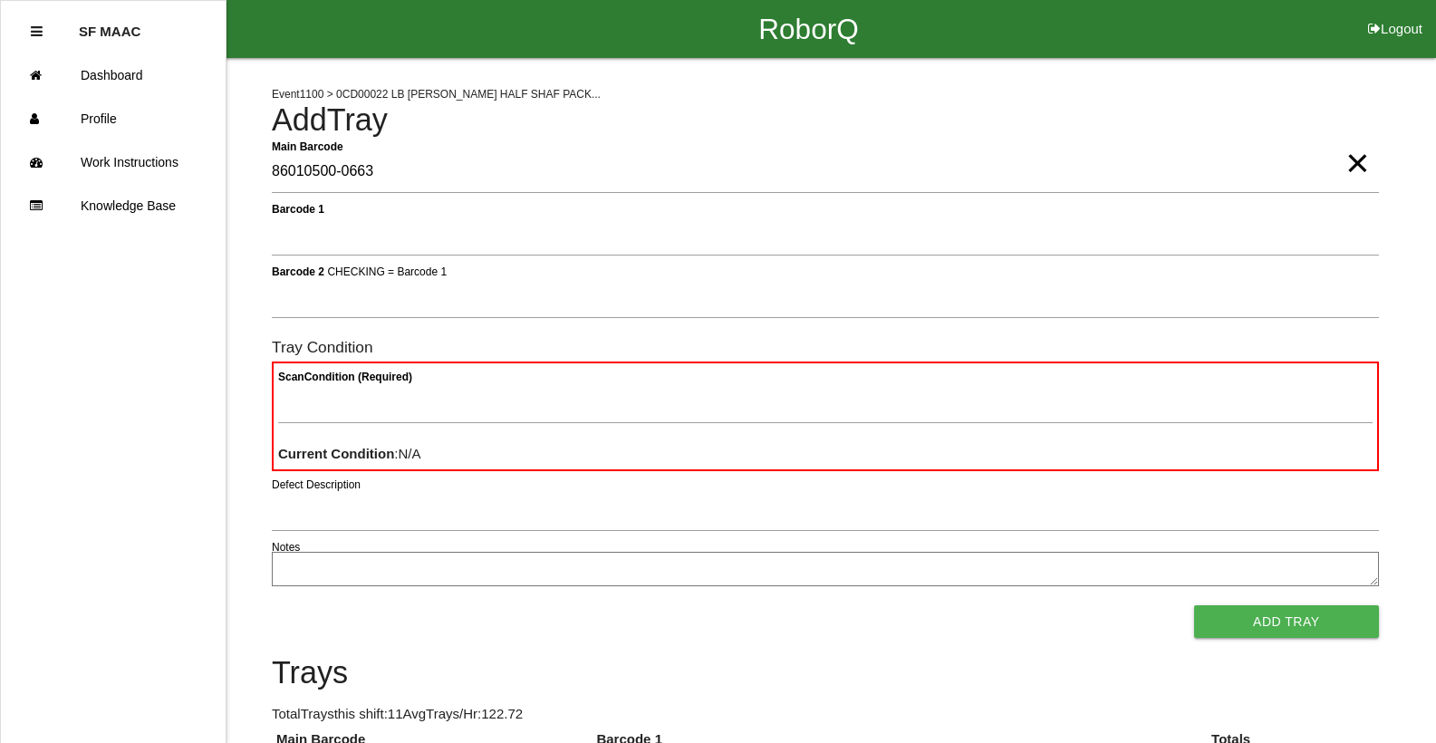
type Barcode "86010500-0663"
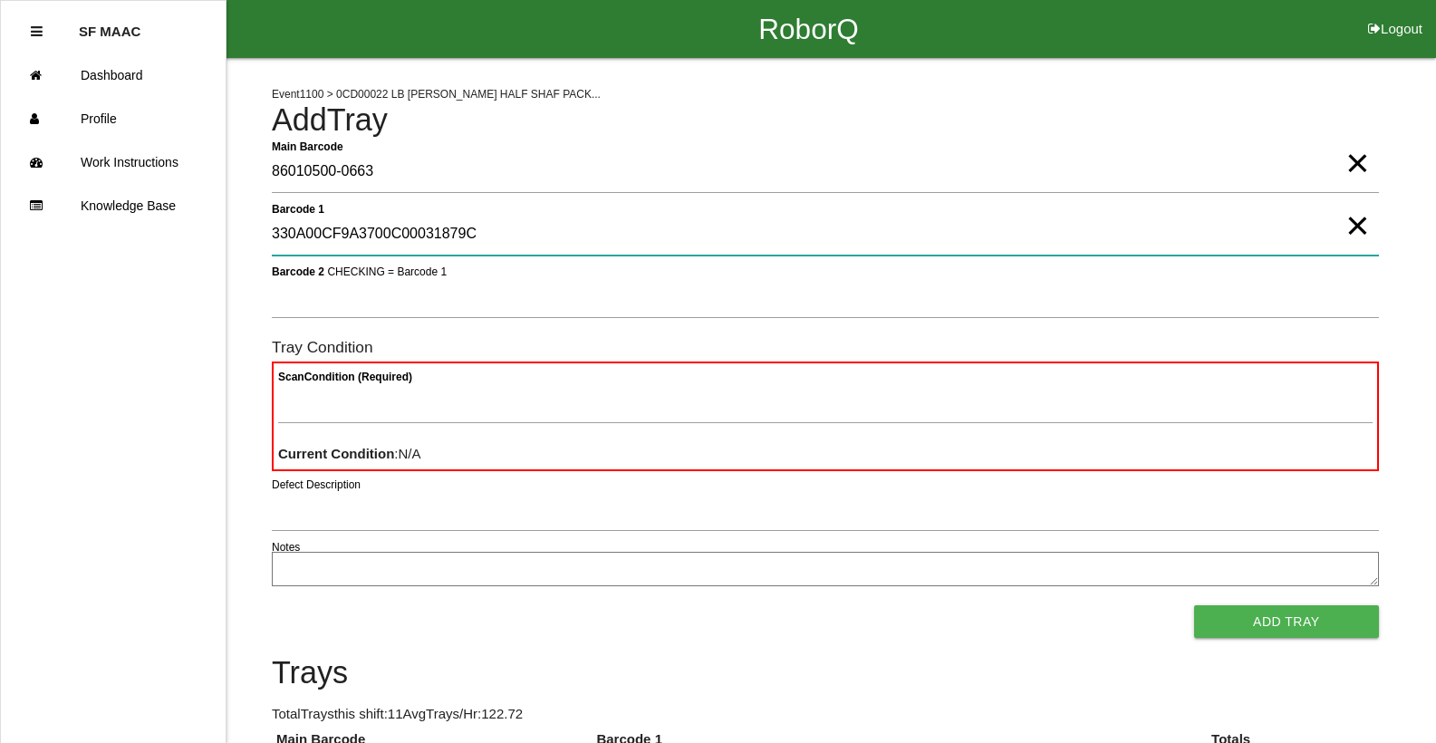
type 1 "330A00CF9A3700C00031879C"
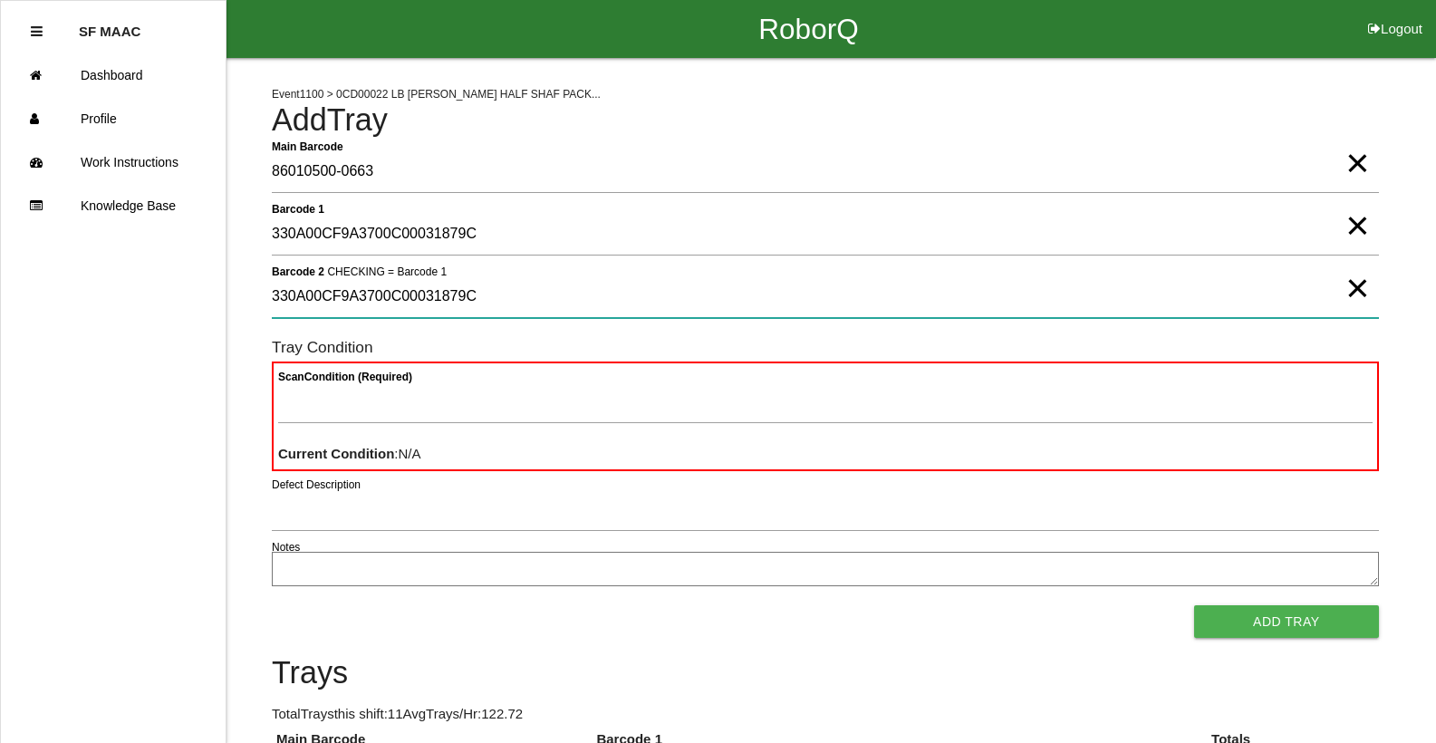
type 2 "330A00CF9A3700C00031879C"
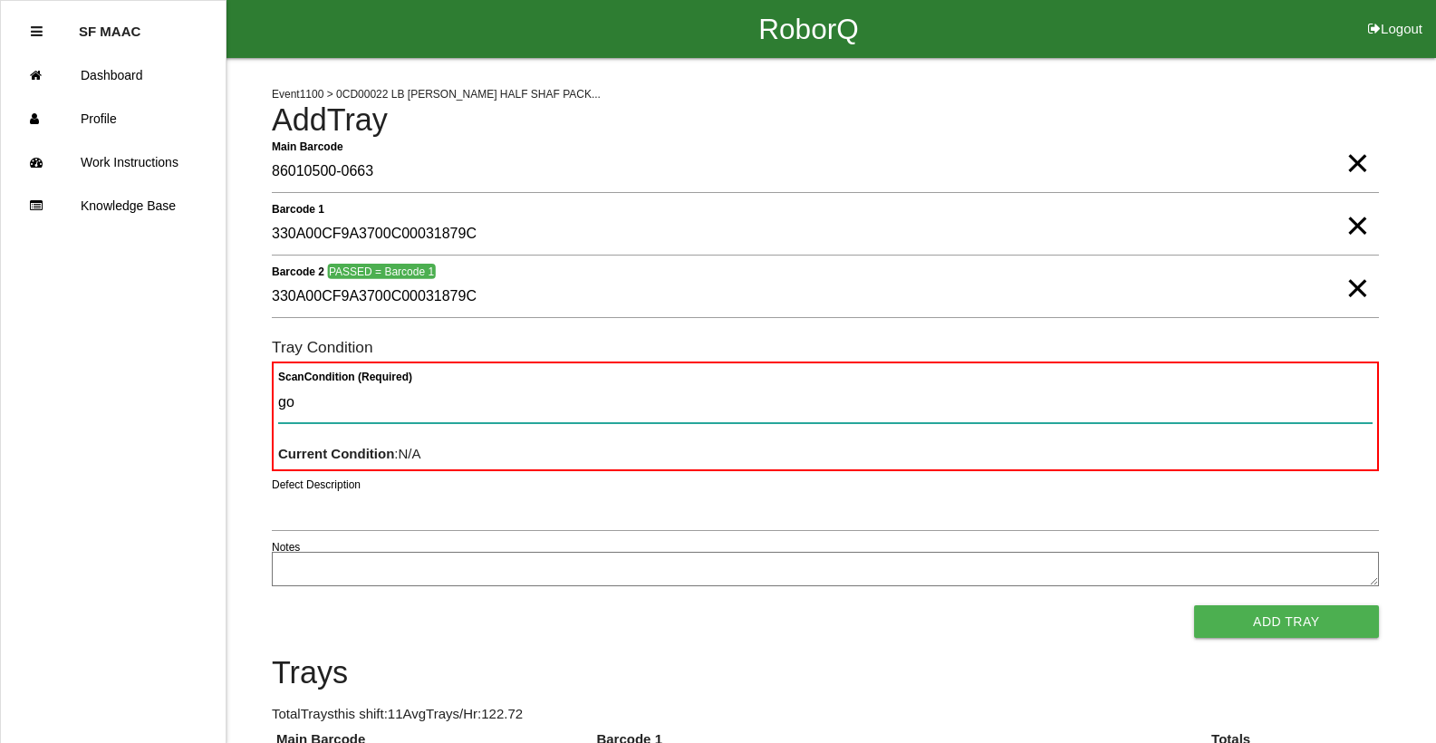
type Condition "goo"
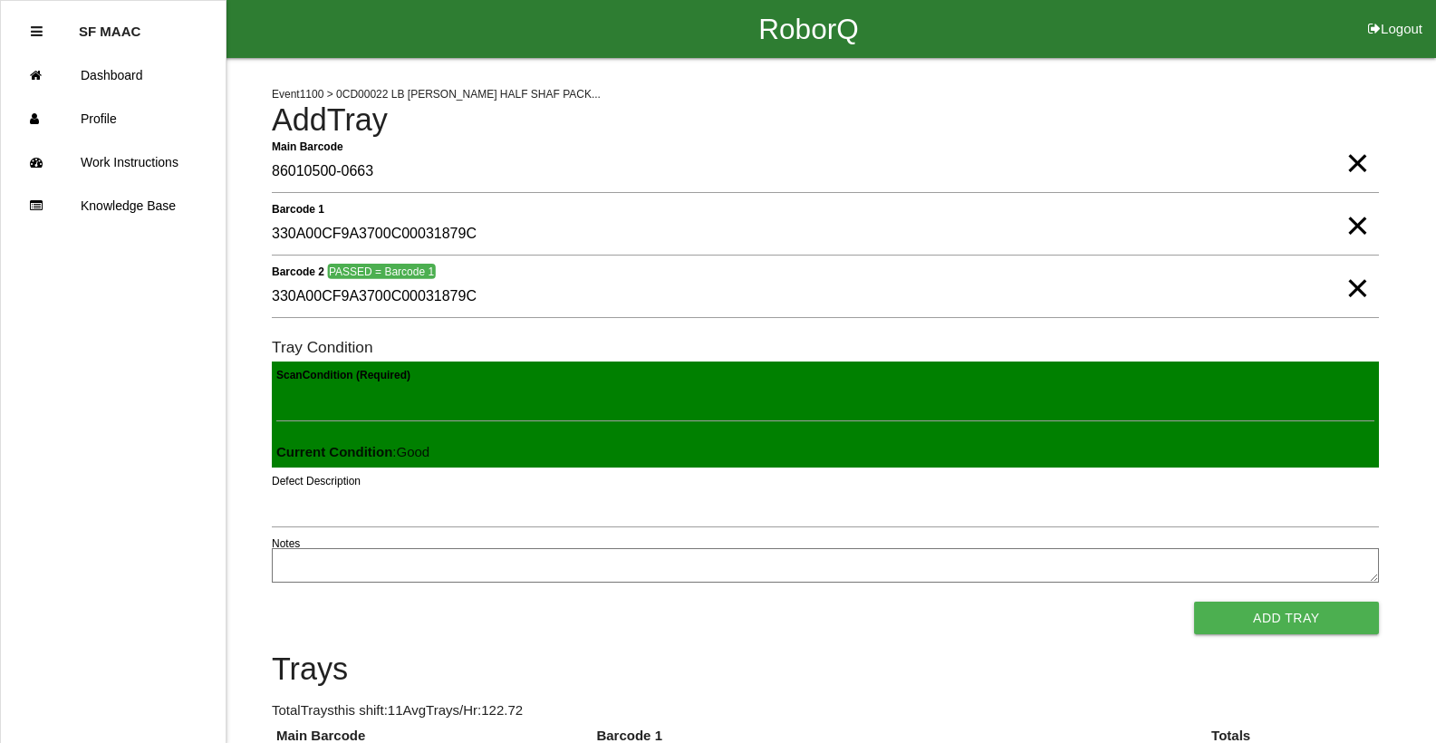
click at [1195, 602] on button "Add Tray" at bounding box center [1287, 618] width 185 height 33
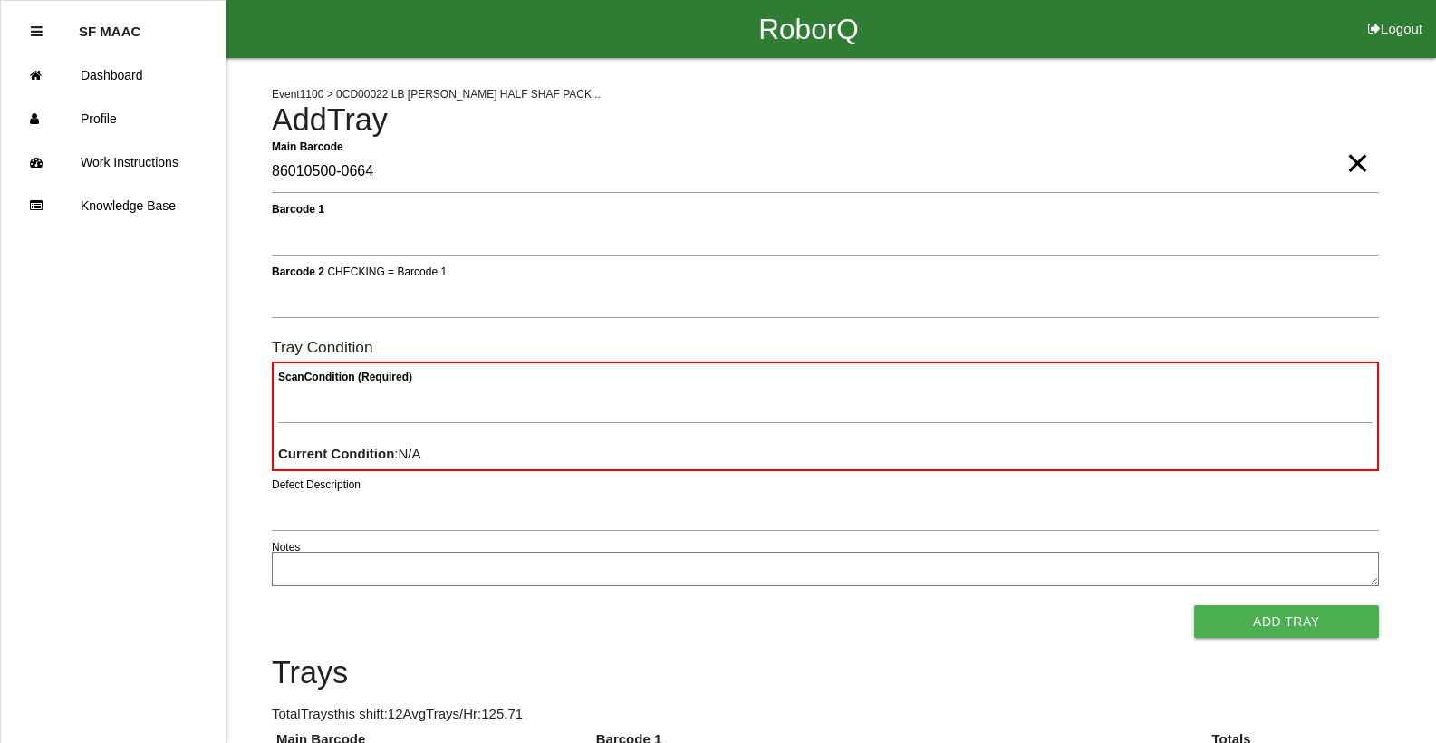
type Barcode "86010500-0664"
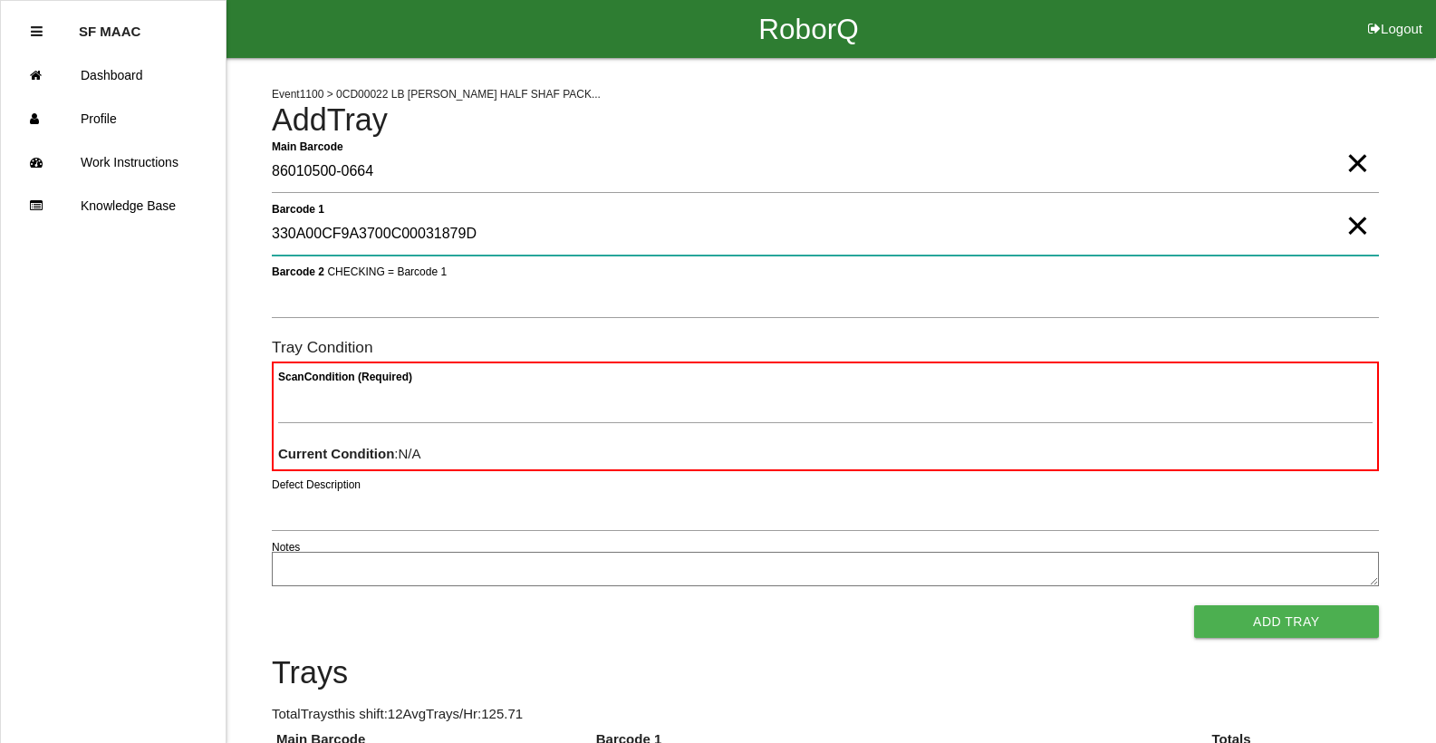
type 1 "330A00CF9A3700C00031879D"
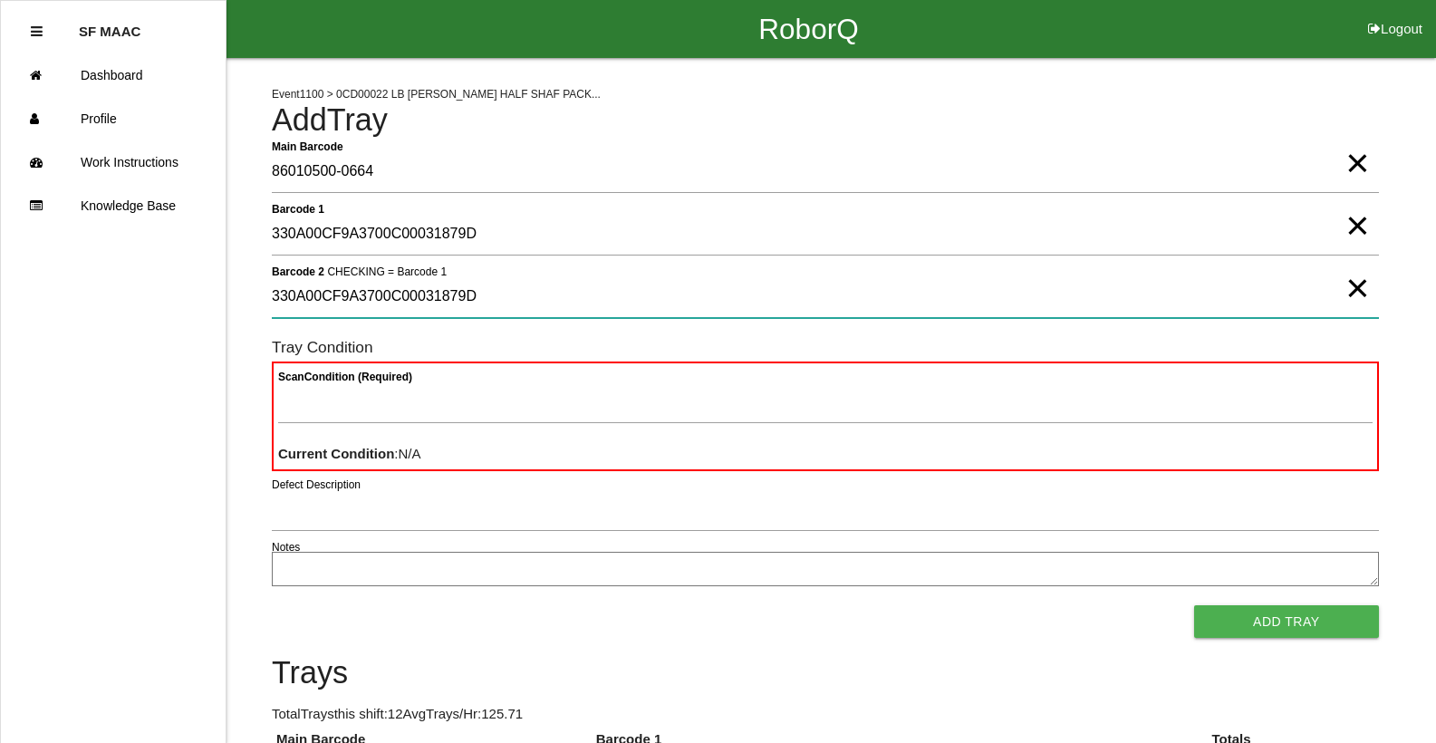
type 2 "330A00CF9A3700C00031879D"
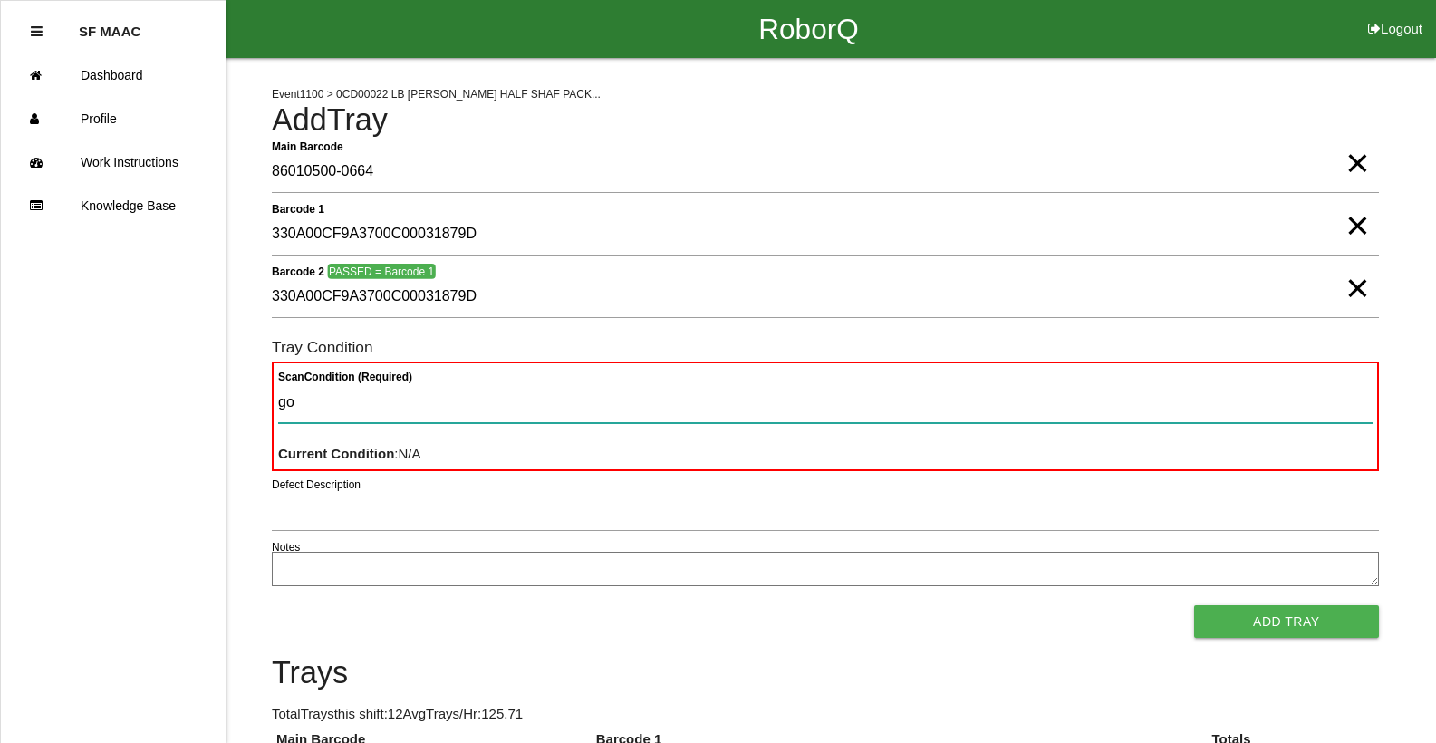
type Condition "goo"
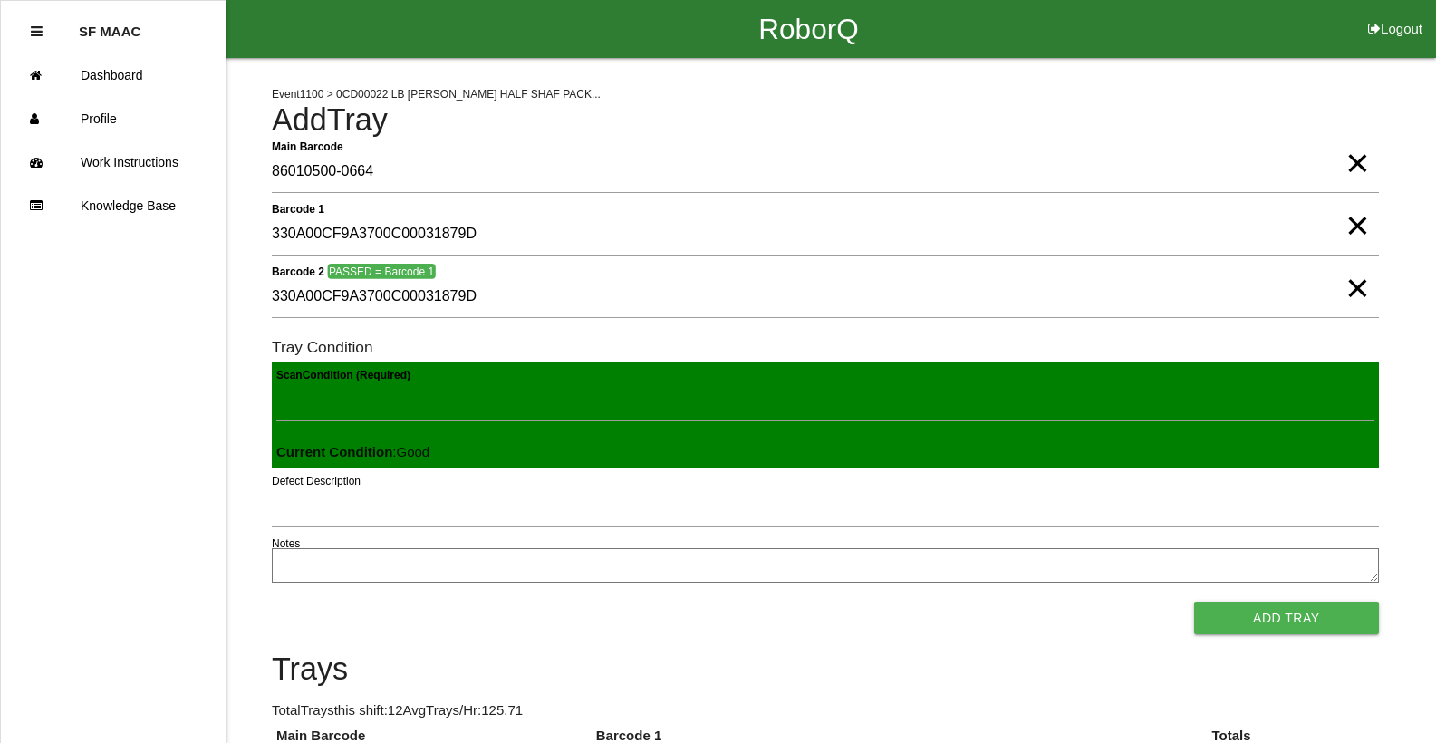
click at [1195, 602] on button "Add Tray" at bounding box center [1287, 618] width 185 height 33
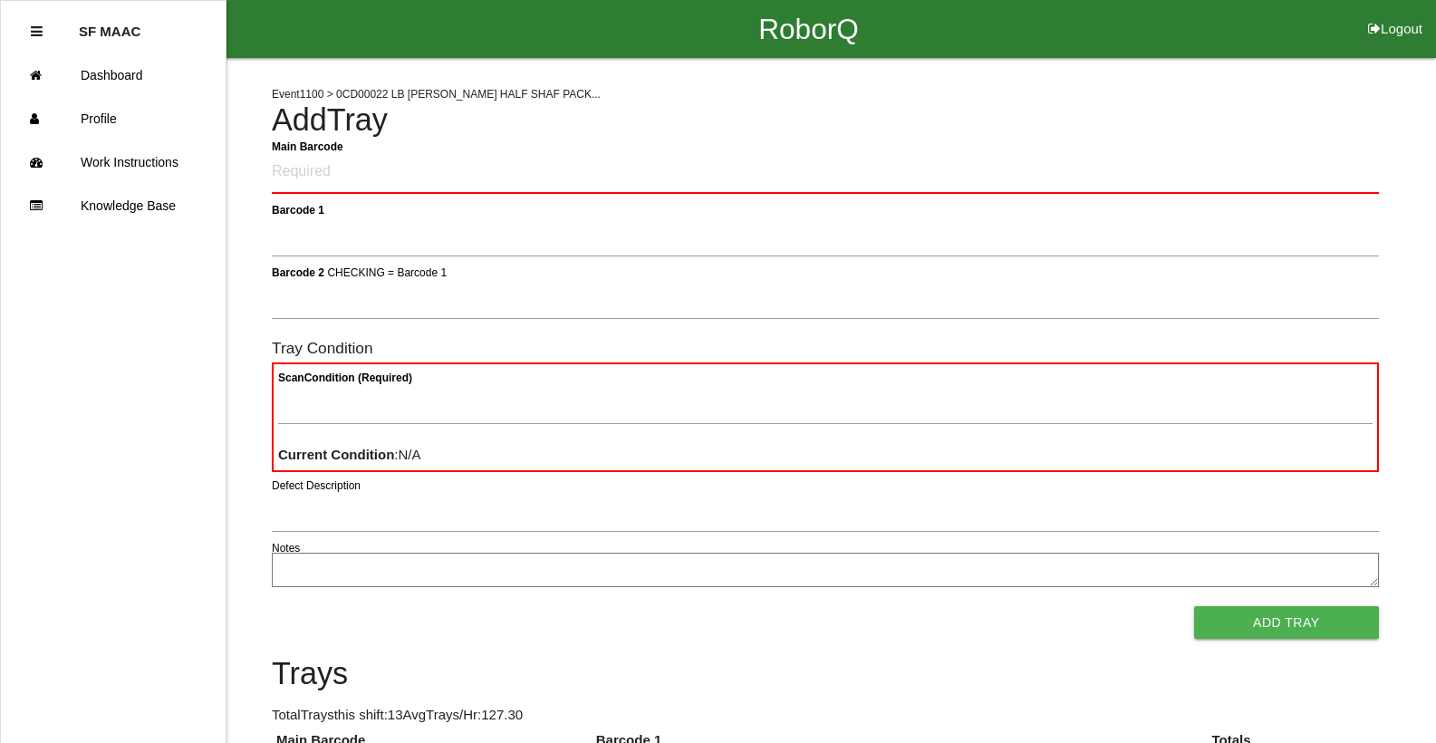
type Barcode "86010500-0665"
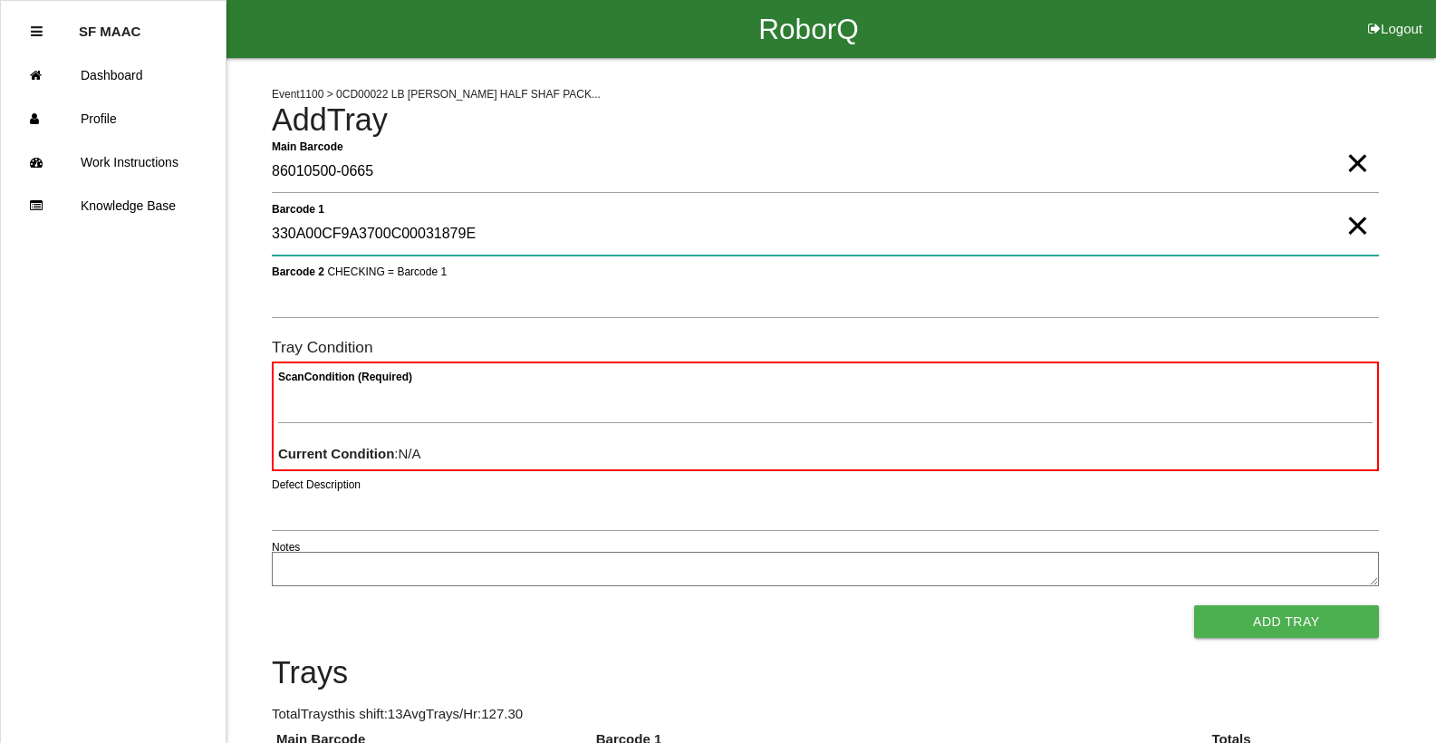
type 1 "330A00CF9A3700C00031879E"
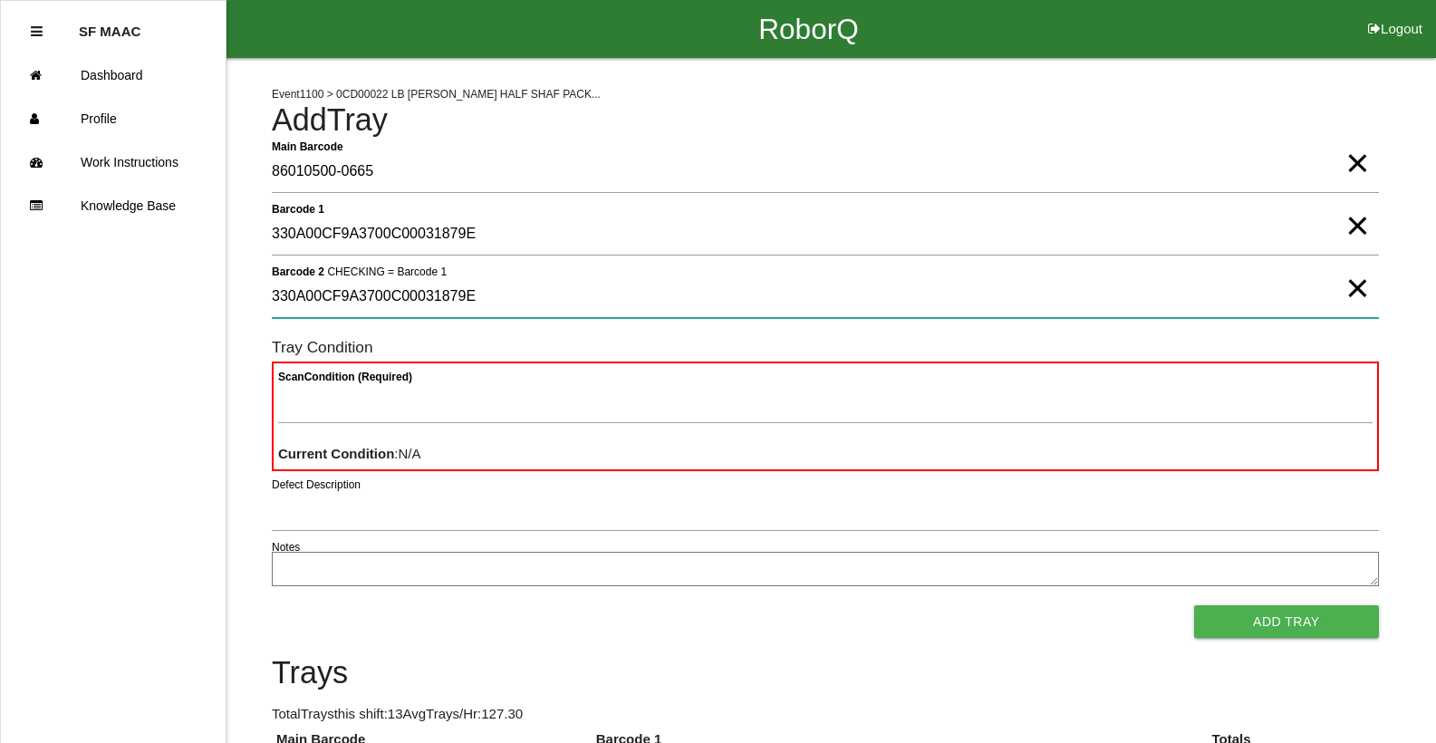
type 2 "330A00CF9A3700C00031879E"
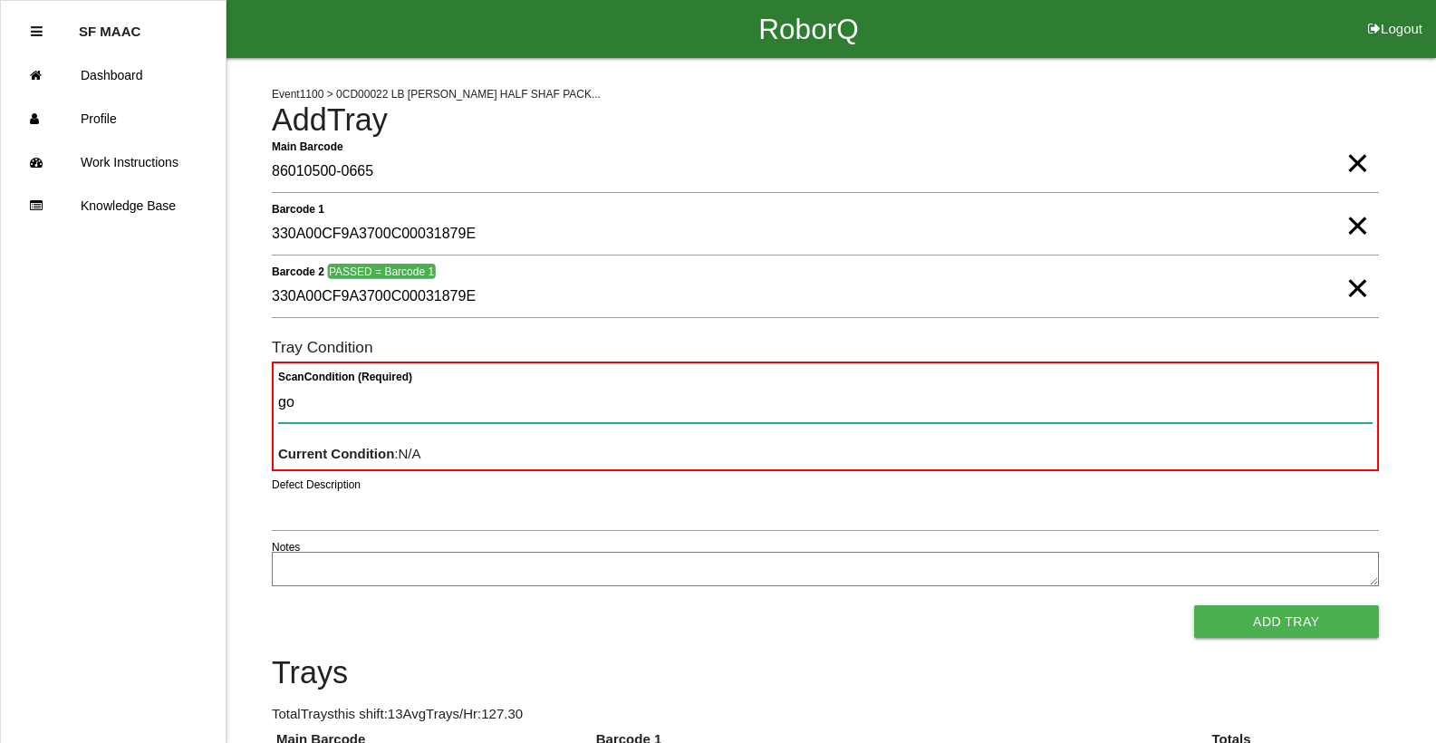
type Condition "goo"
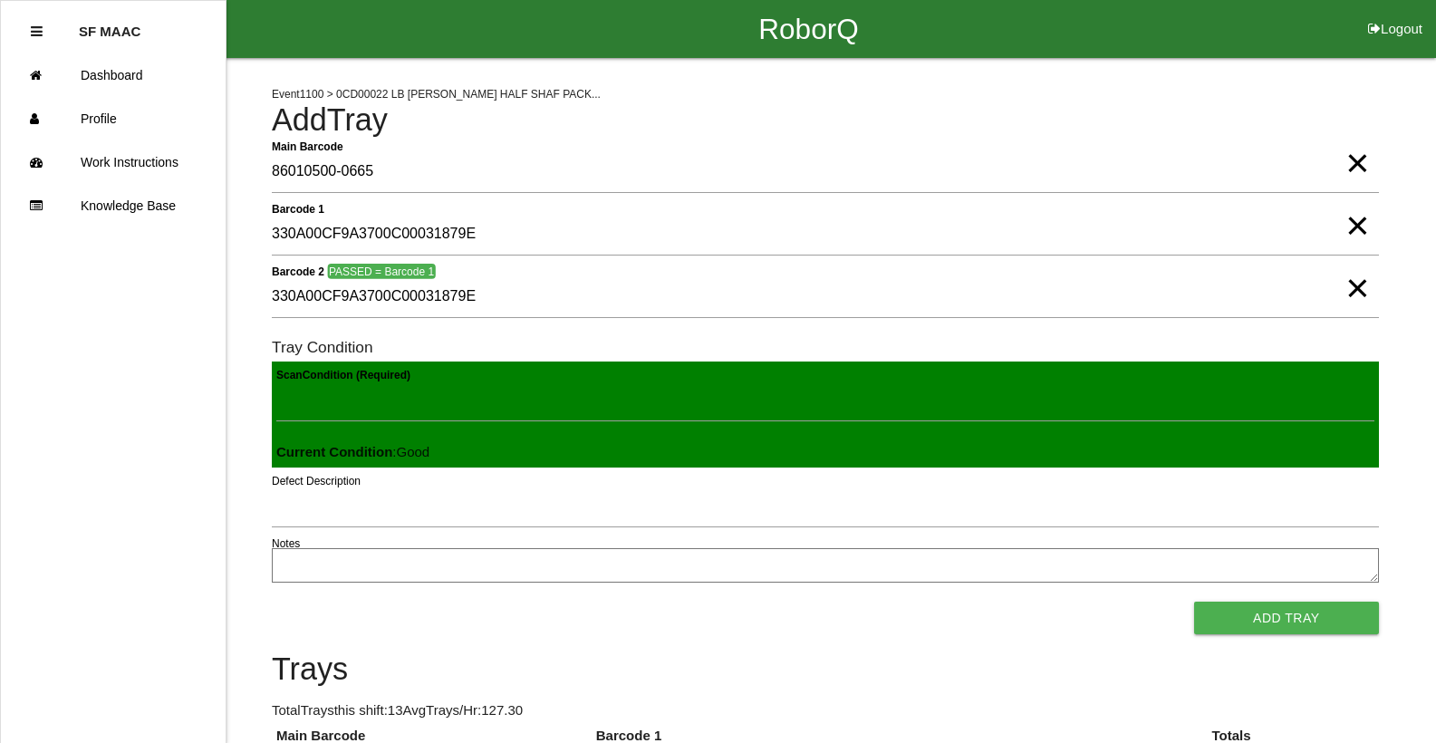
click at [1195, 602] on button "Add Tray" at bounding box center [1287, 618] width 185 height 33
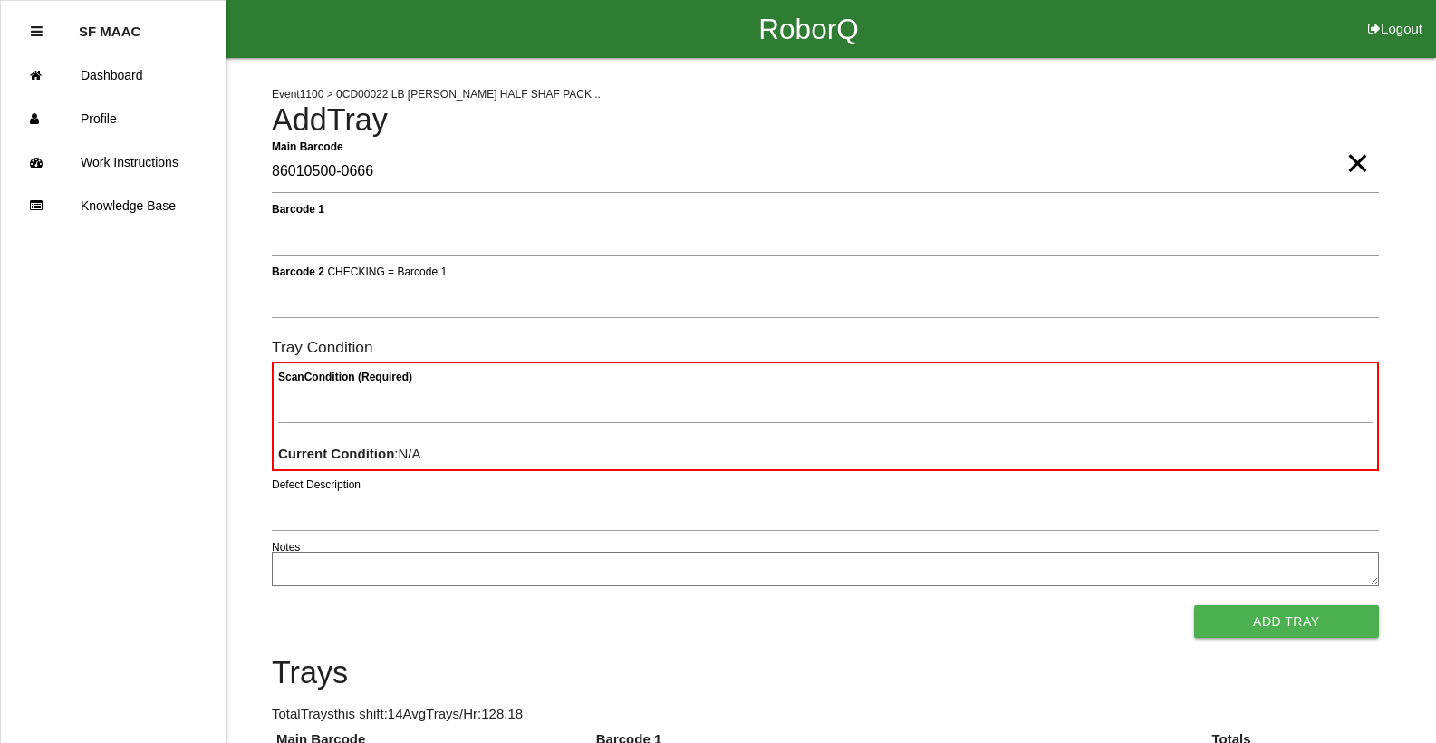
type Barcode "86010500-0666"
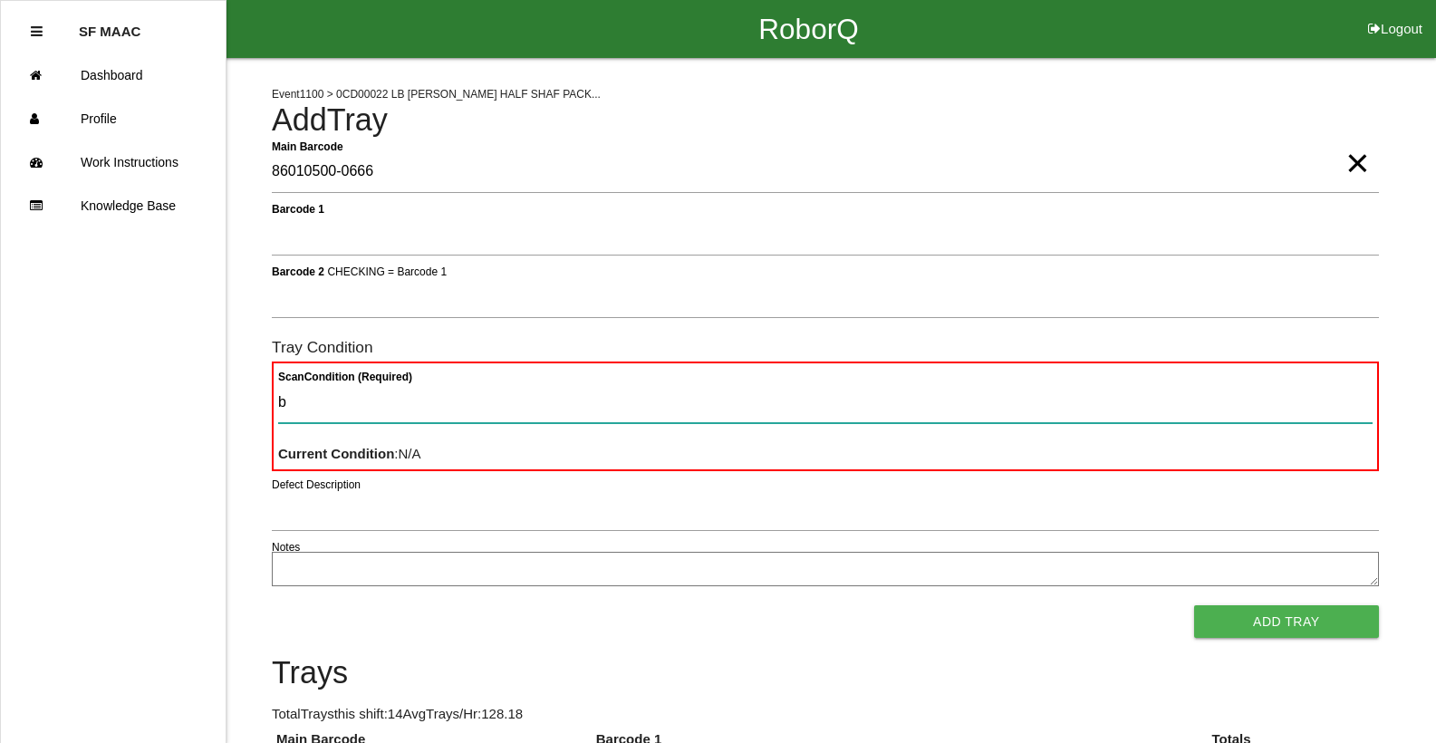
type Condition "ba"
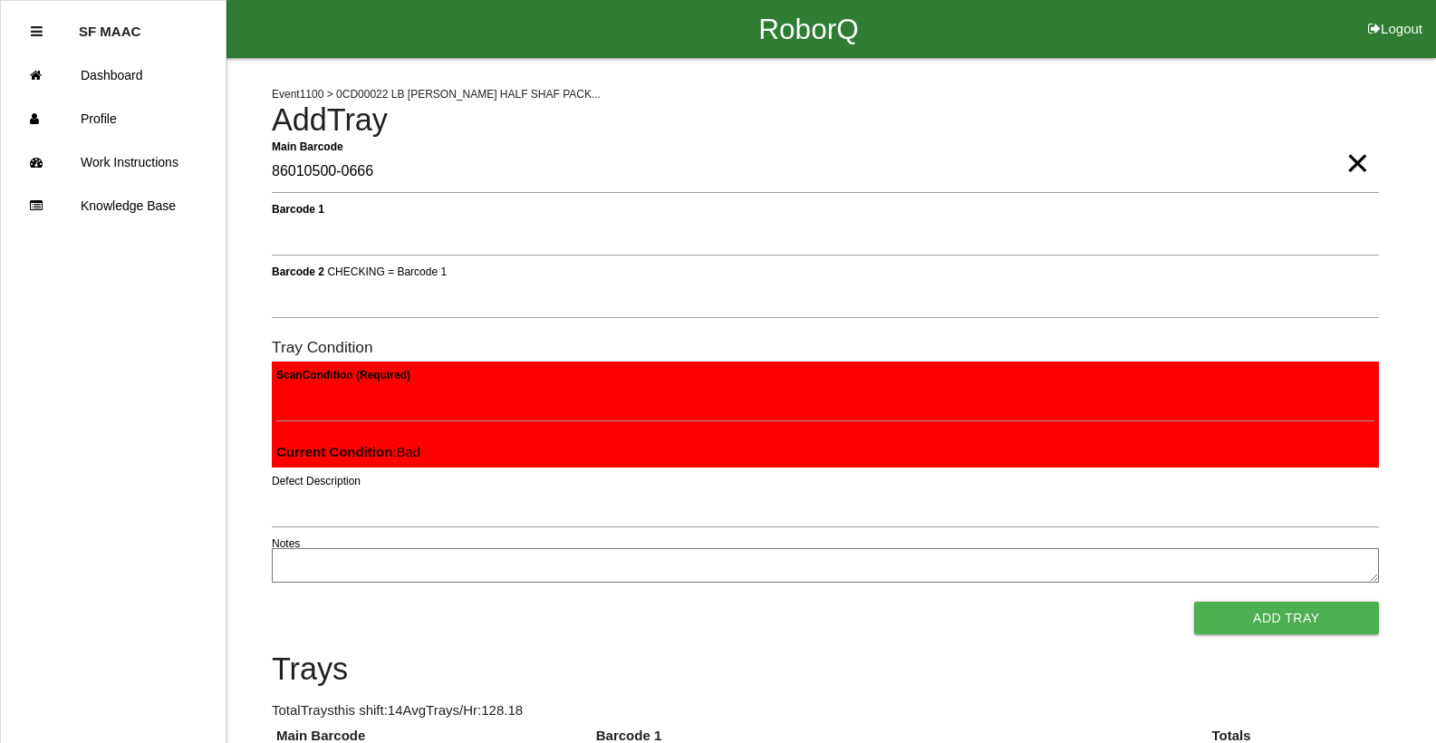
click at [1195, 602] on button "Add Tray" at bounding box center [1287, 618] width 185 height 33
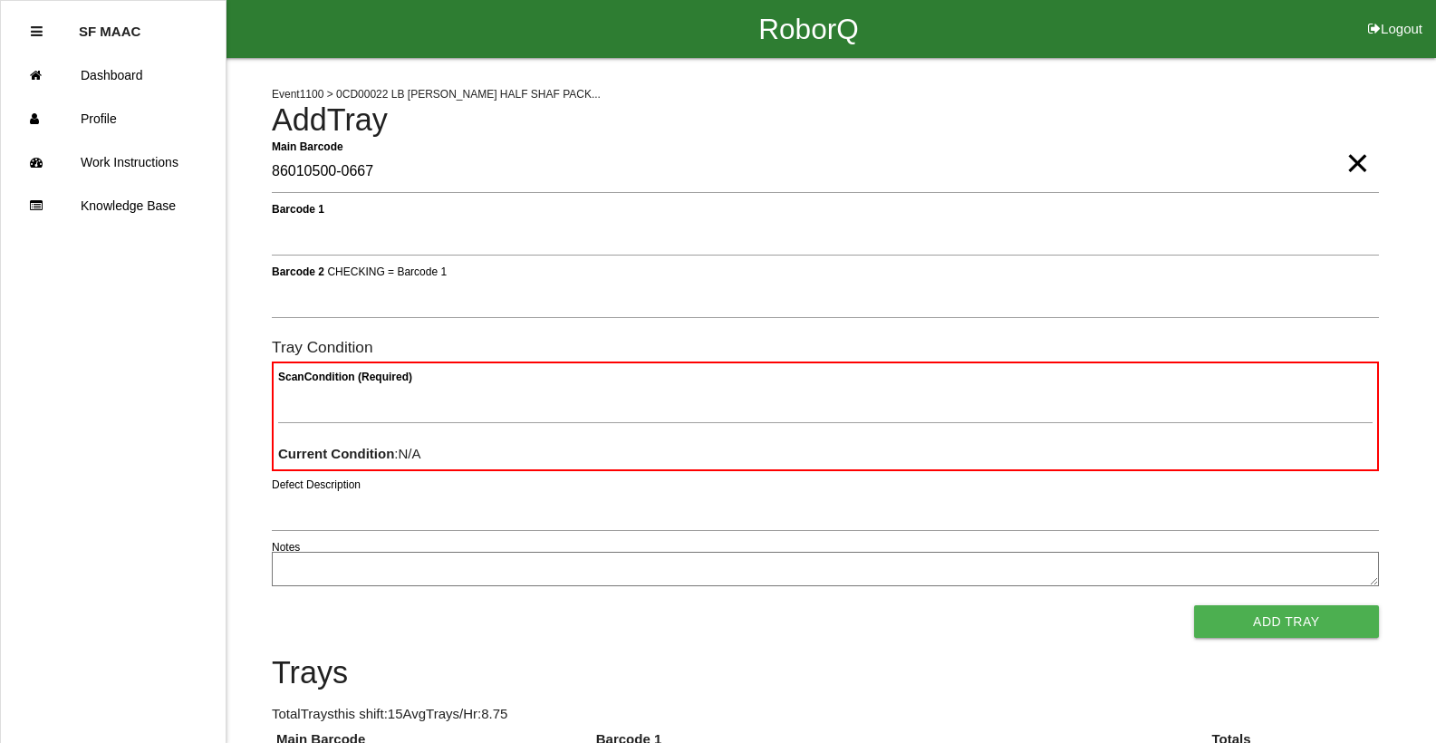
type Barcode "86010500-0667"
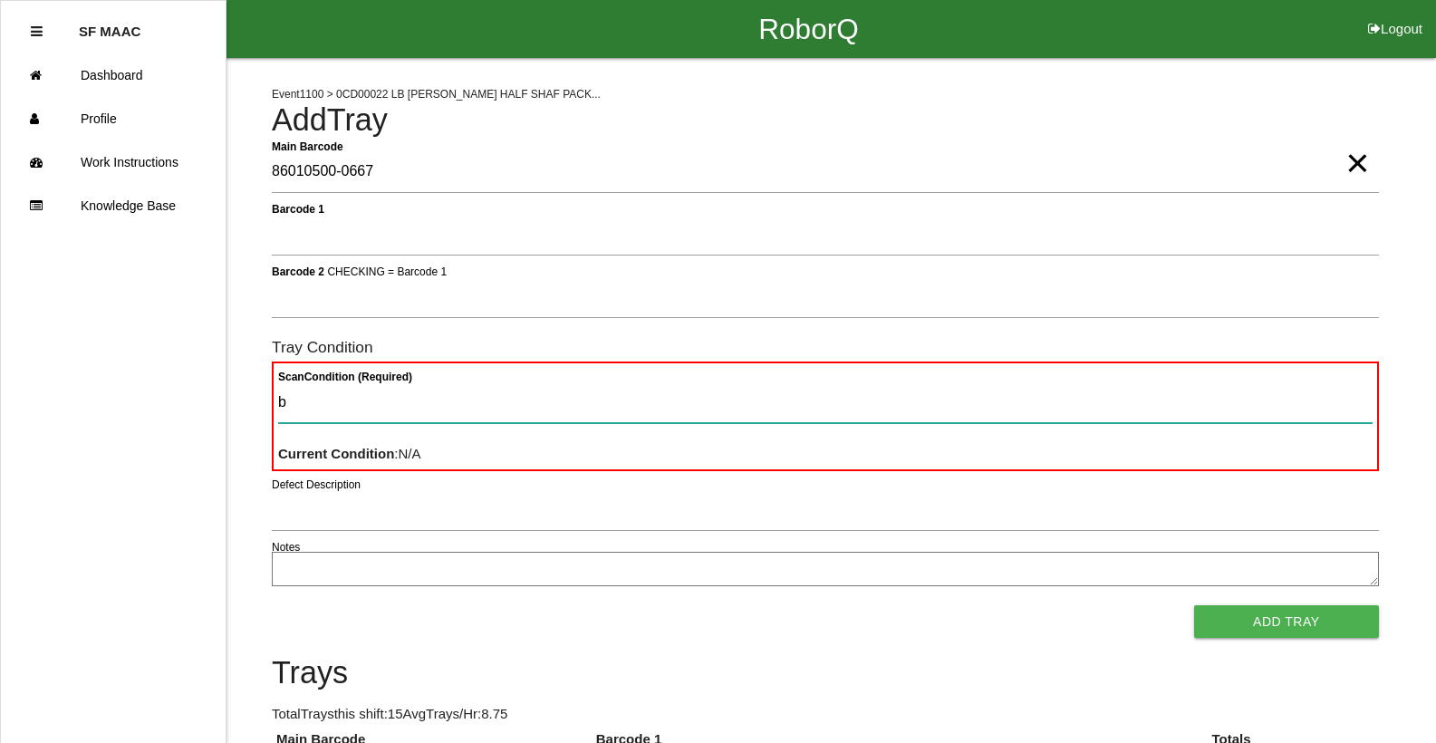
type Condition "ba"
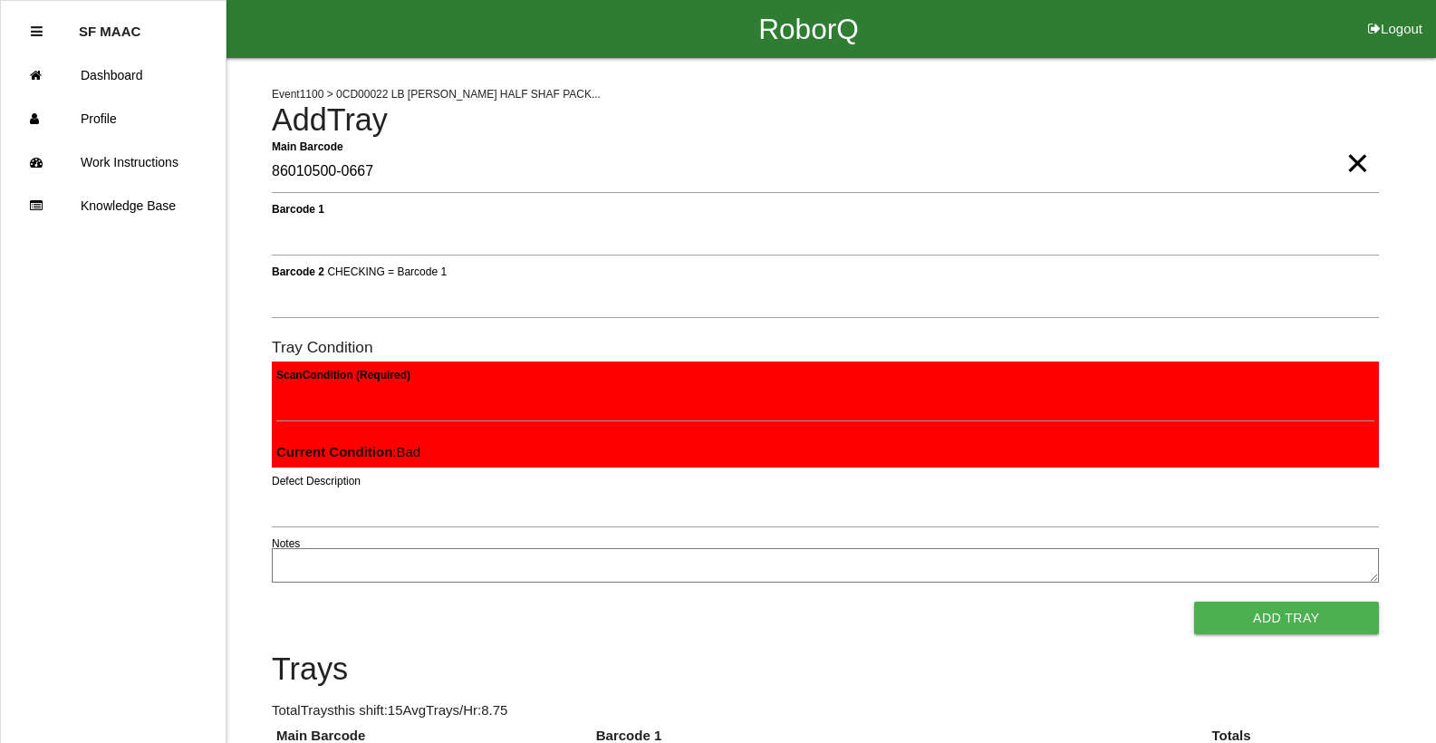
click at [1195, 602] on button "Add Tray" at bounding box center [1287, 618] width 185 height 33
